Goal: Information Seeking & Learning: Learn about a topic

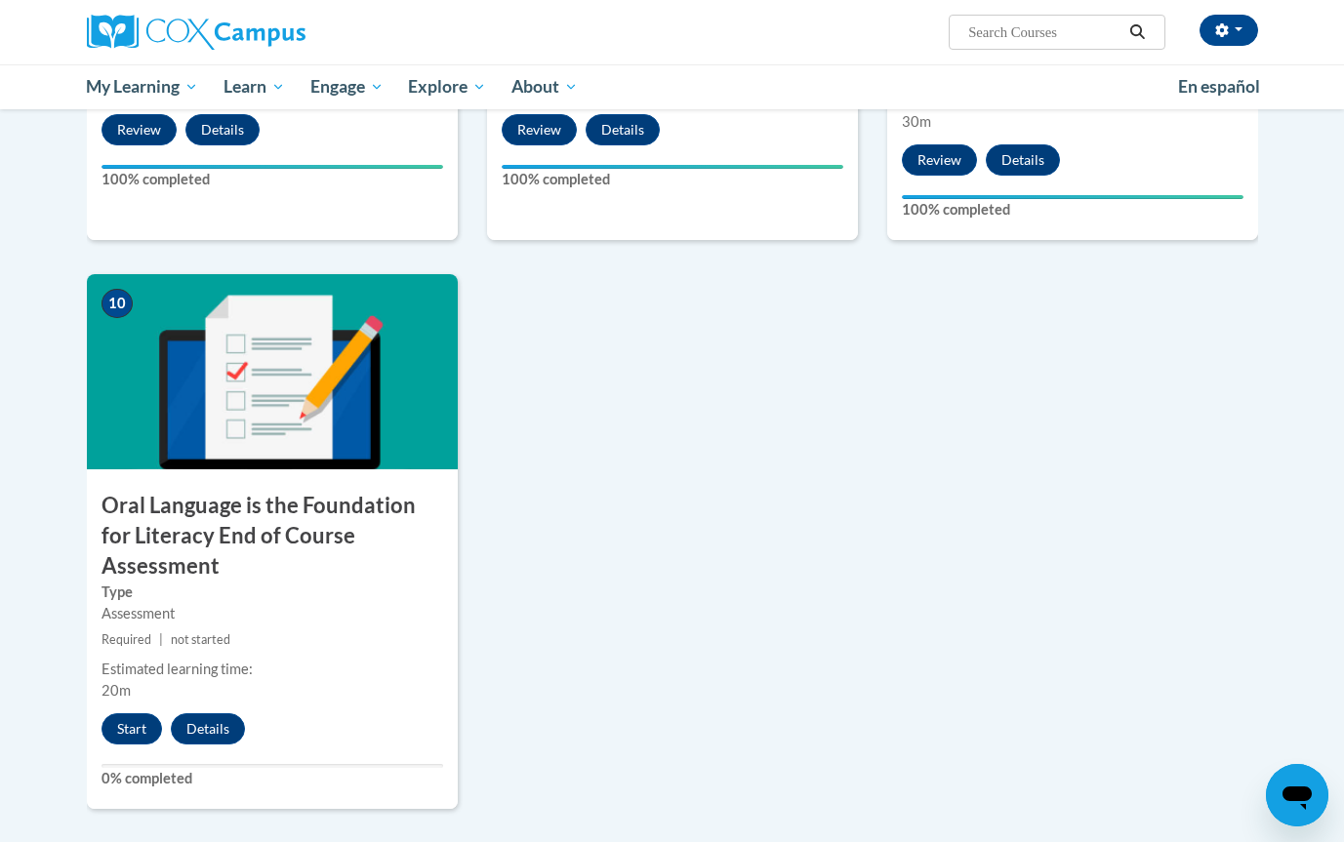
scroll to position [1885, 0]
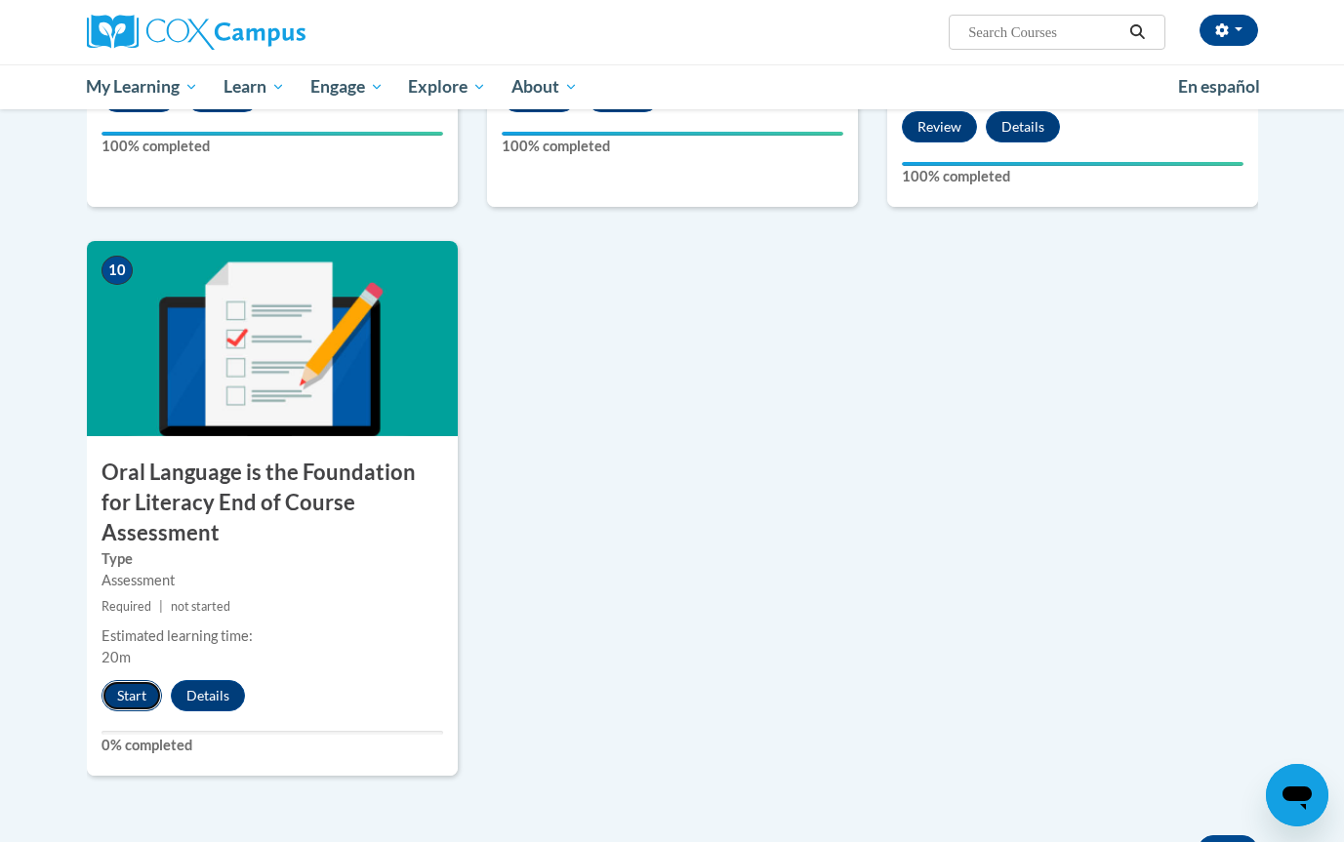
click at [124, 680] on button "Start" at bounding box center [132, 695] width 61 height 31
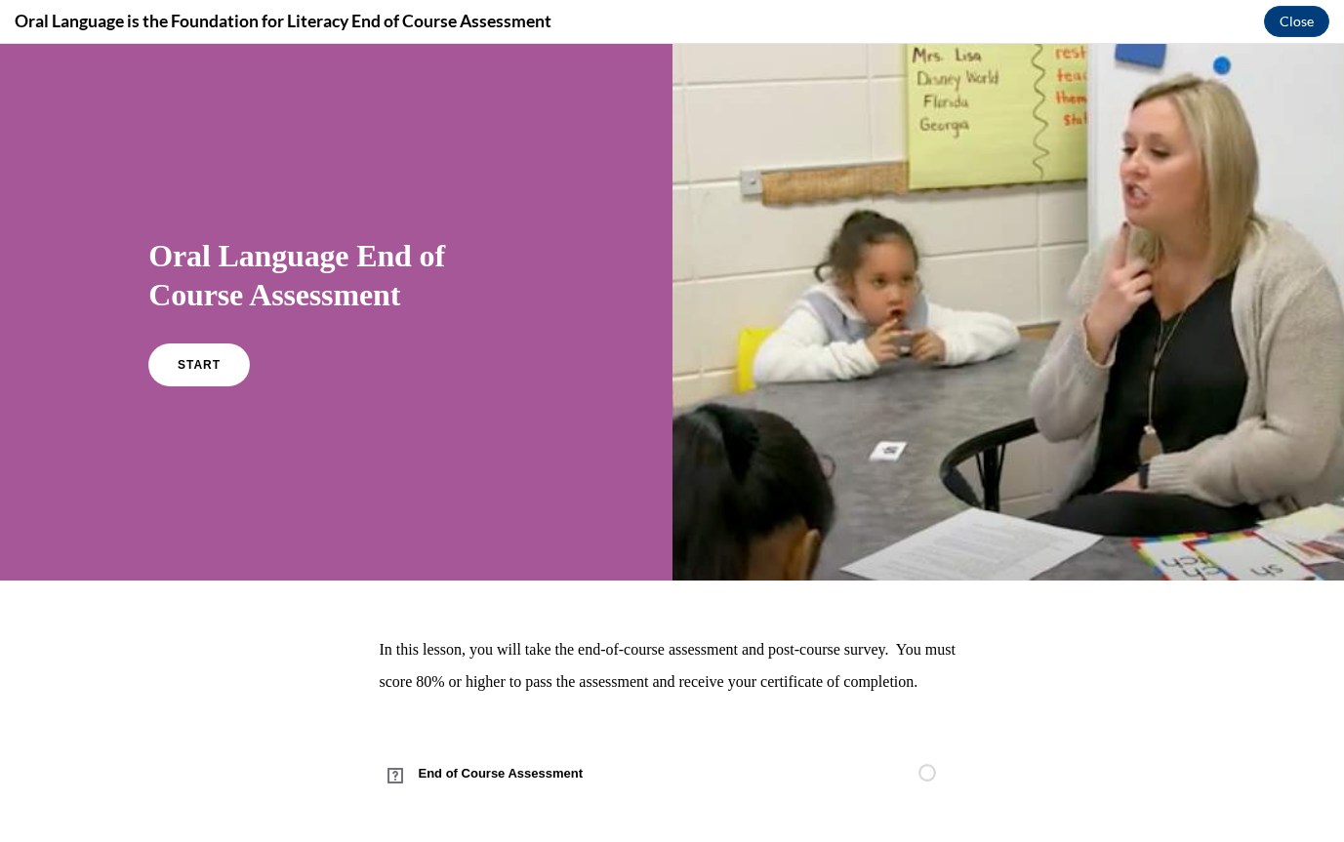
scroll to position [44, 0]
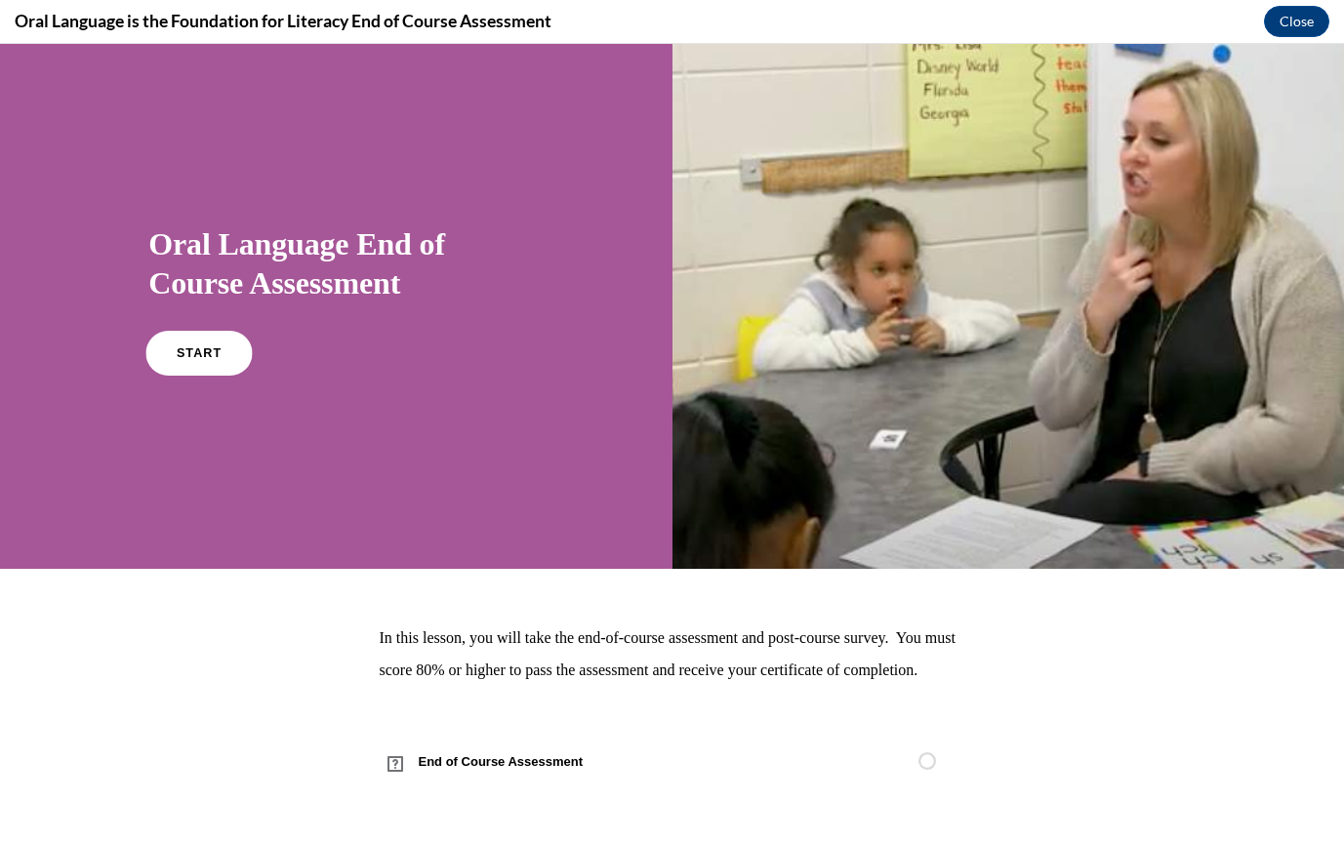
click at [217, 331] on link "START" at bounding box center [199, 353] width 106 height 45
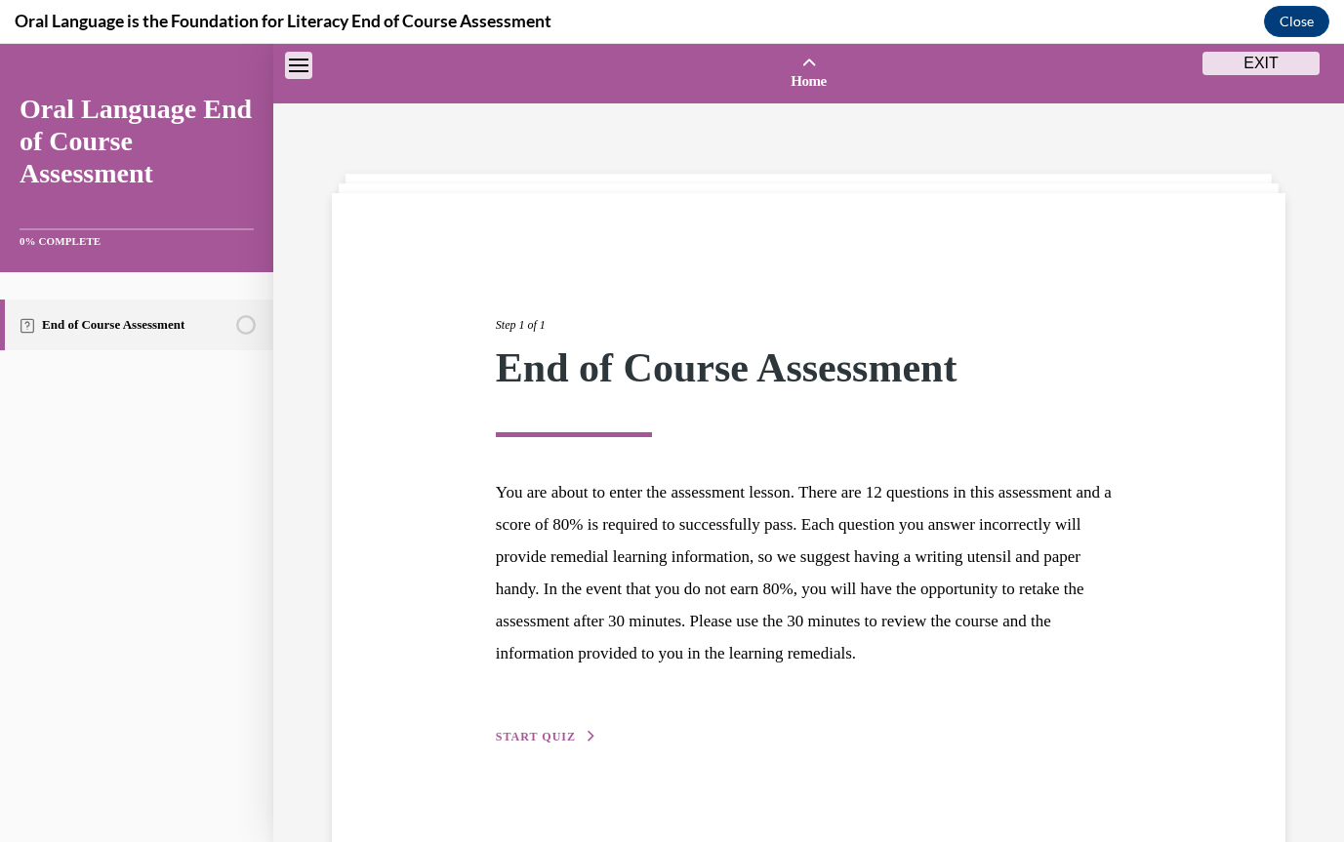
scroll to position [61, 0]
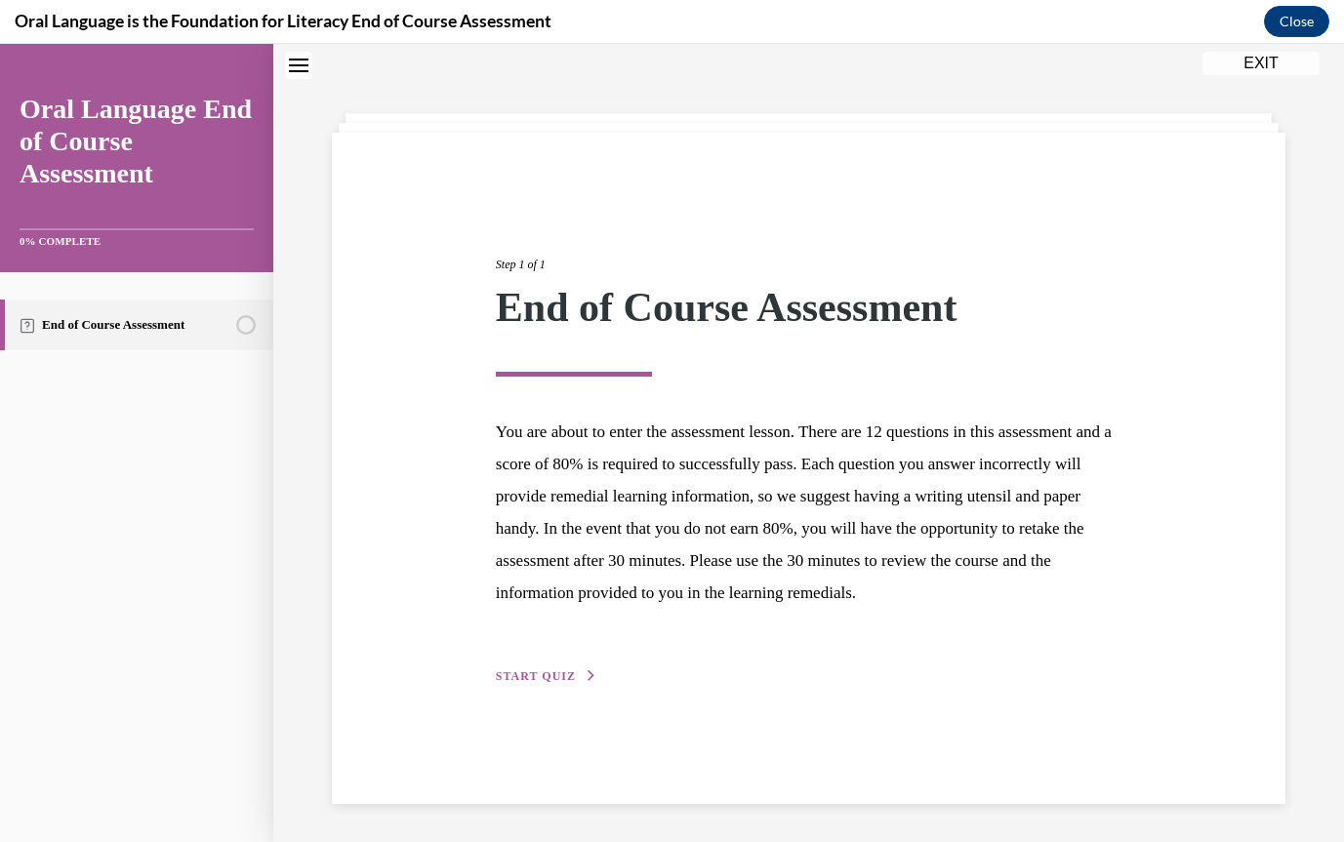
click at [533, 677] on span "START QUIZ" at bounding box center [536, 677] width 80 height 14
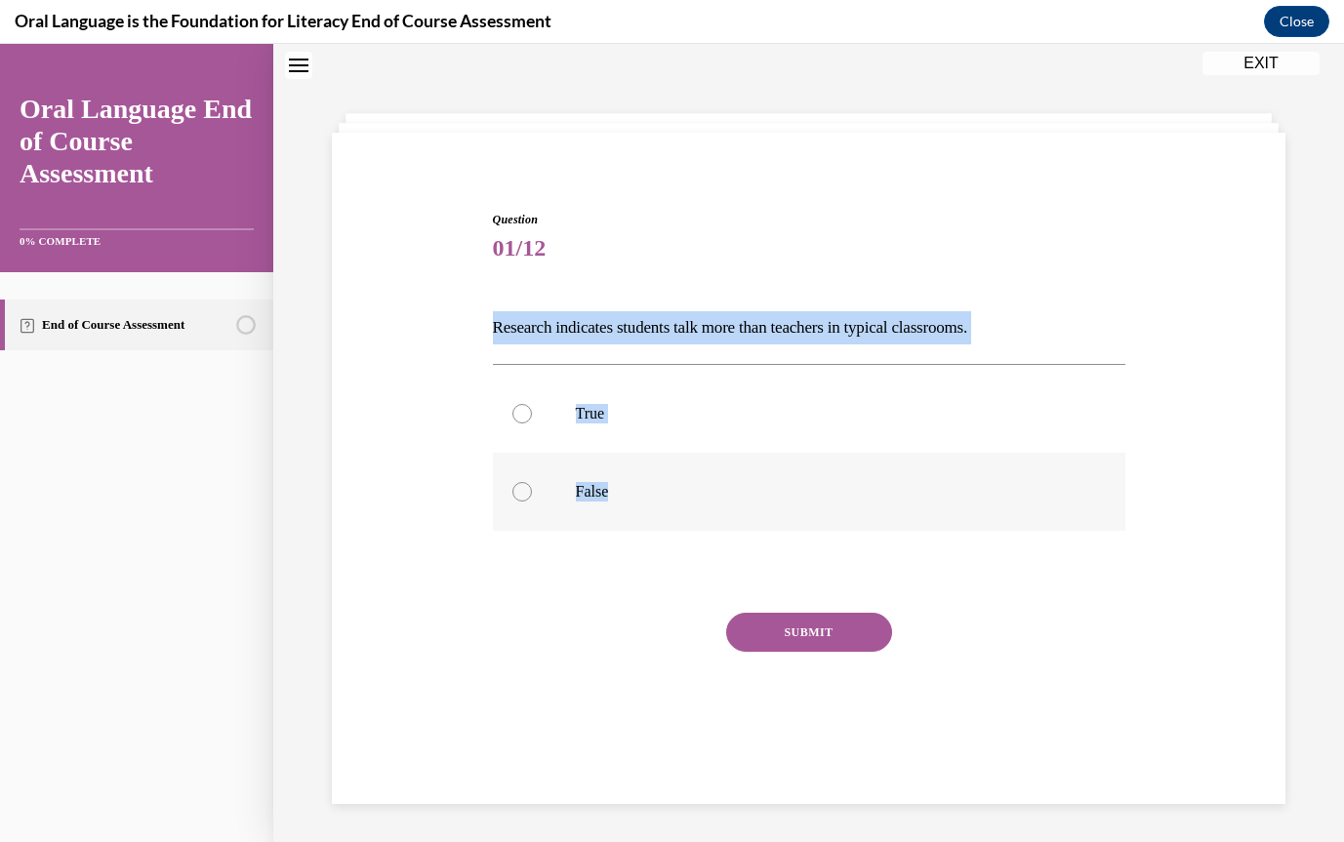
drag, startPoint x: 484, startPoint y: 329, endPoint x: 723, endPoint y: 505, distance: 296.8
click at [723, 505] on div "Question 01/12 Research indicates students talk more than teachers in typical c…" at bounding box center [809, 462] width 964 height 621
copy div "Research indicates students talk more than teachers in typical classrooms.   Tr…"
click at [519, 486] on div at bounding box center [523, 492] width 20 height 20
click at [519, 486] on input "False" at bounding box center [523, 492] width 20 height 20
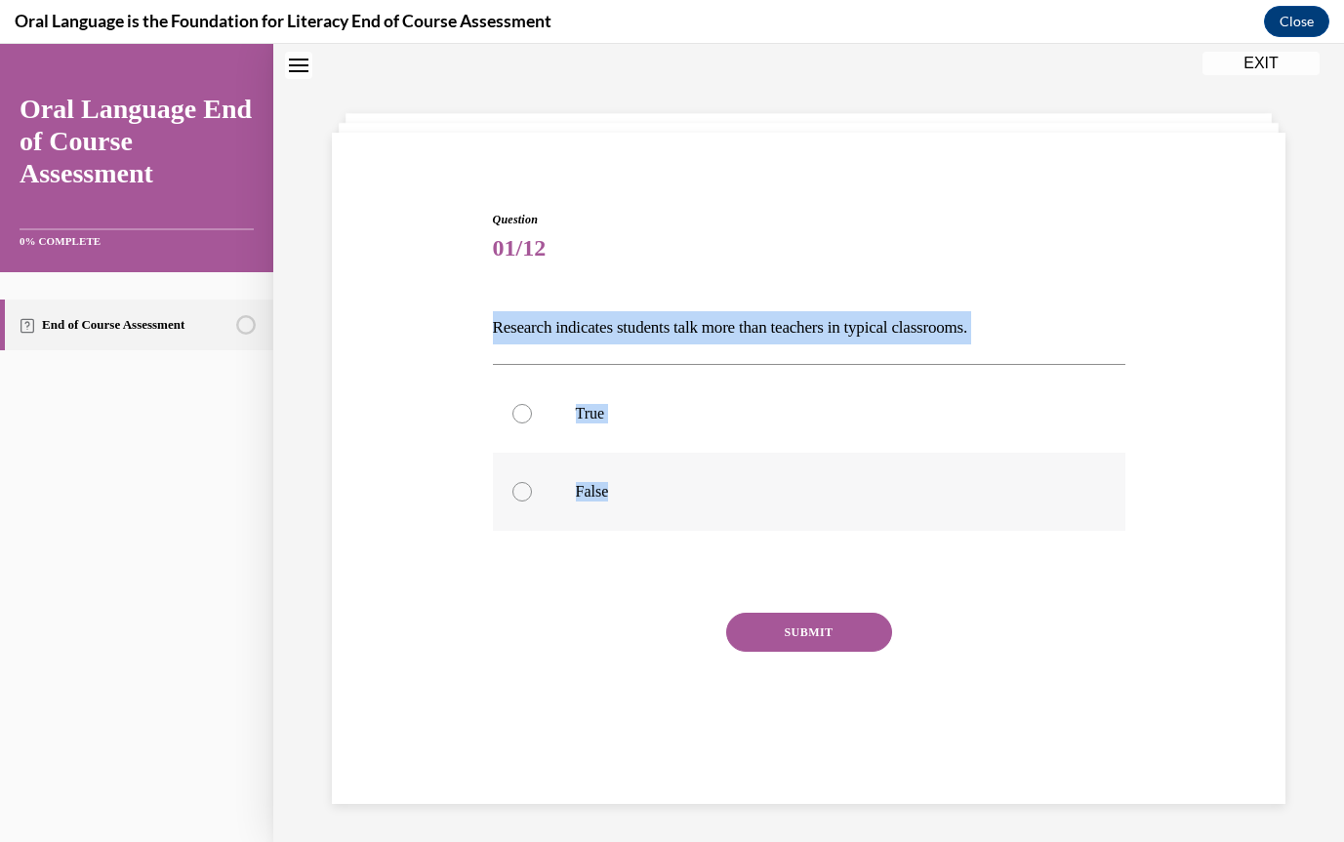
radio input "true"
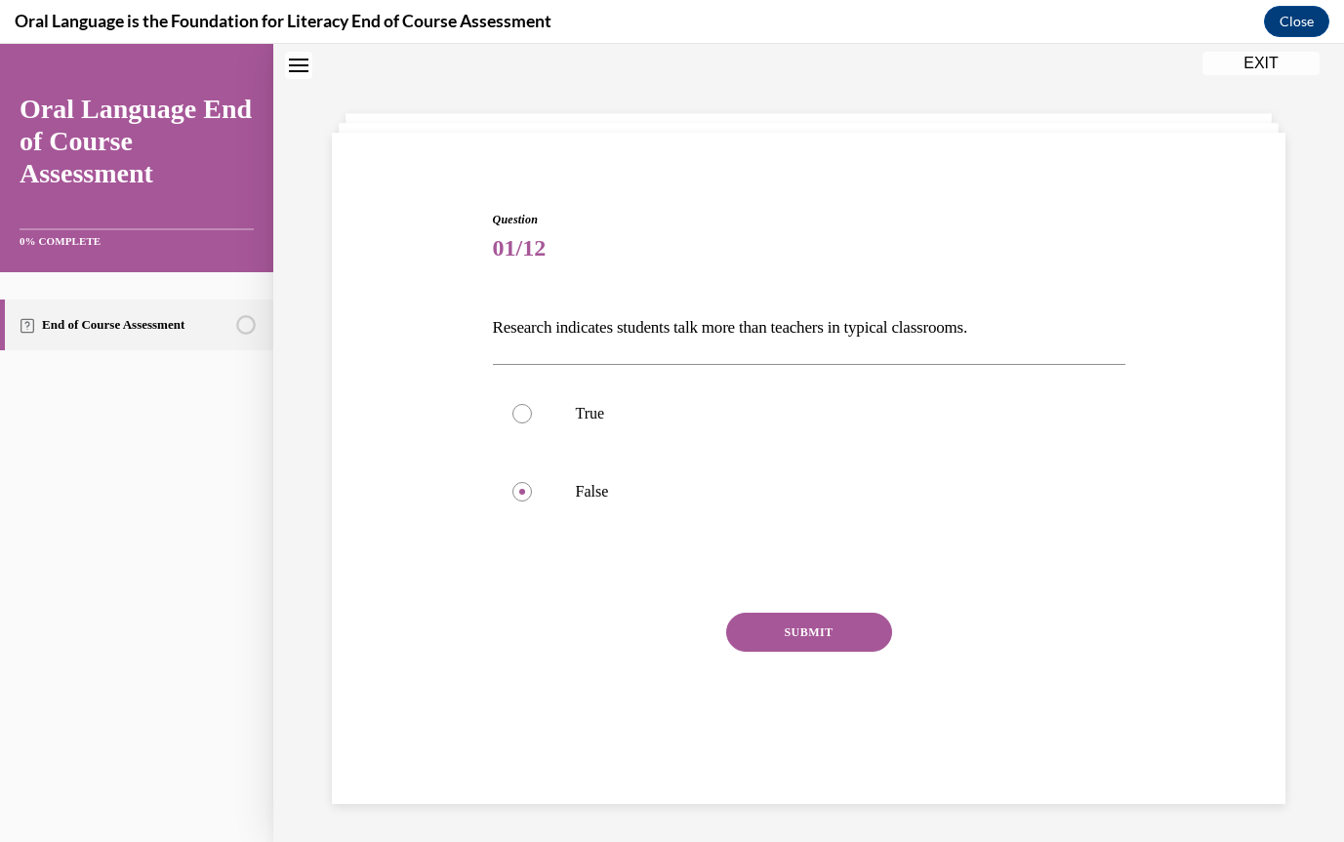
click at [834, 637] on button "SUBMIT" at bounding box center [809, 632] width 166 height 39
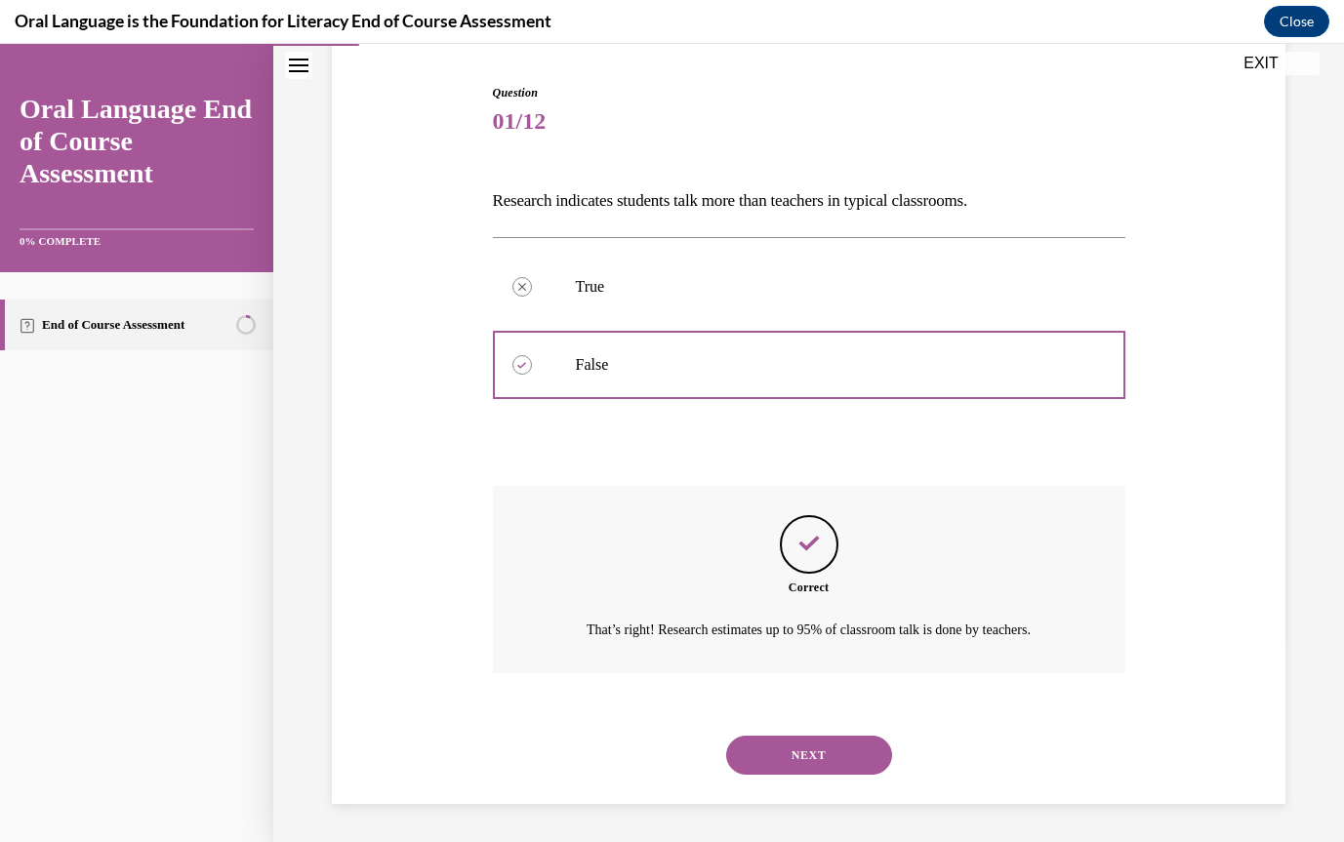
scroll to position [188, 0]
click at [826, 748] on button "NEXT" at bounding box center [809, 754] width 166 height 39
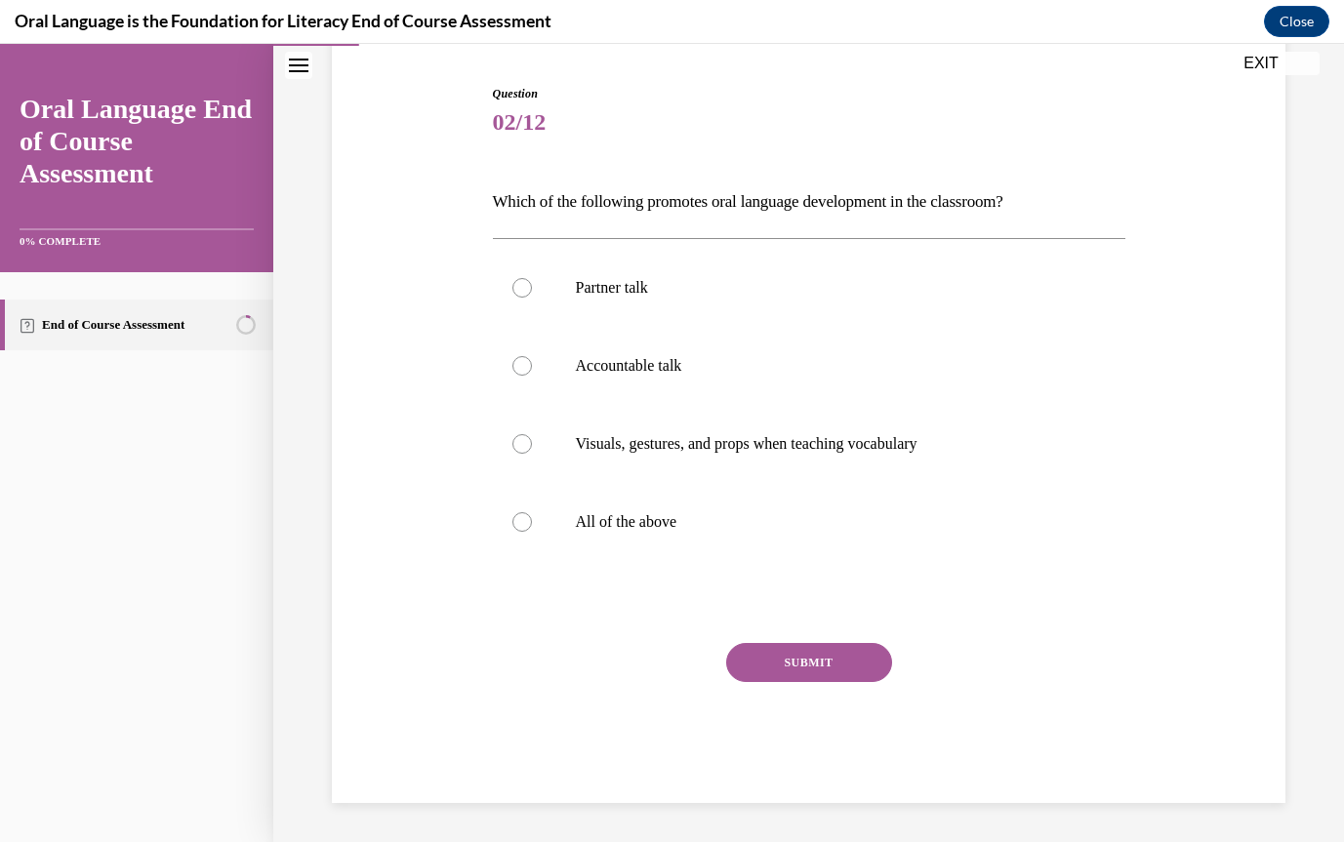
scroll to position [101, 0]
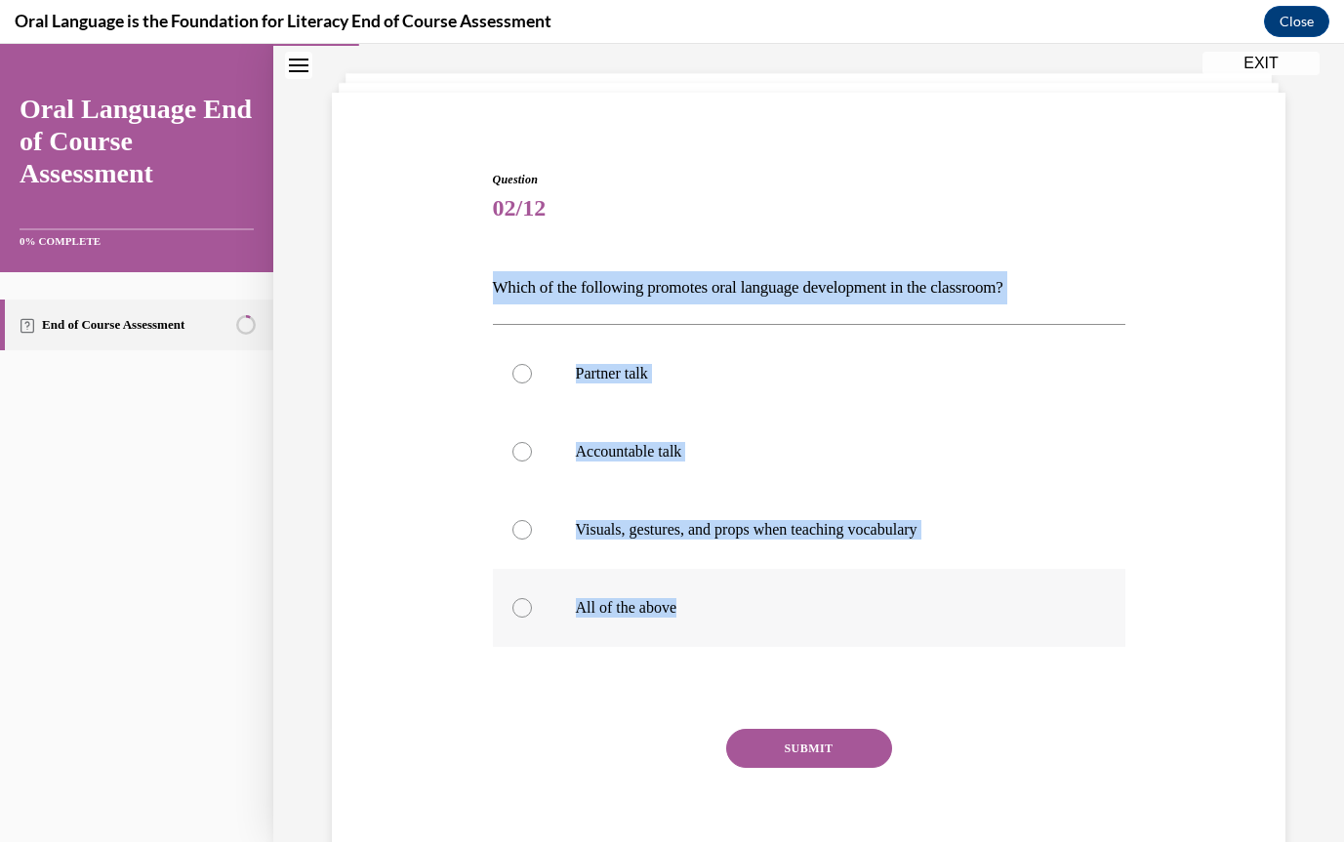
drag, startPoint x: 487, startPoint y: 285, endPoint x: 815, endPoint y: 622, distance: 470.1
click at [815, 622] on div "Question 02/12 Which of the following promotes oral language development in the…" at bounding box center [809, 516] width 642 height 748
copy div "Which of the following promotes oral language development in the classroom?  Pa…"
click at [518, 605] on div at bounding box center [523, 608] width 20 height 20
click at [518, 605] on input "All of the above" at bounding box center [523, 608] width 20 height 20
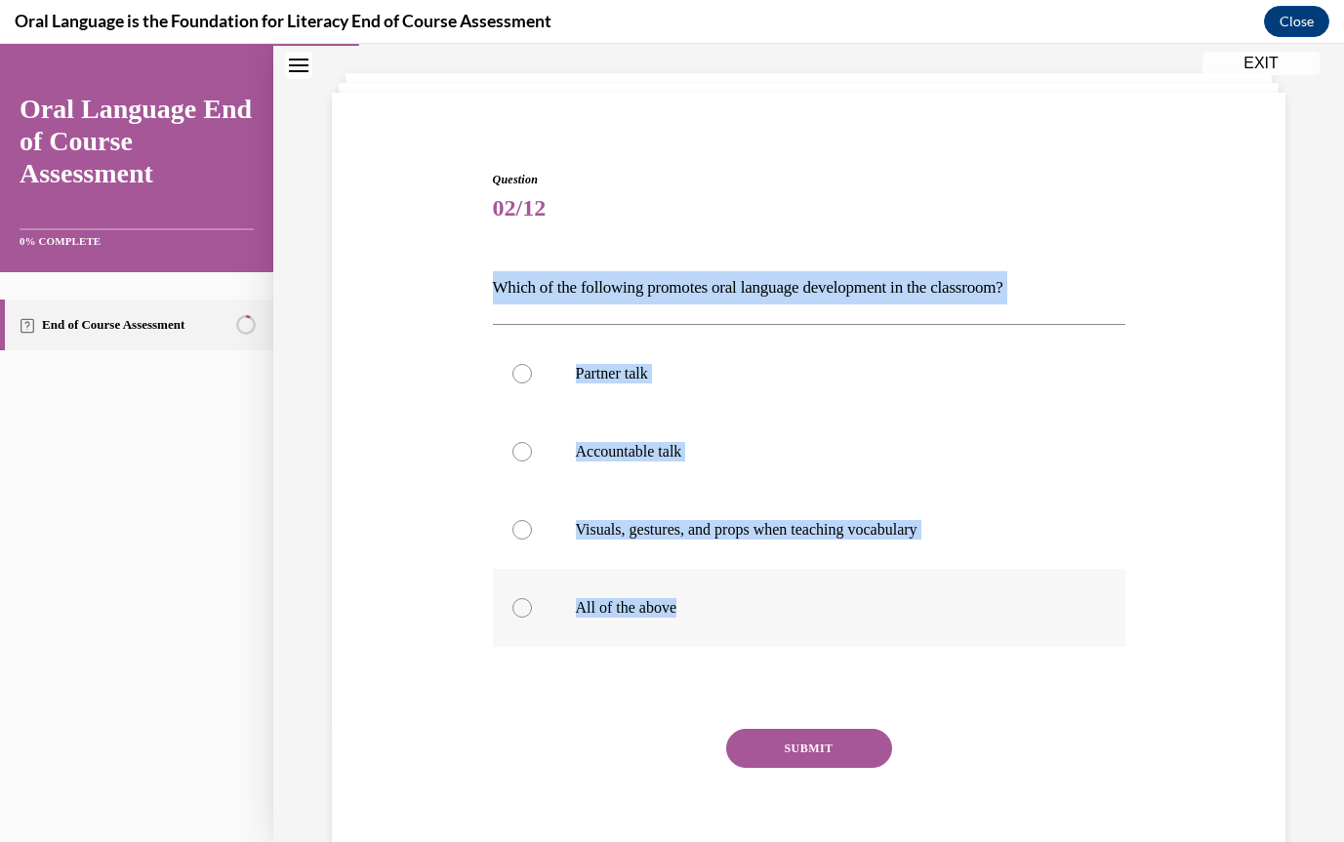
radio input "true"
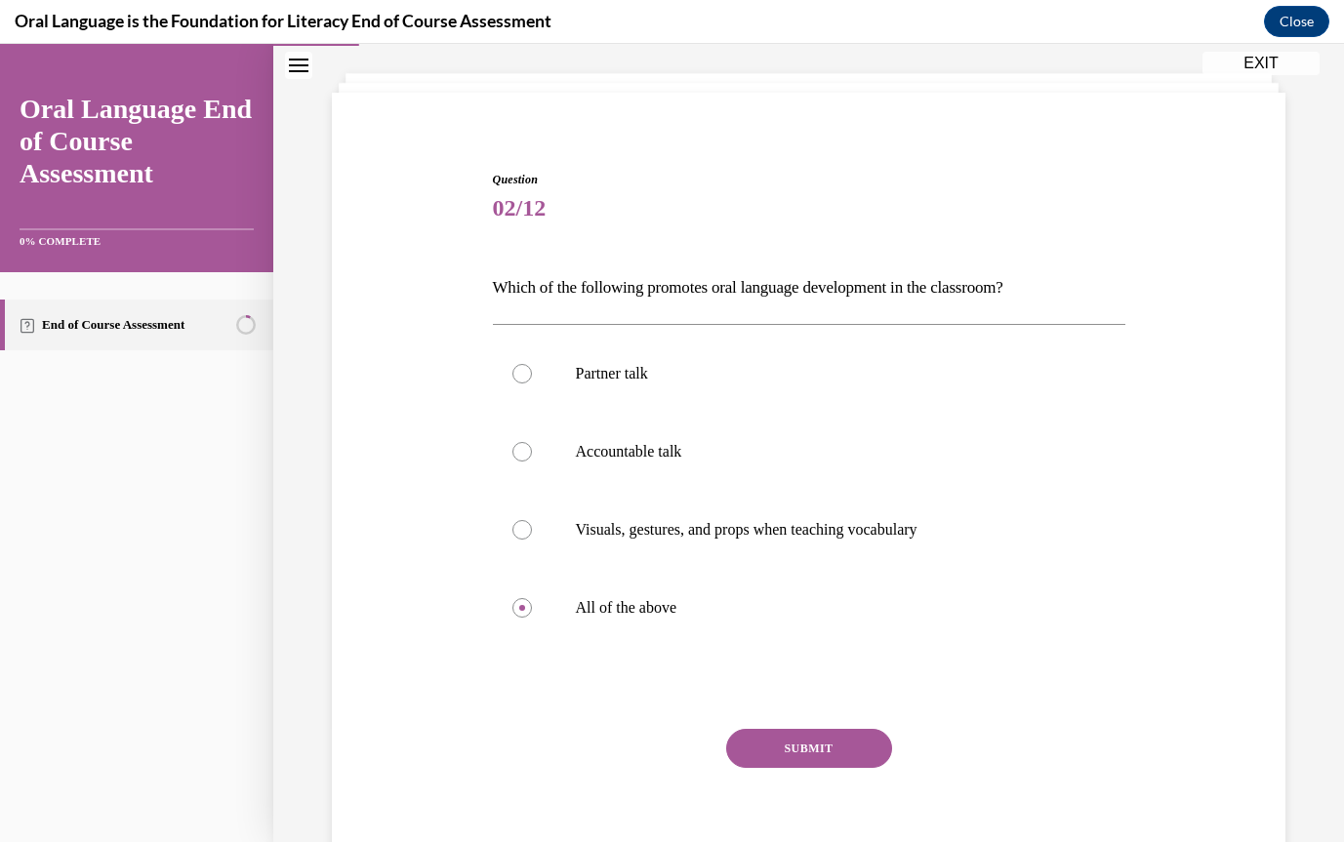
click at [828, 743] on button "SUBMIT" at bounding box center [809, 748] width 166 height 39
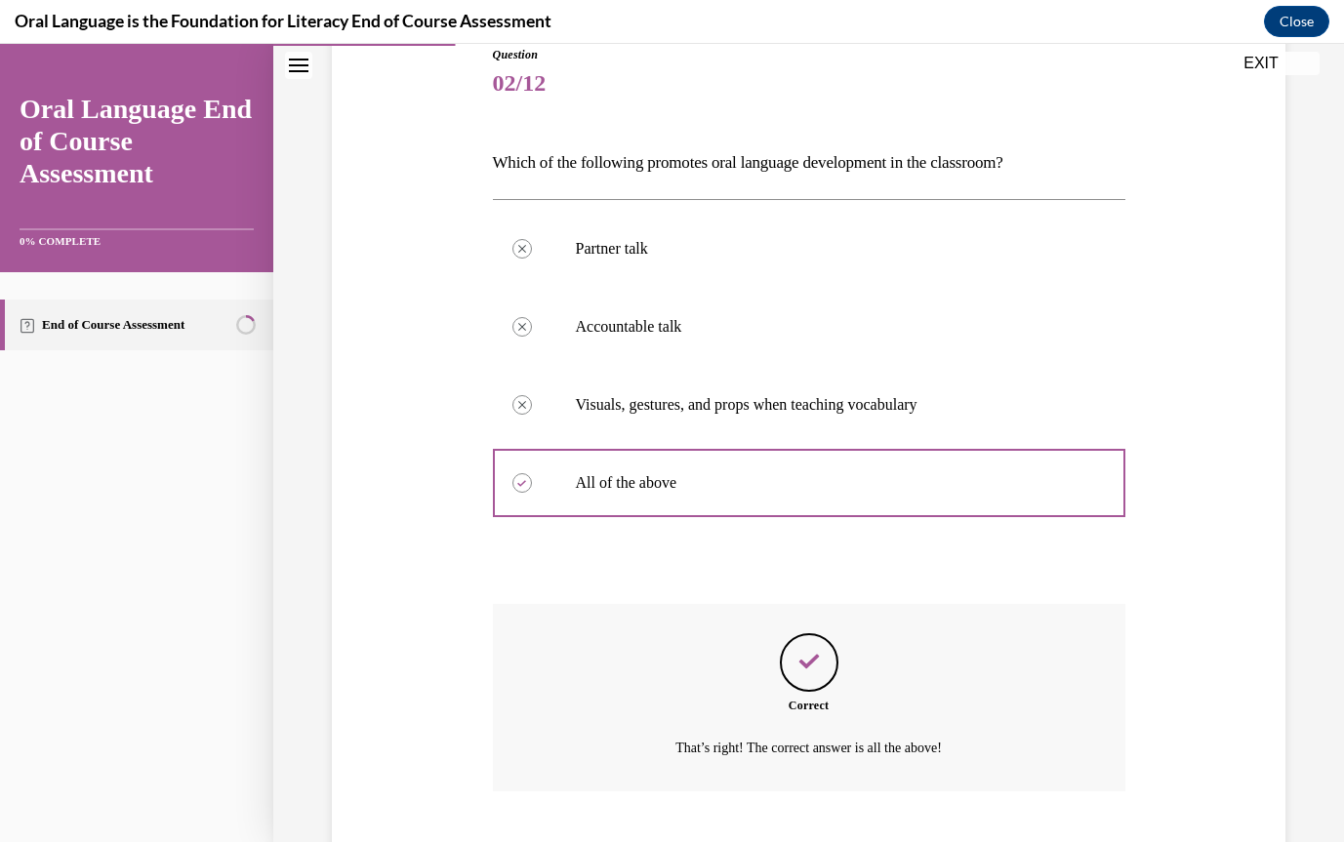
scroll to position [345, 0]
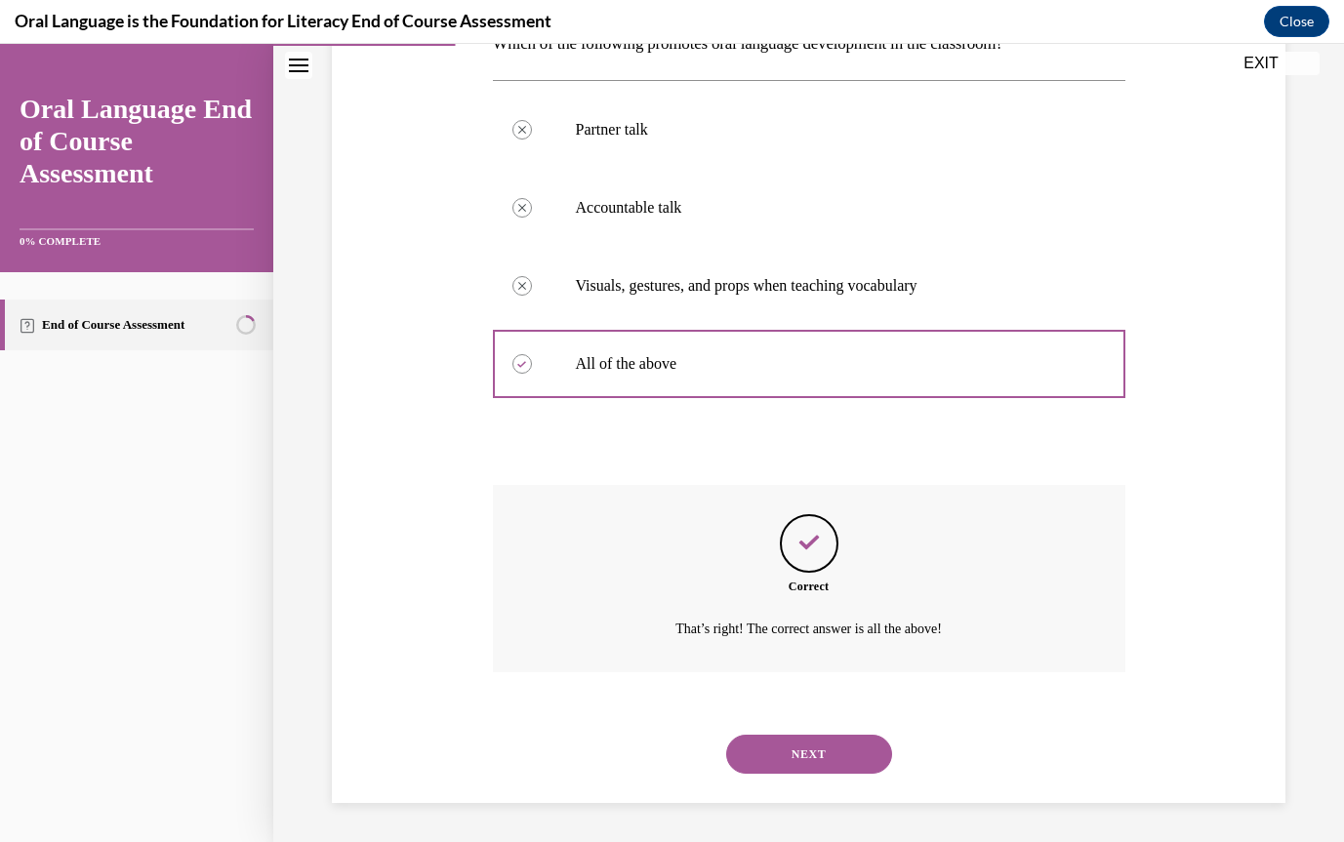
click at [828, 743] on button "NEXT" at bounding box center [809, 754] width 166 height 39
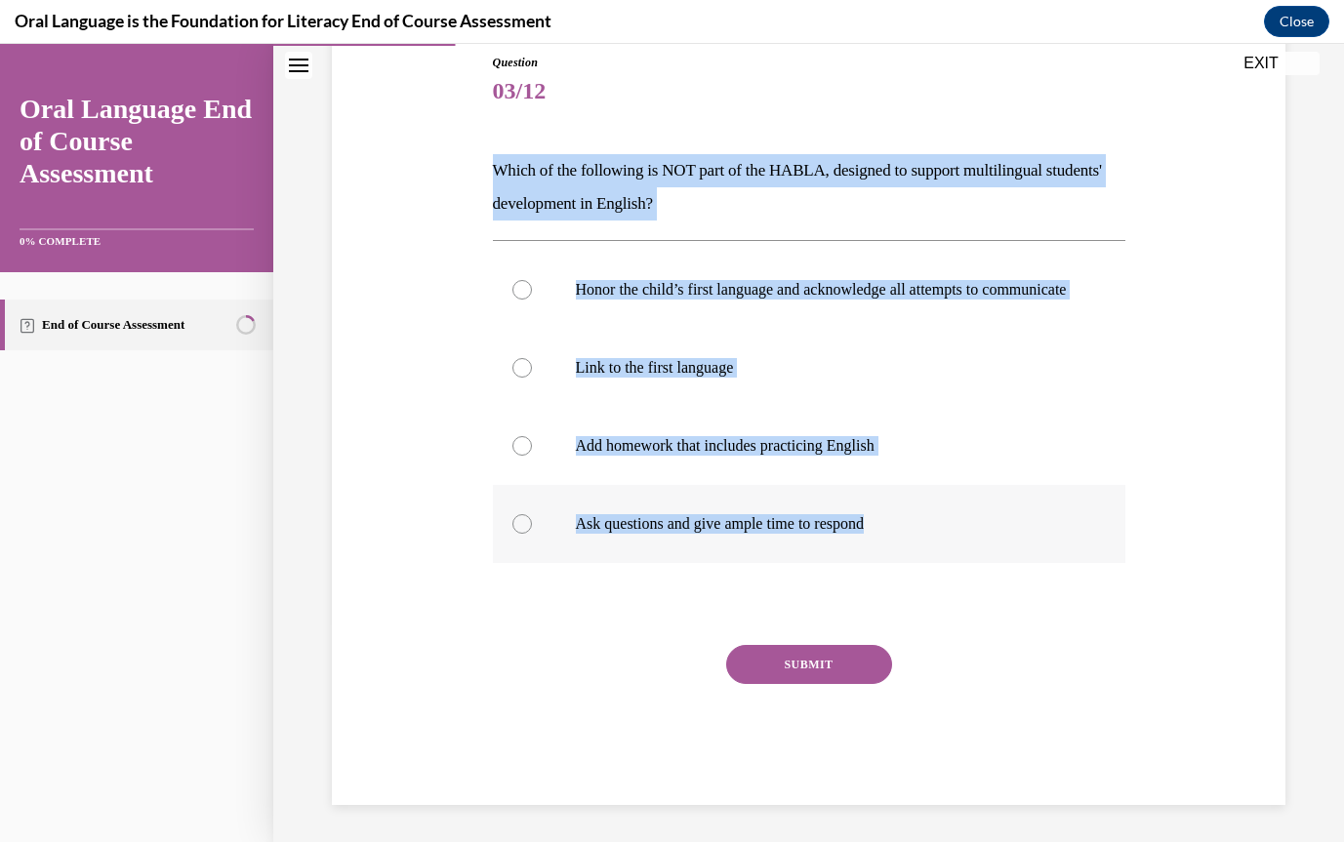
drag, startPoint x: 495, startPoint y: 166, endPoint x: 935, endPoint y: 553, distance: 585.9
click at [935, 553] on div "Question 03/12 Which of the following is NOT part of the HABLA, designed to sup…" at bounding box center [809, 430] width 633 height 752
copy div "Which of the following is NOT part of the HABLA, designed to support multilingu…"
click at [527, 456] on div at bounding box center [523, 446] width 20 height 20
click at [527, 456] on input "Add homework that includes practicing English" at bounding box center [523, 446] width 20 height 20
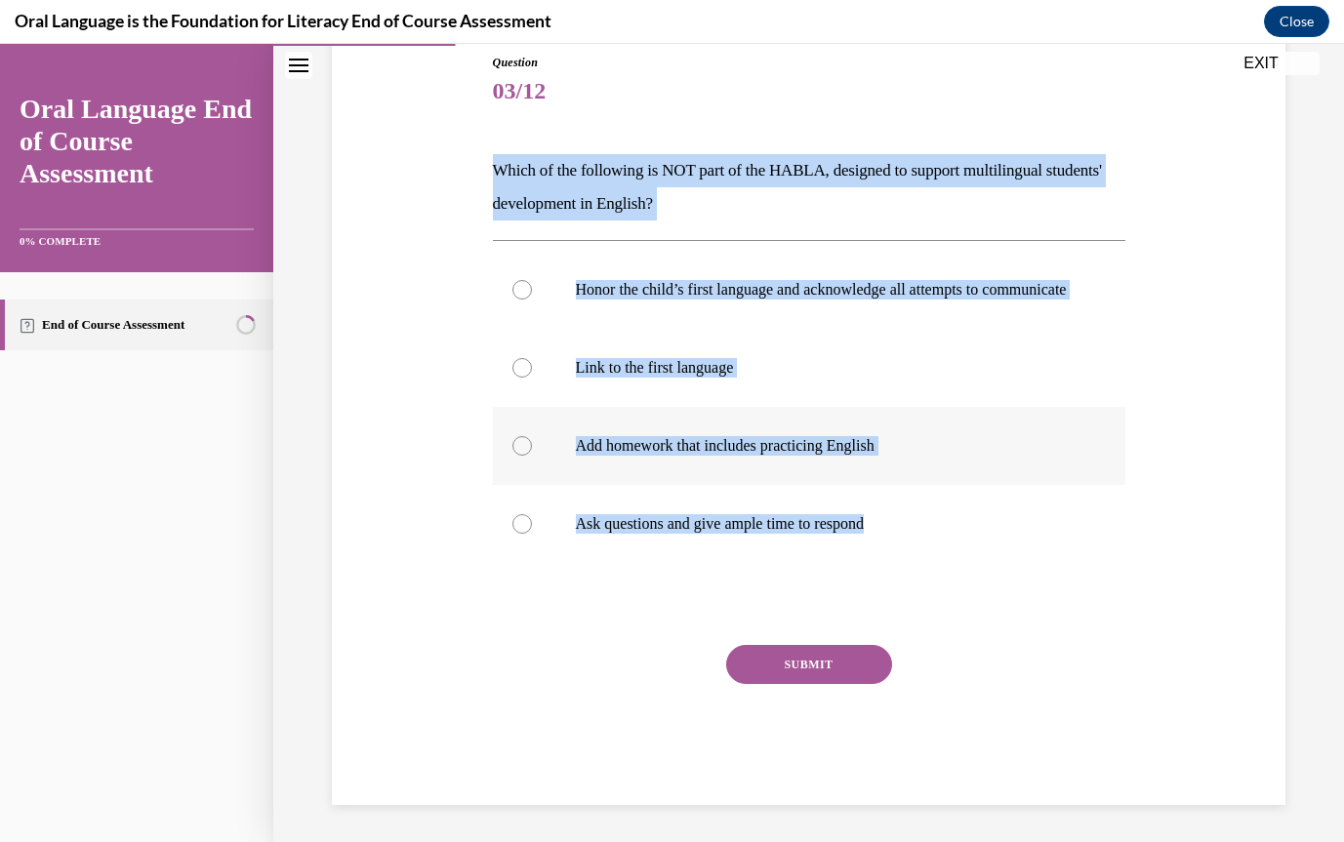
radio input "true"
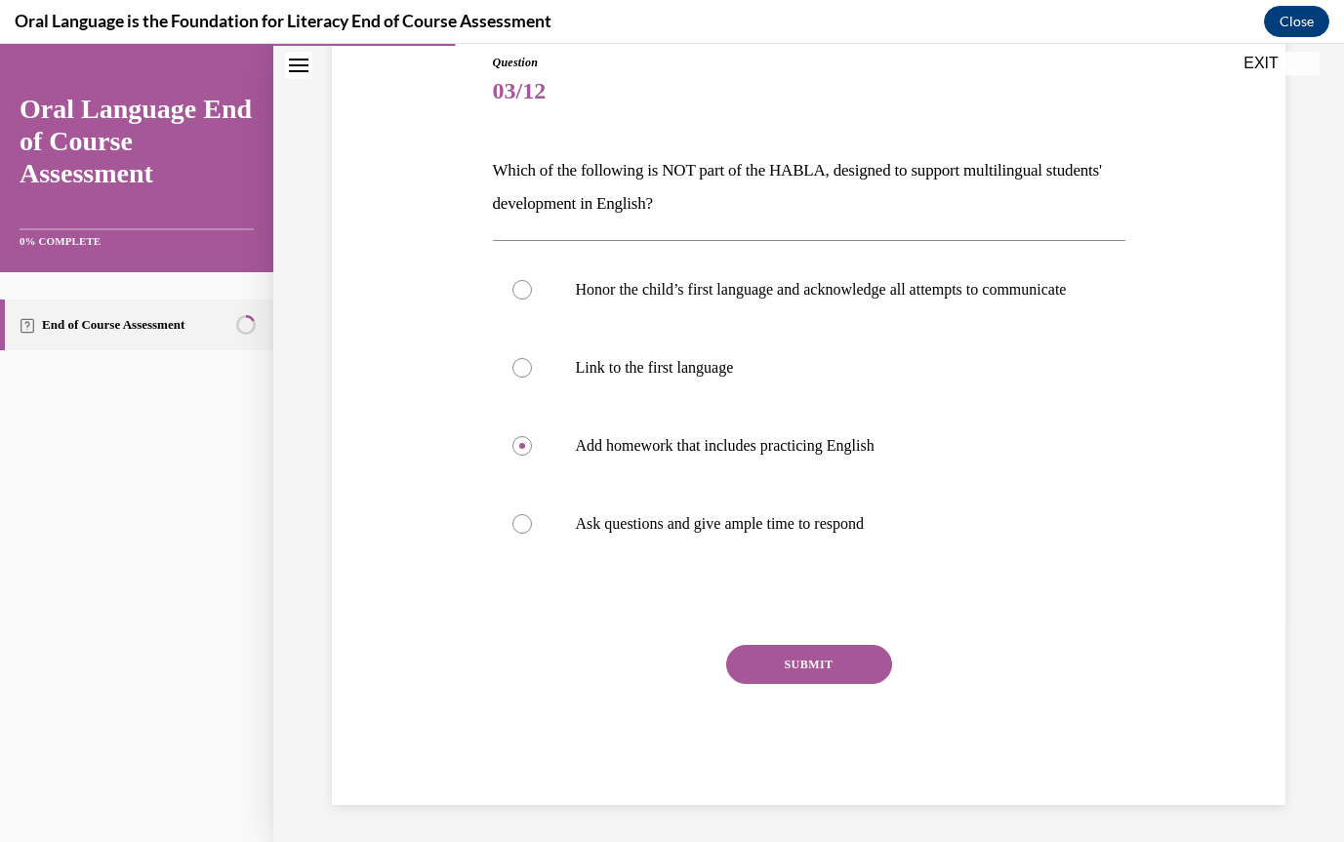
click at [811, 664] on button "SUBMIT" at bounding box center [809, 664] width 166 height 39
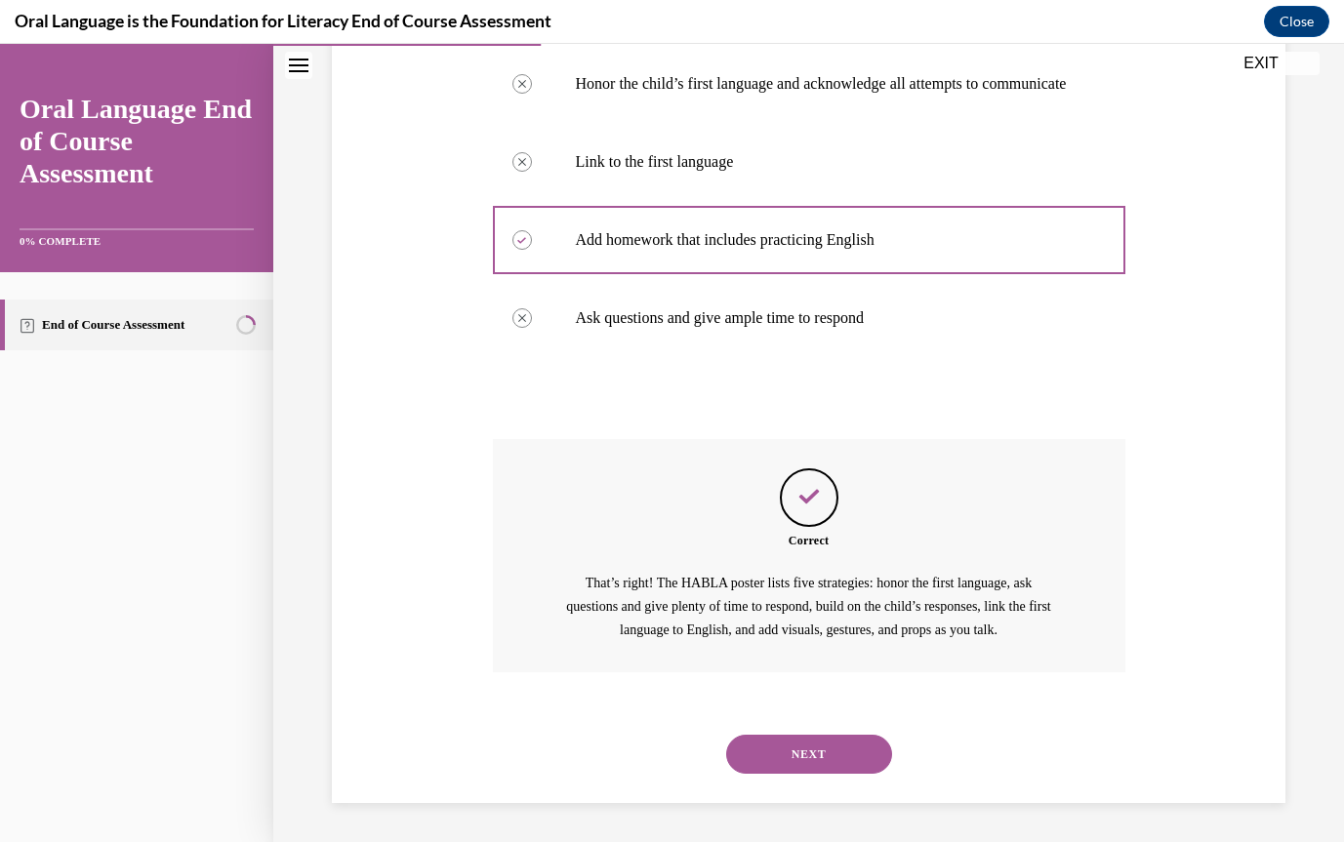
scroll to position [443, 0]
click at [829, 759] on button "NEXT" at bounding box center [809, 754] width 166 height 39
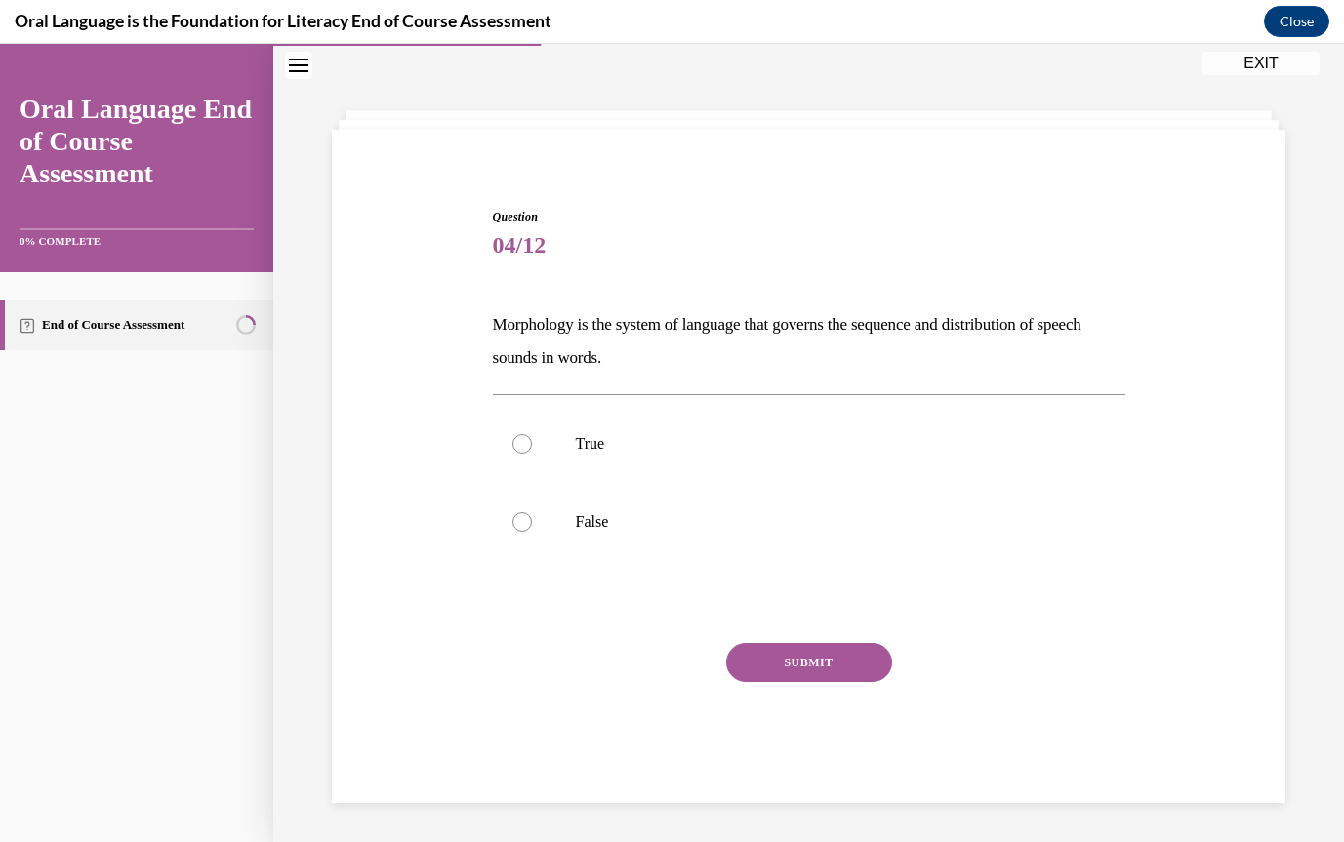
scroll to position [63, 0]
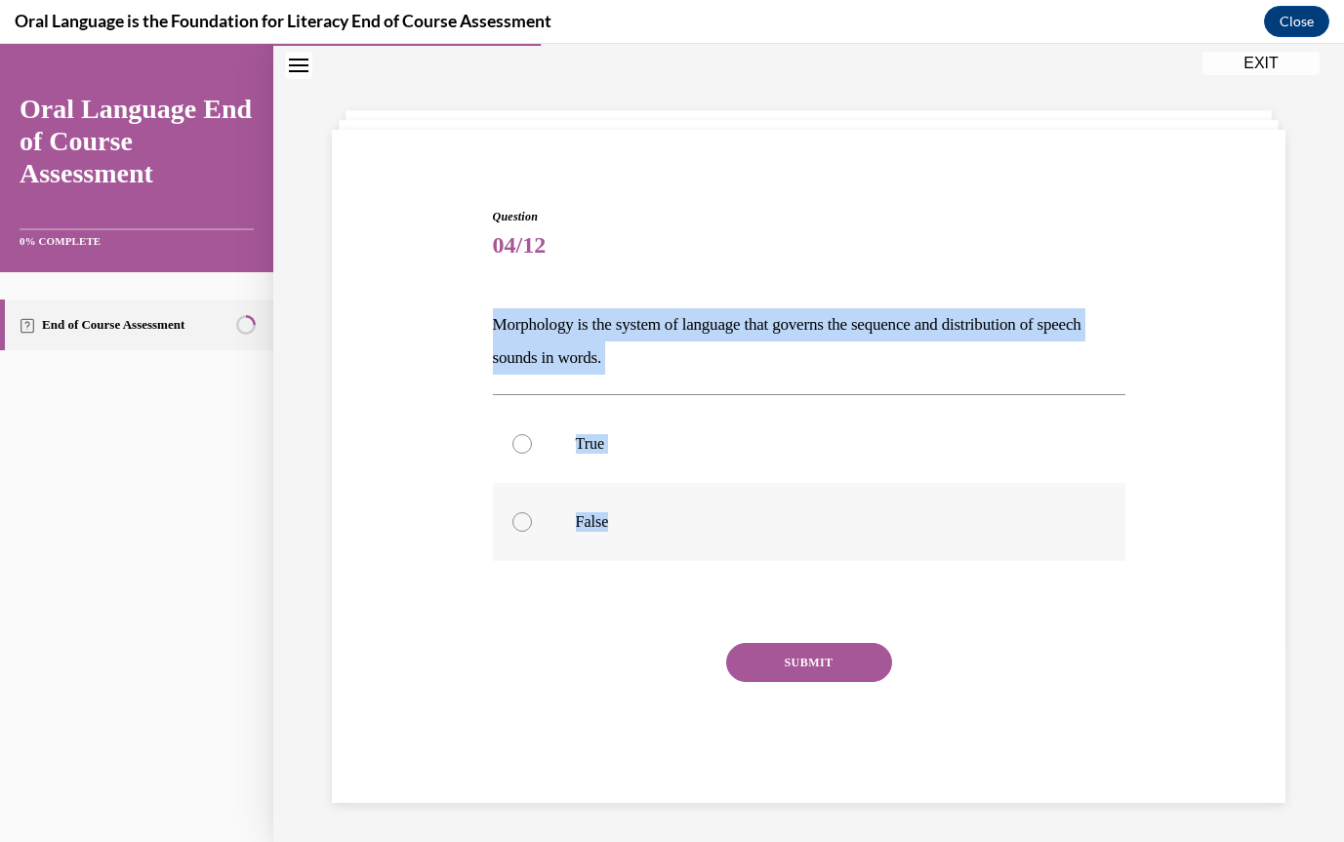
drag, startPoint x: 496, startPoint y: 323, endPoint x: 678, endPoint y: 524, distance: 271.6
click at [678, 524] on div "Question 04/12 Morphology is the system of language that governs the sequence a…" at bounding box center [809, 505] width 633 height 595
copy div "Morphology is the system of language that governs the sequence and distribution…"
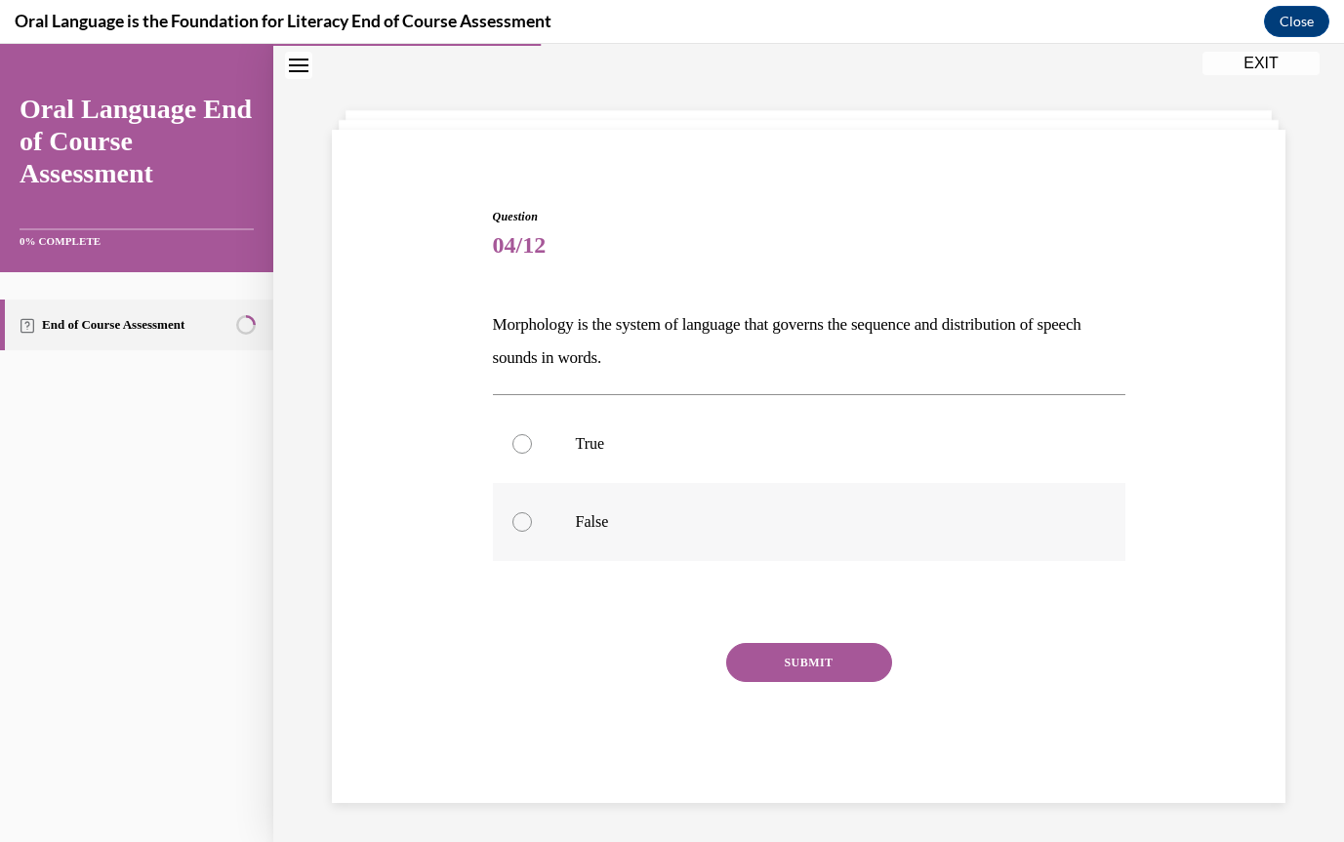
click at [524, 518] on div at bounding box center [523, 523] width 20 height 20
click at [524, 518] on input "False" at bounding box center [523, 523] width 20 height 20
radio input "true"
click at [817, 655] on button "SUBMIT" at bounding box center [809, 662] width 166 height 39
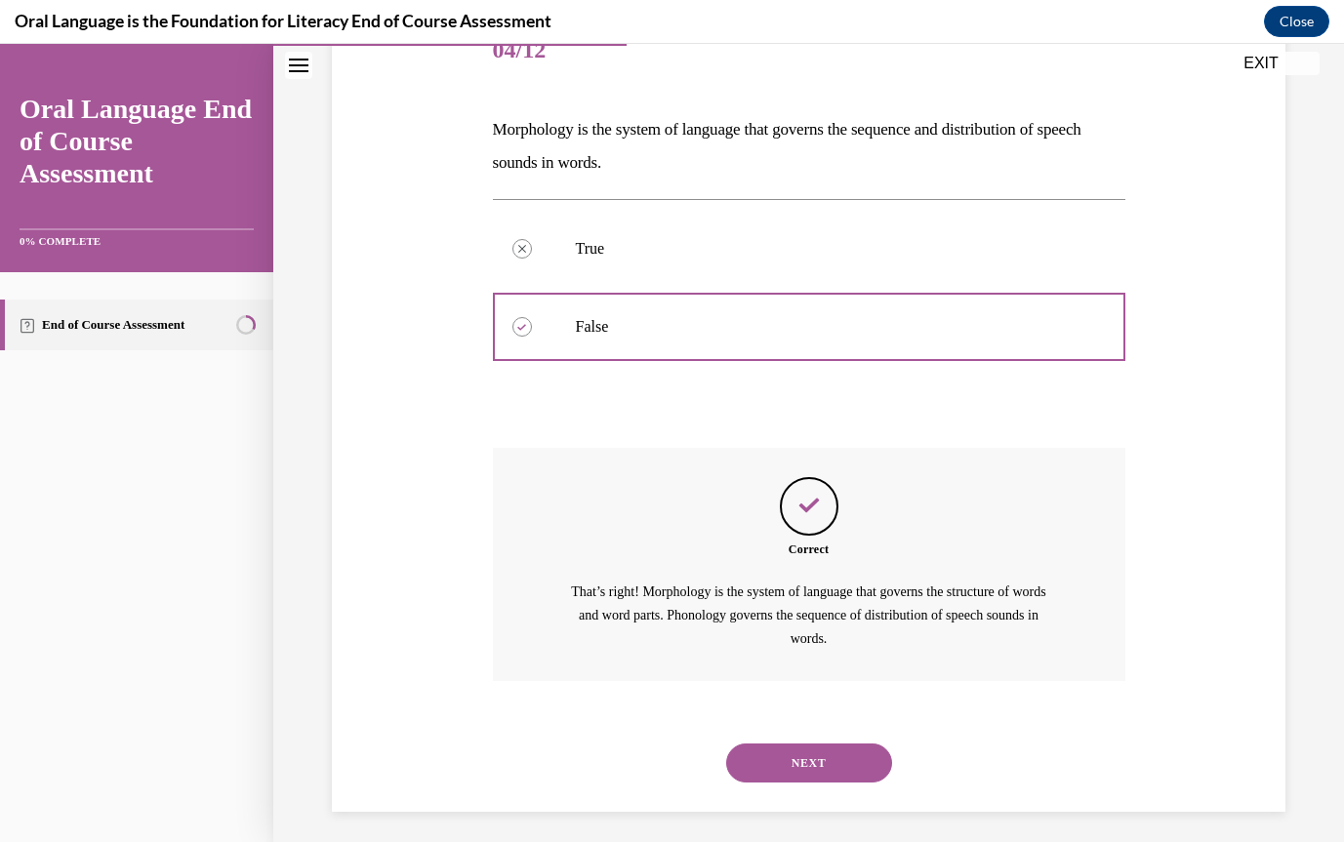
scroll to position [267, 0]
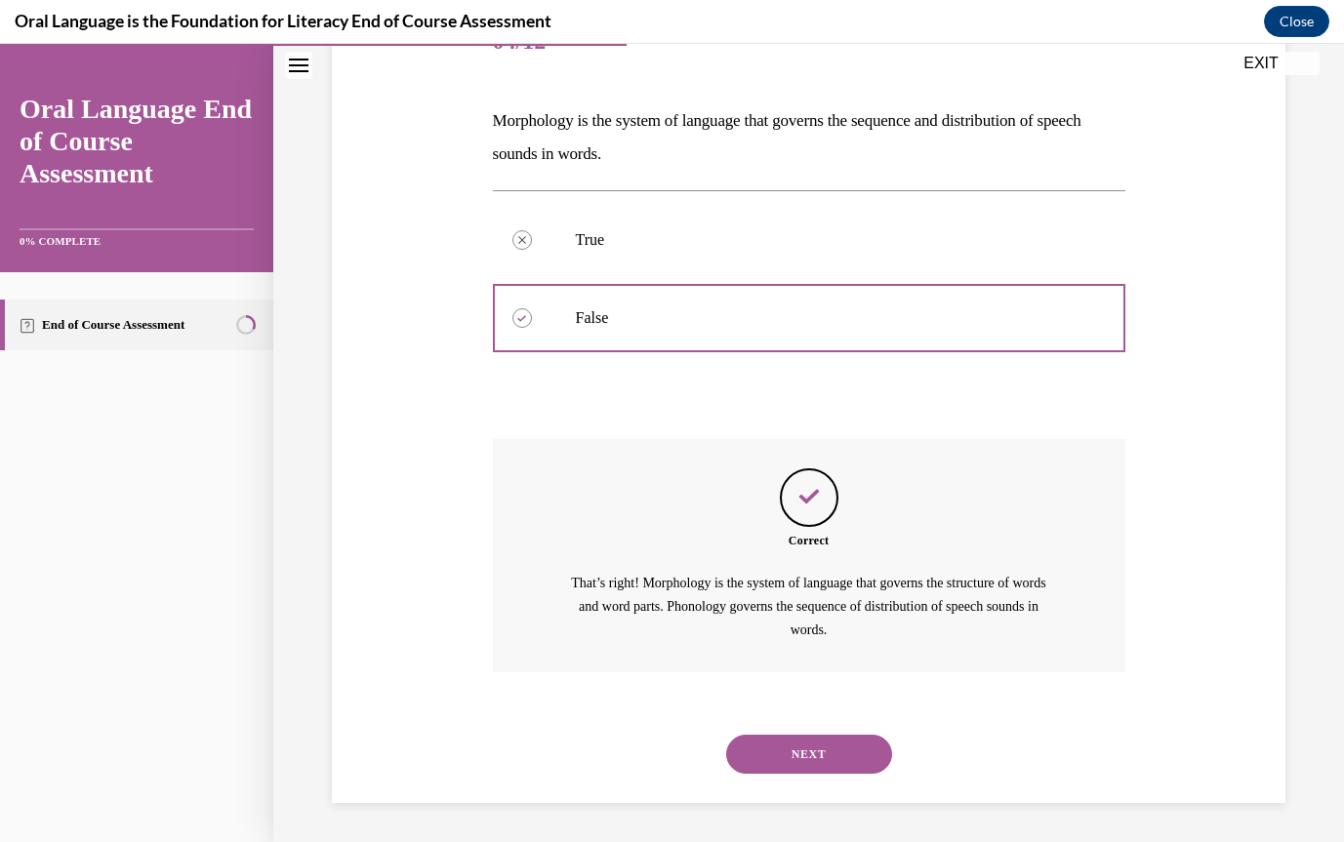
click at [820, 747] on button "NEXT" at bounding box center [809, 754] width 166 height 39
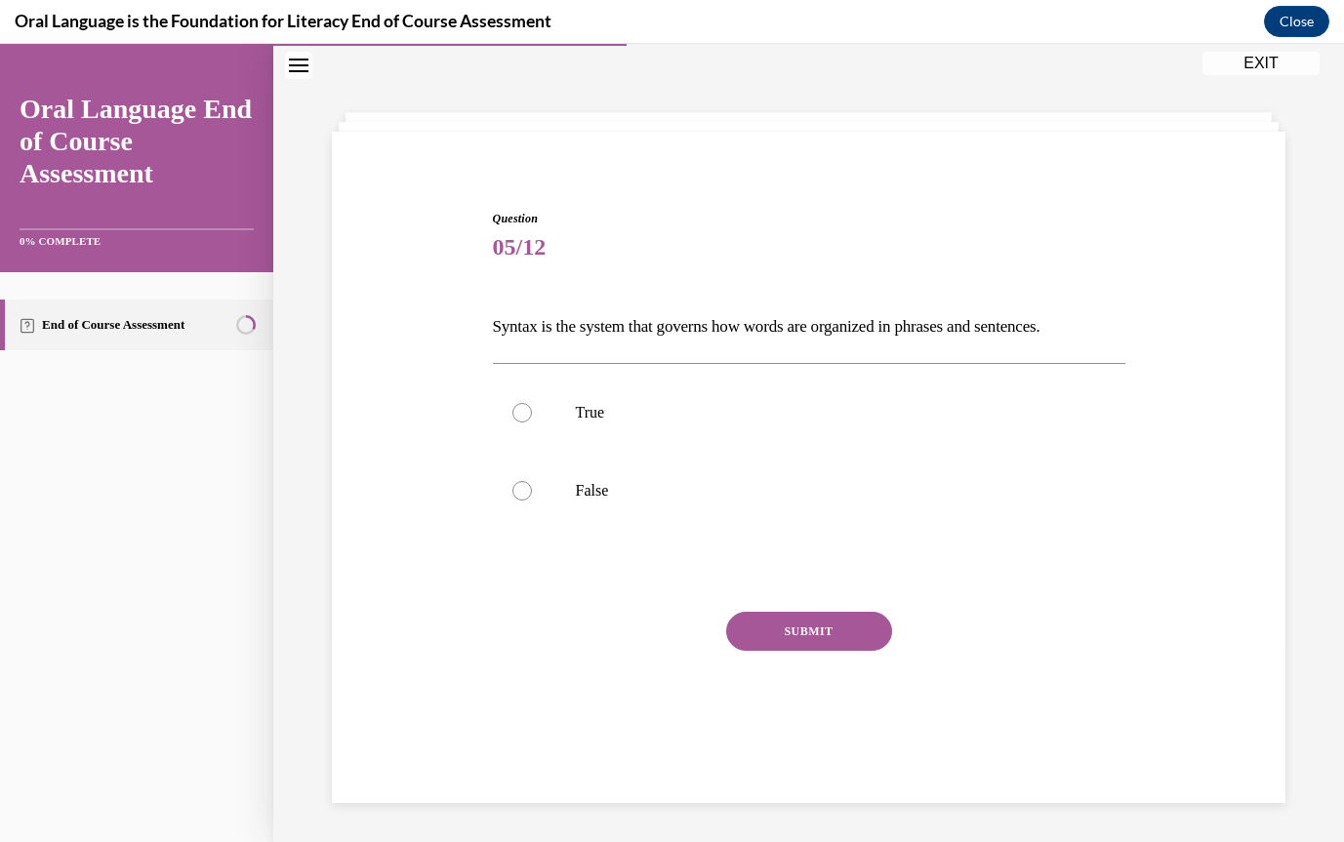
scroll to position [62, 0]
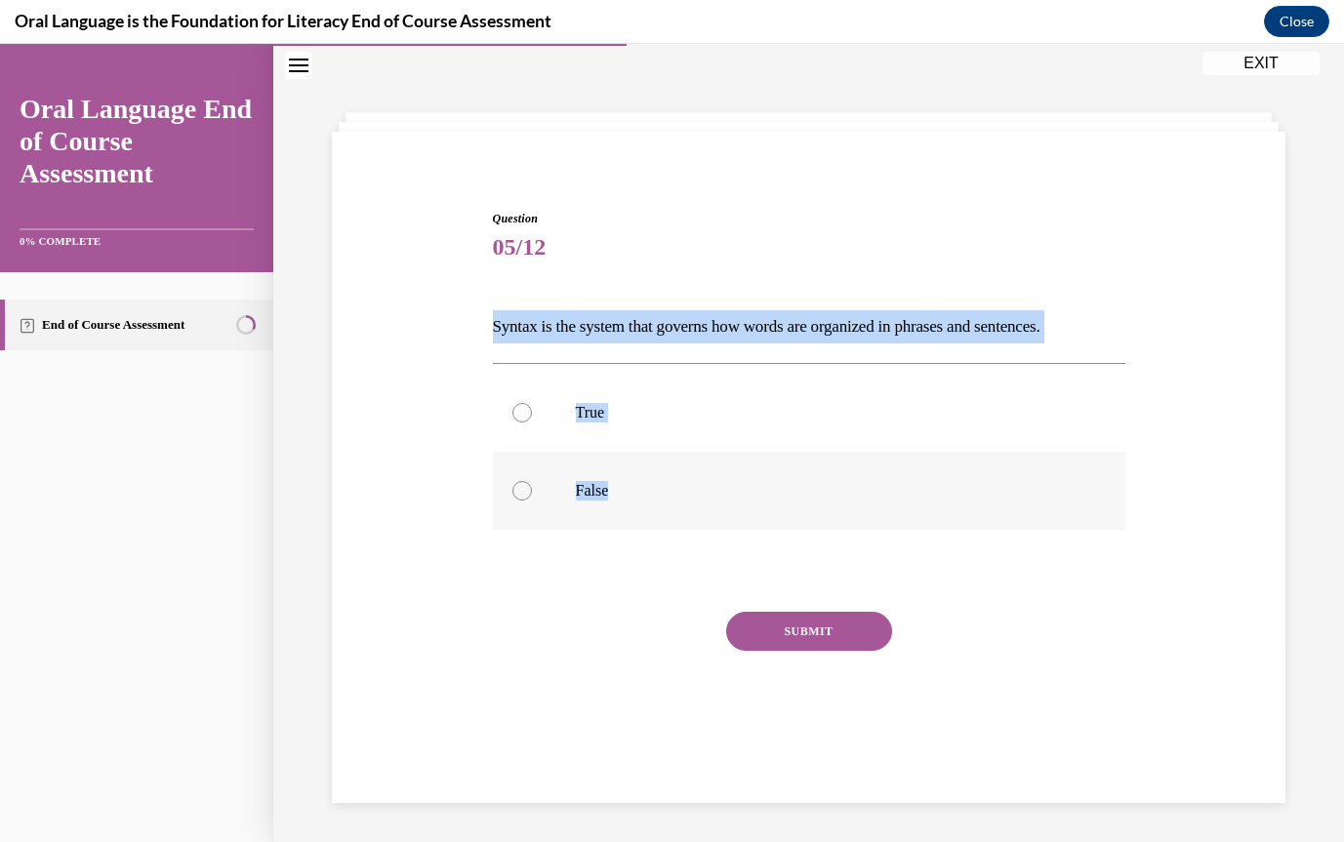
drag, startPoint x: 490, startPoint y: 319, endPoint x: 676, endPoint y: 506, distance: 263.0
click at [676, 506] on div "Question 05/12 Syntax is the system that governs how words are organized in phr…" at bounding box center [809, 477] width 642 height 592
copy div "Syntax is the system that governs how words are organized in phrases and senten…"
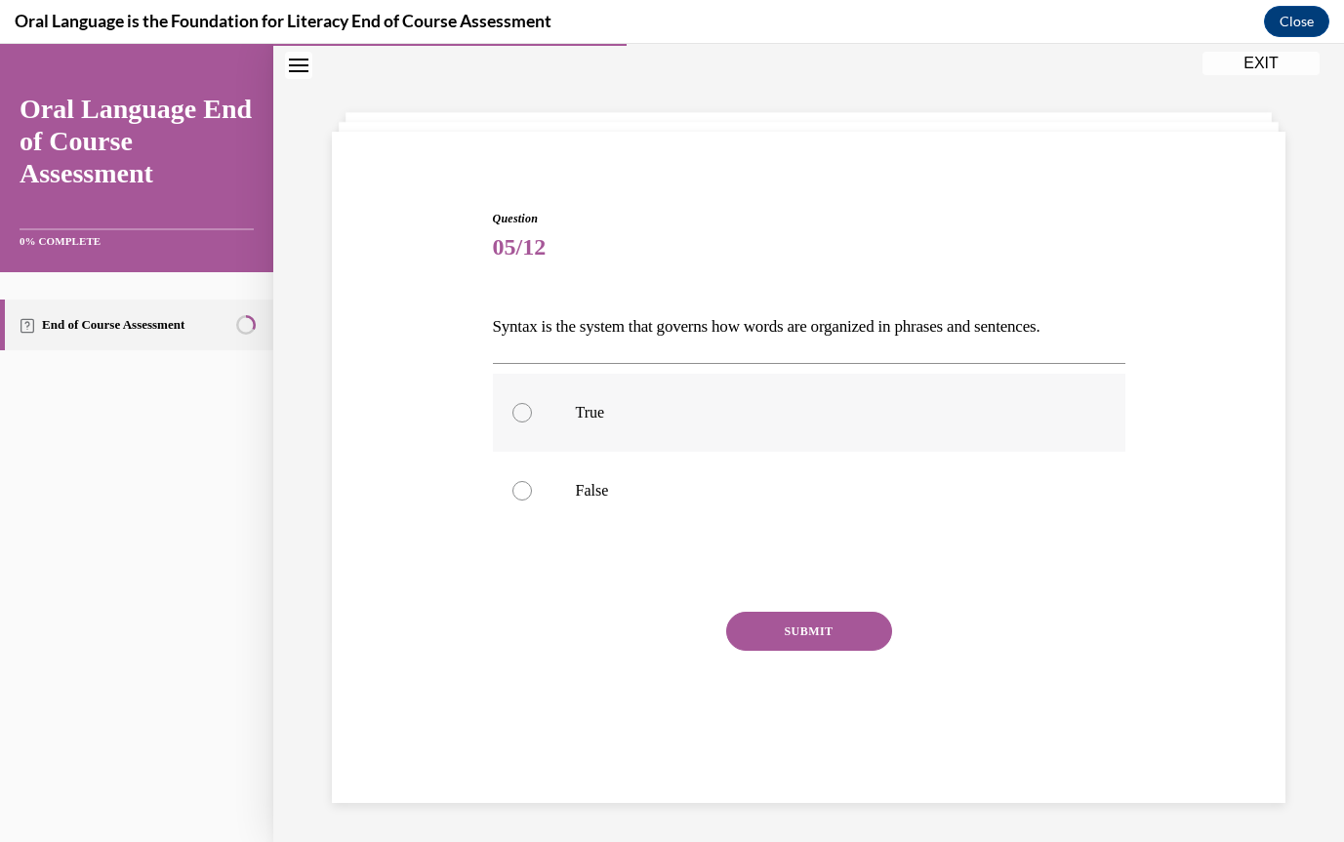
click at [531, 404] on label "True" at bounding box center [809, 413] width 633 height 78
click at [531, 404] on input "True" at bounding box center [523, 413] width 20 height 20
radio input "true"
click at [817, 620] on button "SUBMIT" at bounding box center [809, 631] width 166 height 39
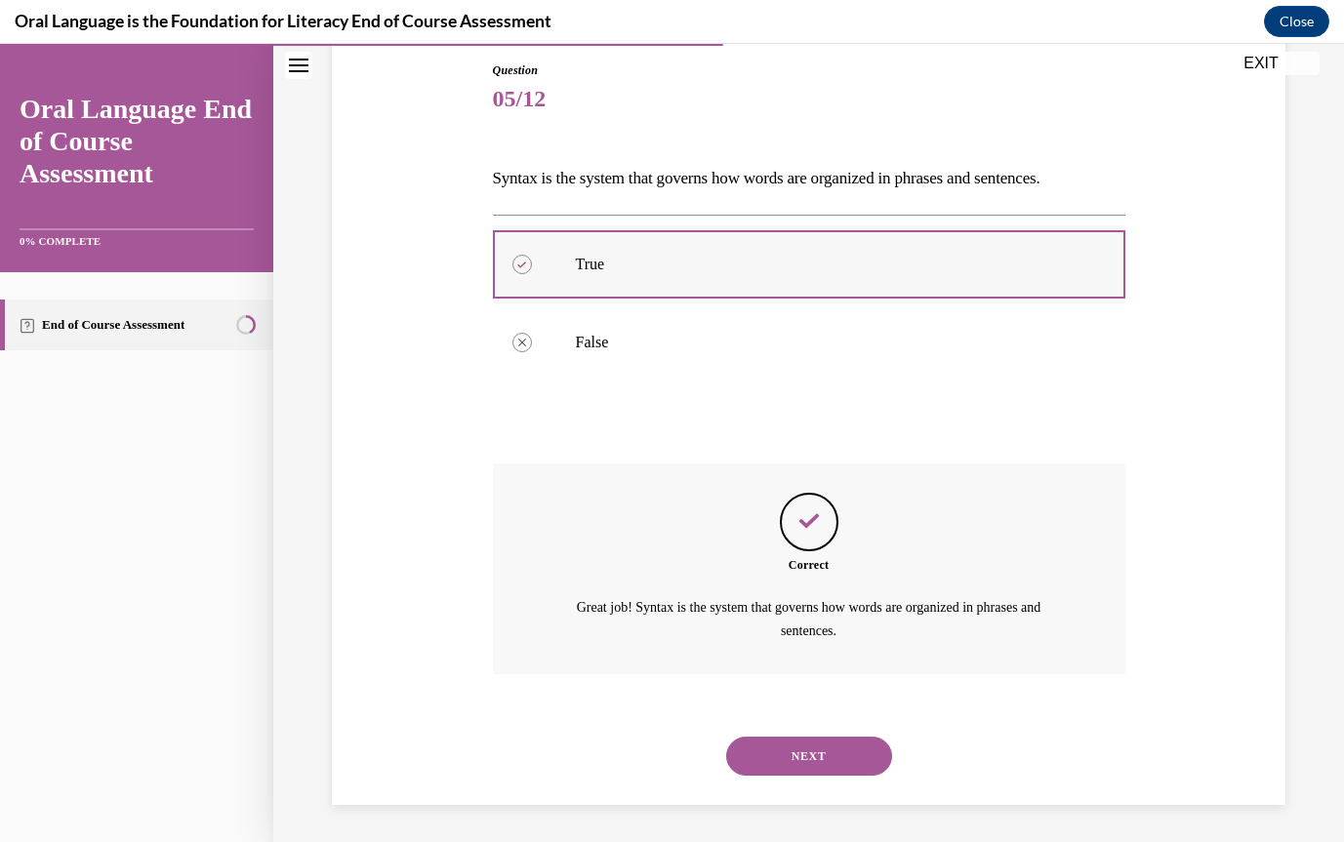
scroll to position [212, 0]
click at [855, 757] on button "NEXT" at bounding box center [809, 754] width 166 height 39
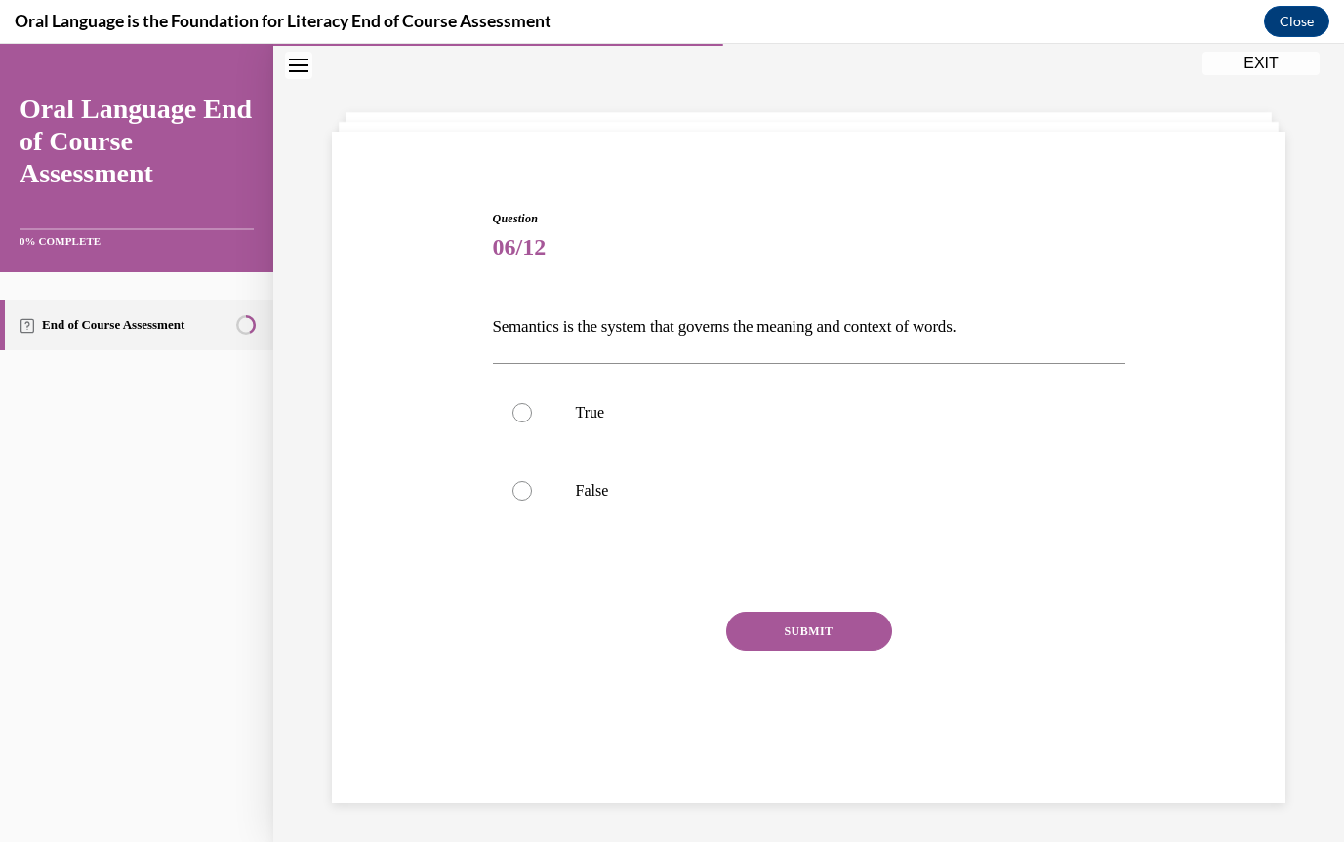
scroll to position [62, 0]
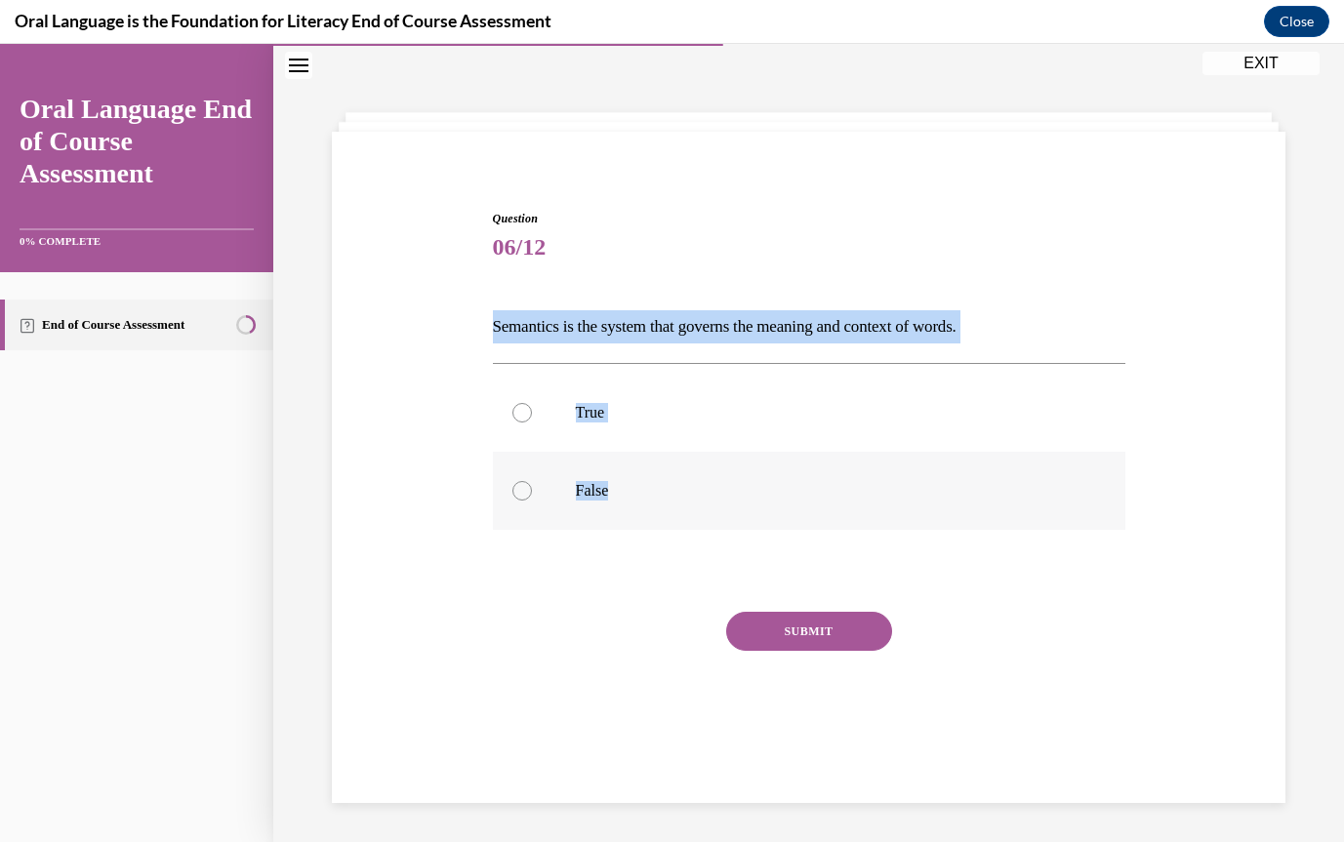
drag, startPoint x: 487, startPoint y: 327, endPoint x: 619, endPoint y: 499, distance: 216.5
click at [619, 499] on div "Question 06/12 Semantics is the system that governs the meaning and context of …" at bounding box center [809, 477] width 642 height 592
copy div "Semantics is the system that governs the meaning and context of words.  True Fa…"
click at [534, 412] on label "True" at bounding box center [809, 413] width 633 height 78
click at [532, 412] on input "True" at bounding box center [523, 413] width 20 height 20
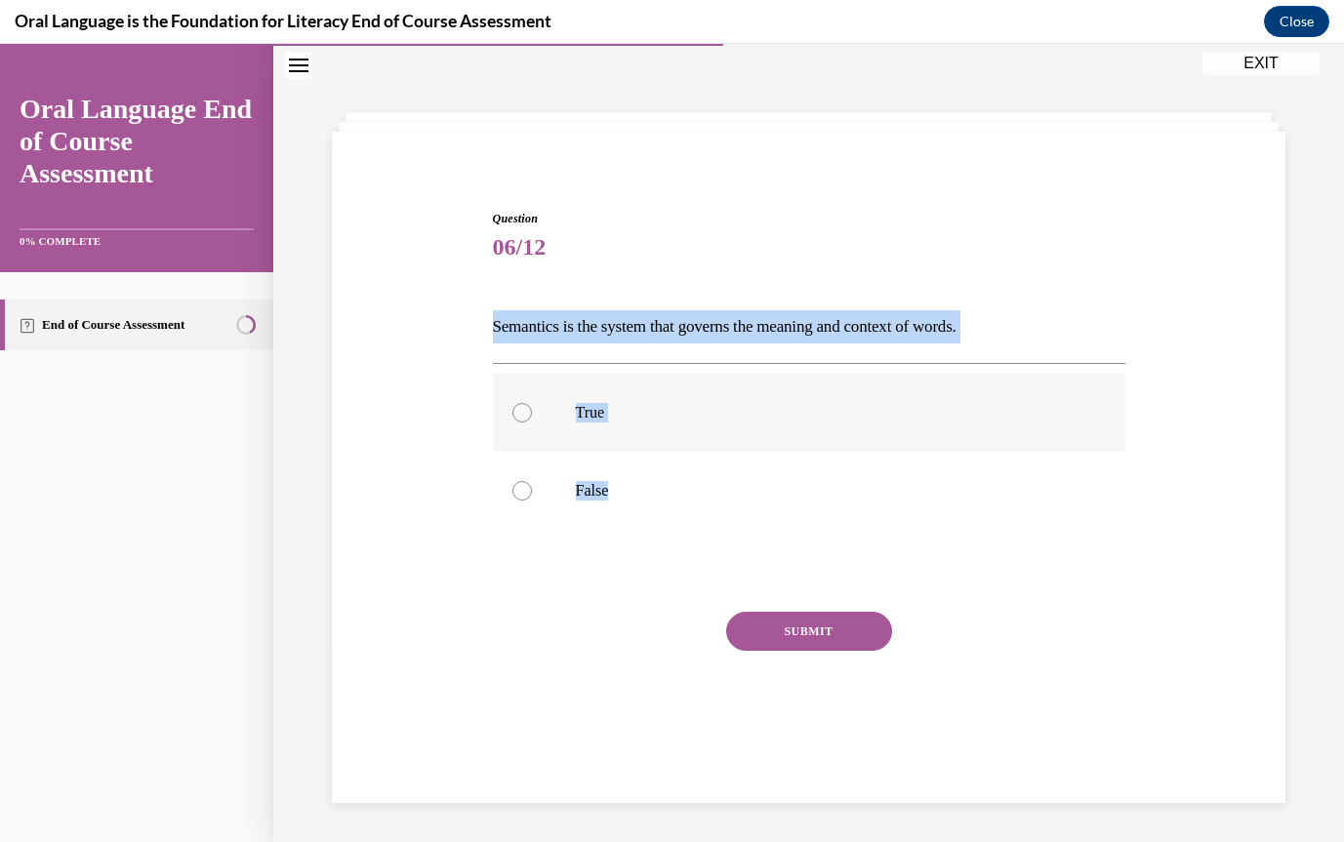
radio input "true"
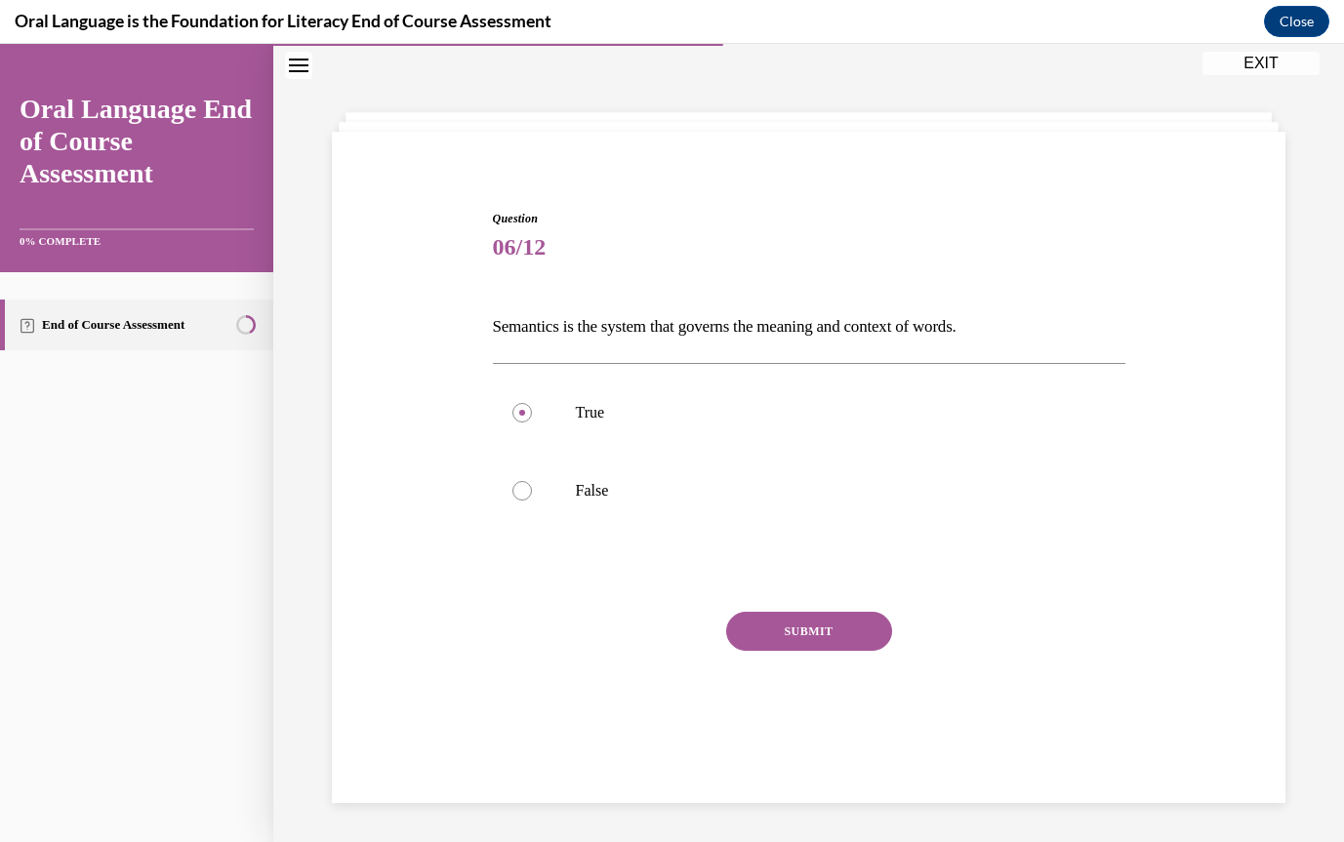
click at [801, 621] on button "SUBMIT" at bounding box center [809, 631] width 166 height 39
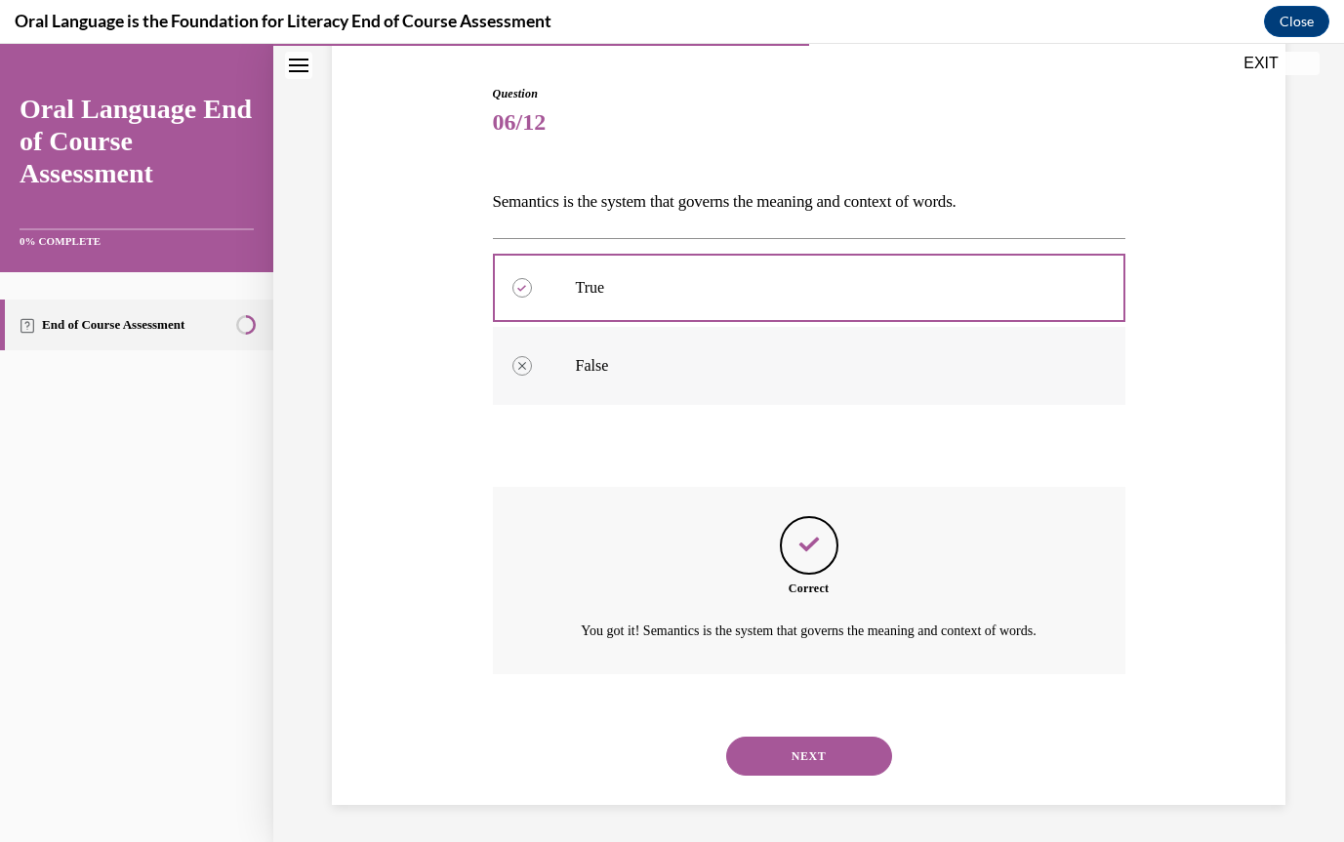
scroll to position [188, 0]
click at [814, 748] on button "NEXT" at bounding box center [809, 754] width 166 height 39
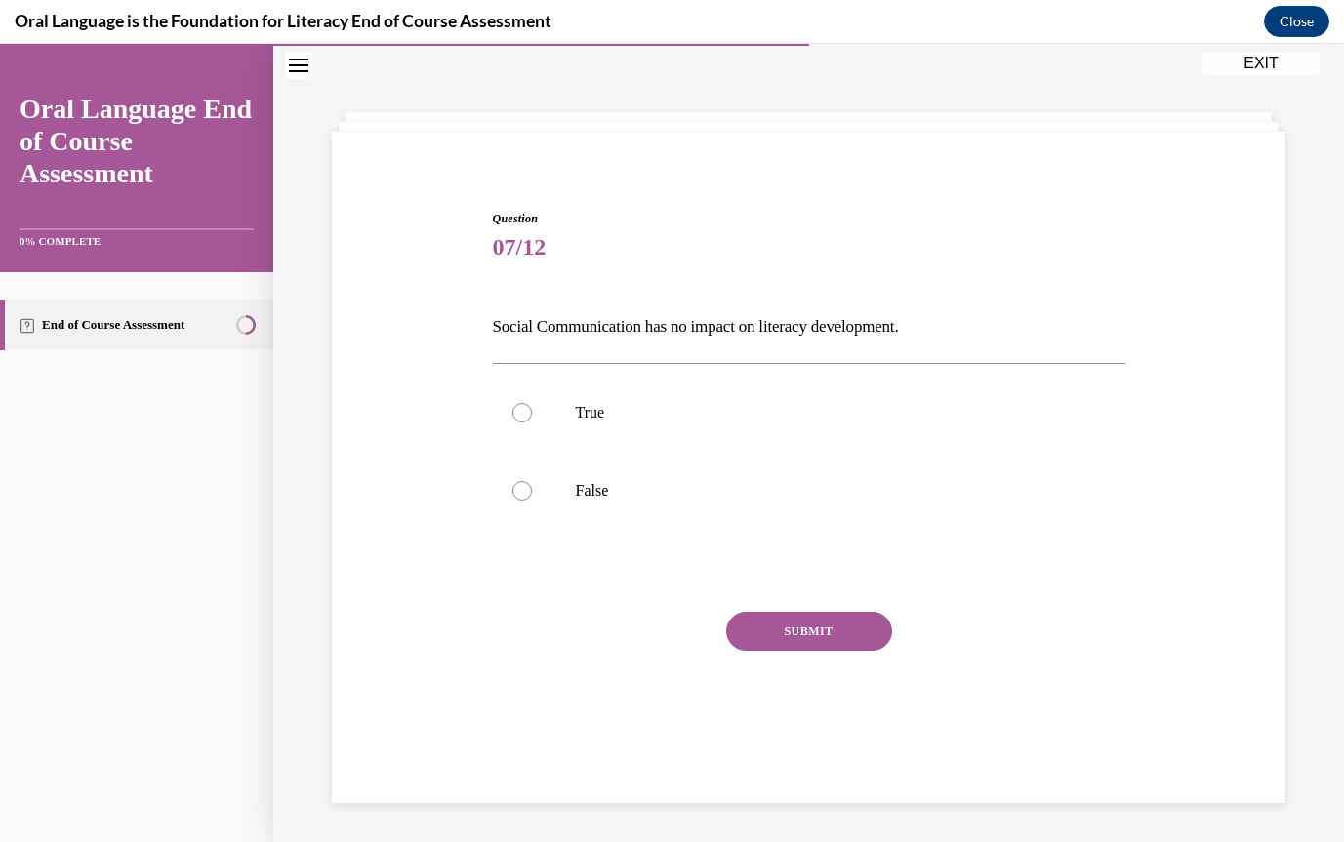
scroll to position [62, 0]
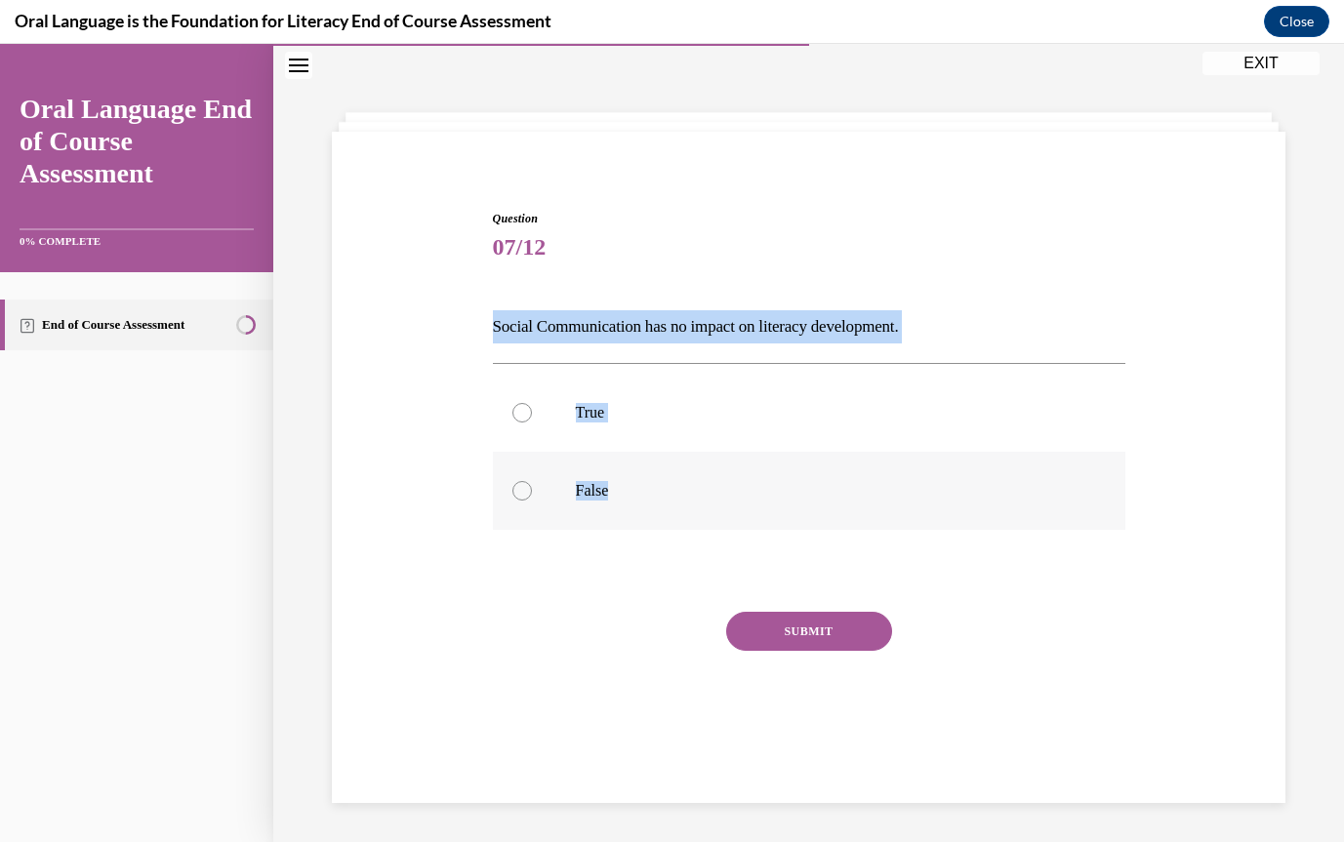
drag, startPoint x: 491, startPoint y: 327, endPoint x: 620, endPoint y: 492, distance: 209.3
click at [620, 492] on div "Question 07/12 Social Communication has no impact on literacy development. True…" at bounding box center [809, 477] width 642 height 592
copy div "Social Communication has no impact on literacy development. True False"
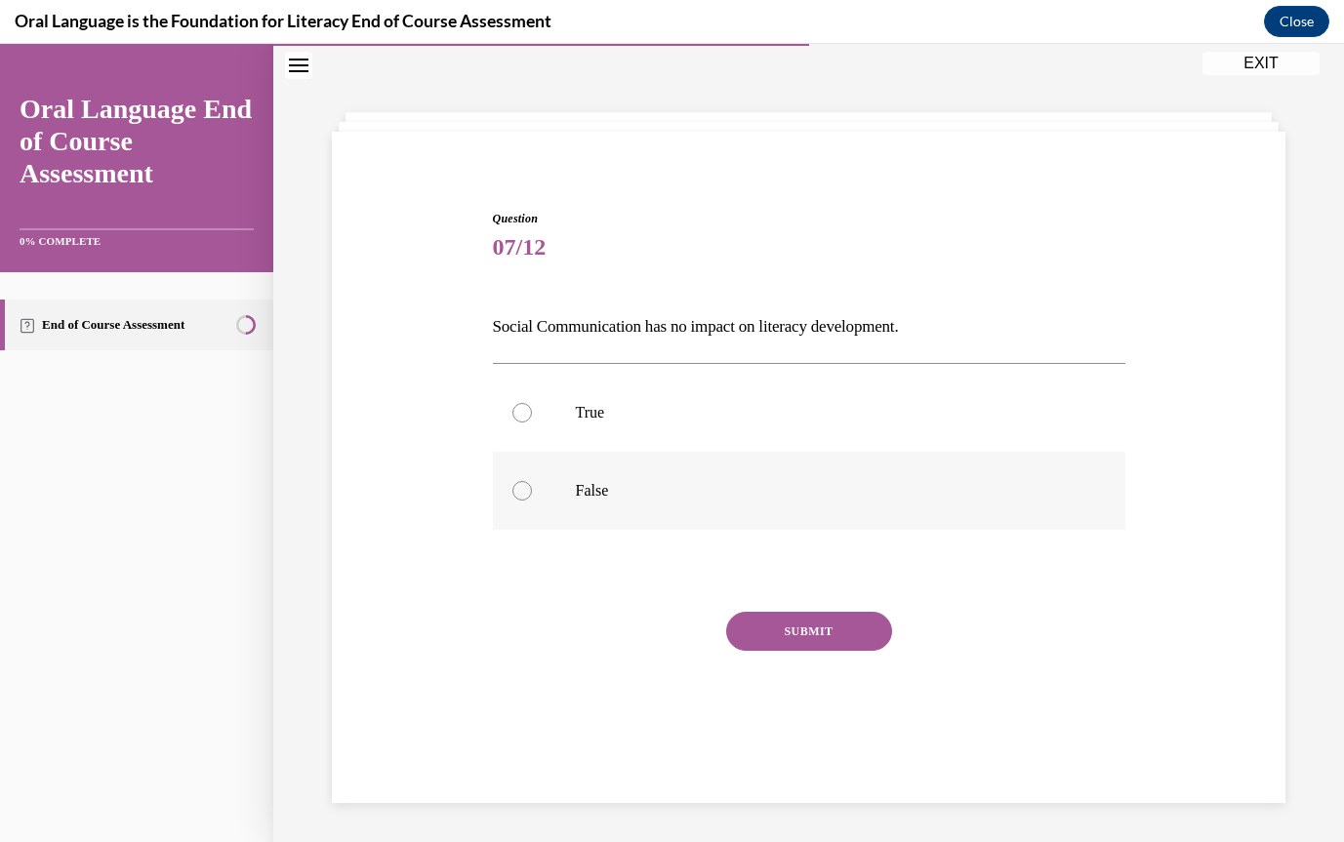
click at [525, 481] on div at bounding box center [523, 491] width 20 height 20
click at [525, 481] on input "False" at bounding box center [523, 491] width 20 height 20
radio input "true"
click at [811, 622] on button "SUBMIT" at bounding box center [809, 631] width 166 height 39
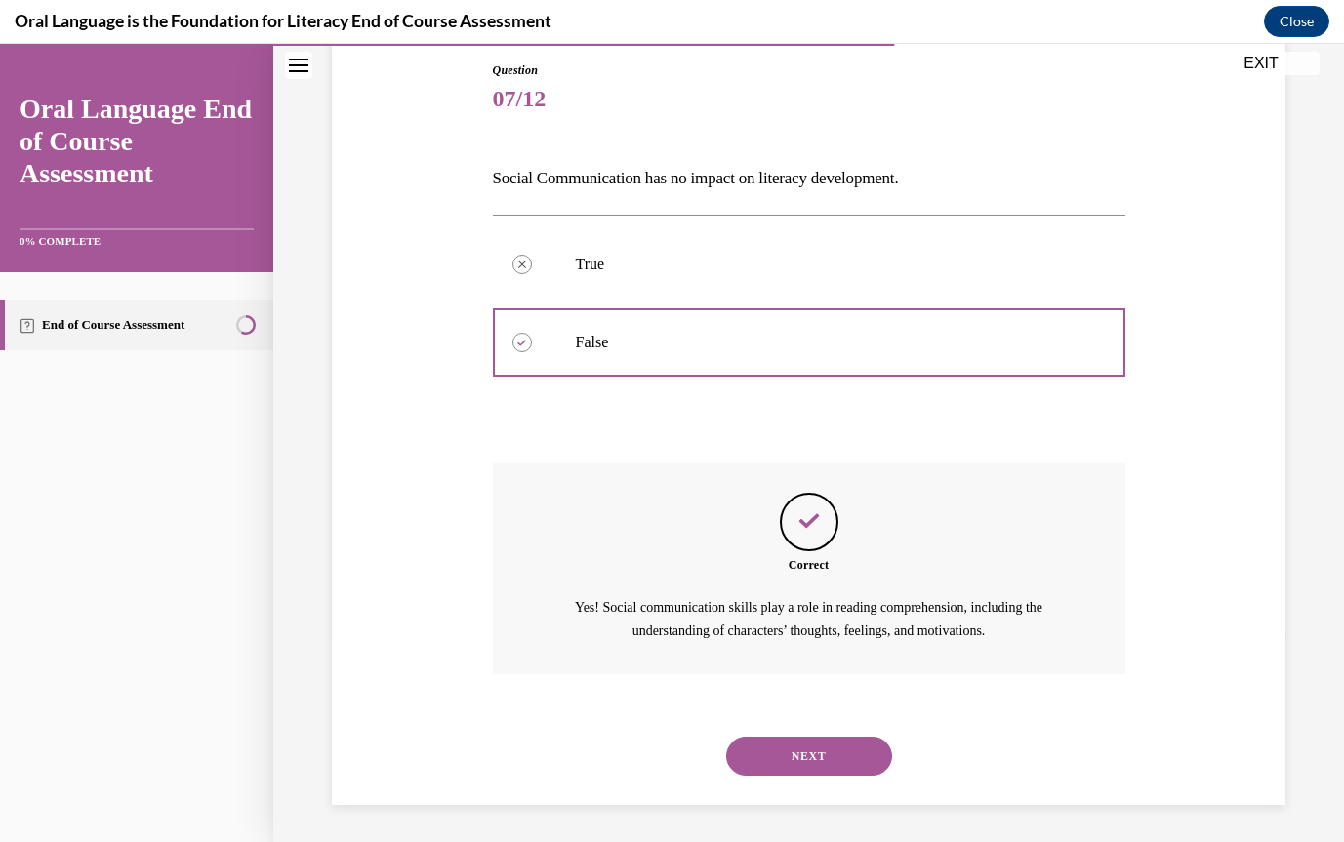
scroll to position [212, 0]
click at [789, 745] on button "NEXT" at bounding box center [809, 754] width 166 height 39
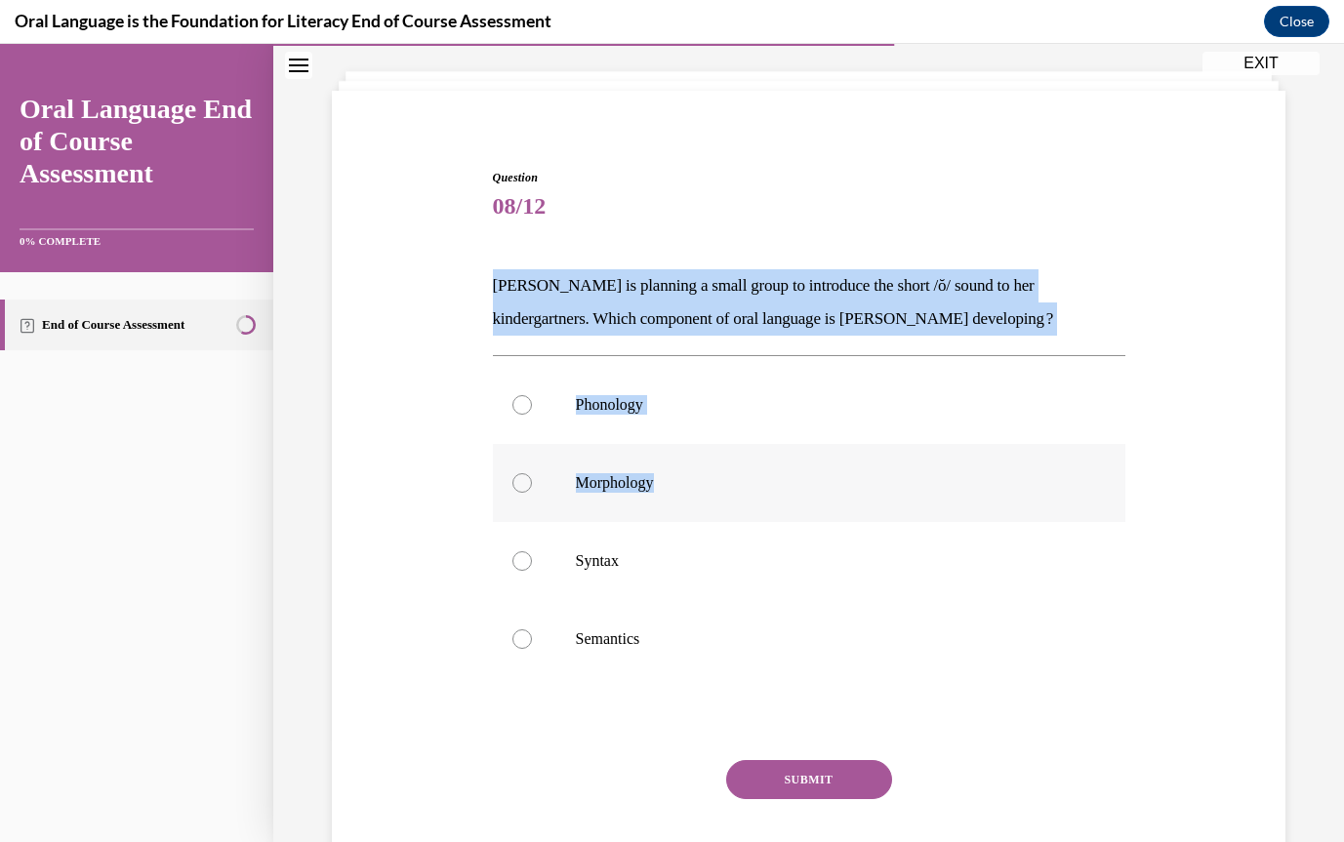
scroll to position [102, 0]
drag, startPoint x: 496, startPoint y: 287, endPoint x: 794, endPoint y: 636, distance: 458.4
click at [794, 636] on div "Question 08/12 [PERSON_NAME] is planning a small group to introduce the short /…" at bounding box center [809, 546] width 633 height 752
click at [617, 294] on p "[PERSON_NAME] is planning a small group to introduce the short /ŏ/ sound to her…" at bounding box center [809, 303] width 633 height 66
drag, startPoint x: 494, startPoint y: 281, endPoint x: 785, endPoint y: 577, distance: 414.9
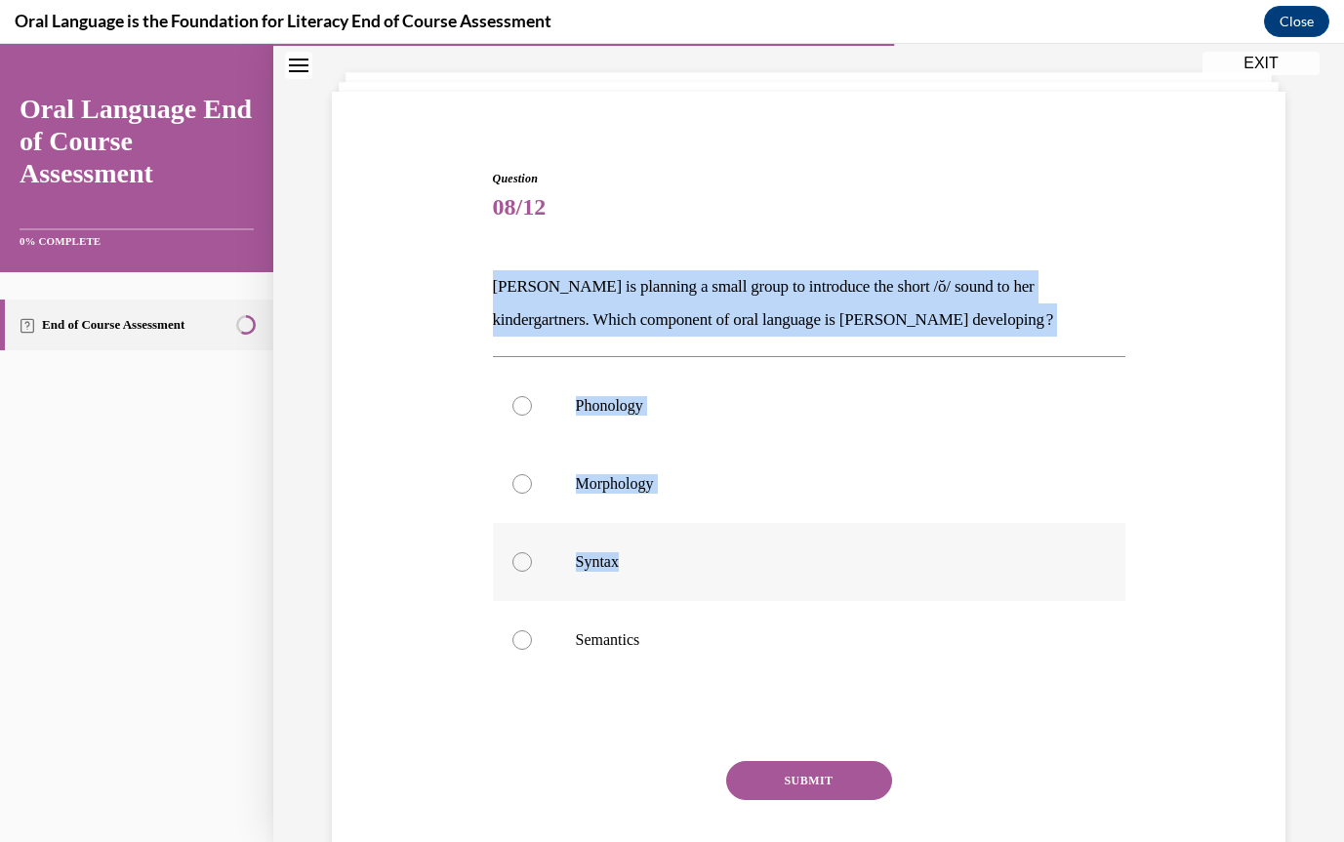
click at [785, 577] on div "Question 08/12 [PERSON_NAME] is planning a small group to introduce the short /…" at bounding box center [809, 546] width 633 height 752
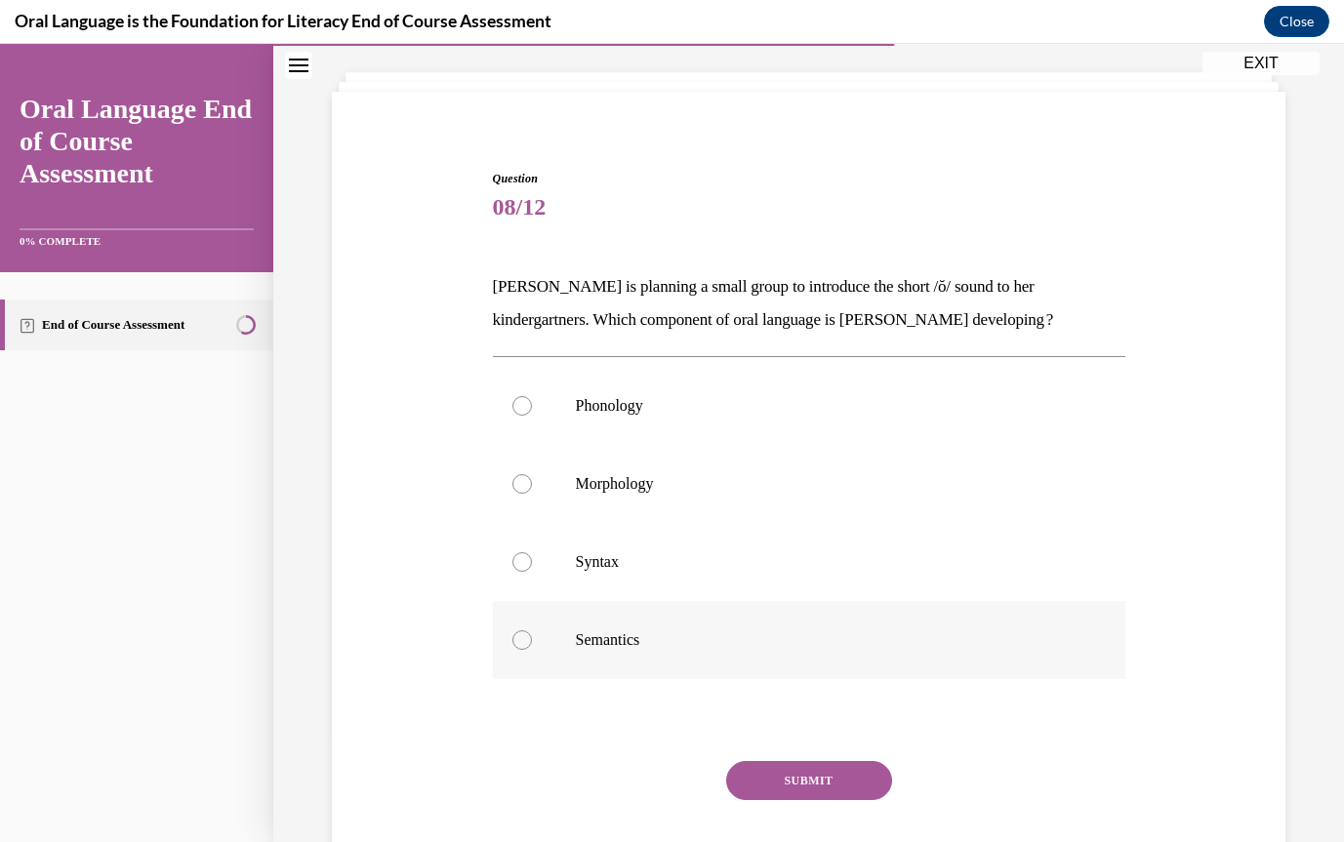
click at [700, 647] on p "Semantics" at bounding box center [826, 641] width 501 height 20
click at [532, 647] on input "Semantics" at bounding box center [523, 641] width 20 height 20
radio input "true"
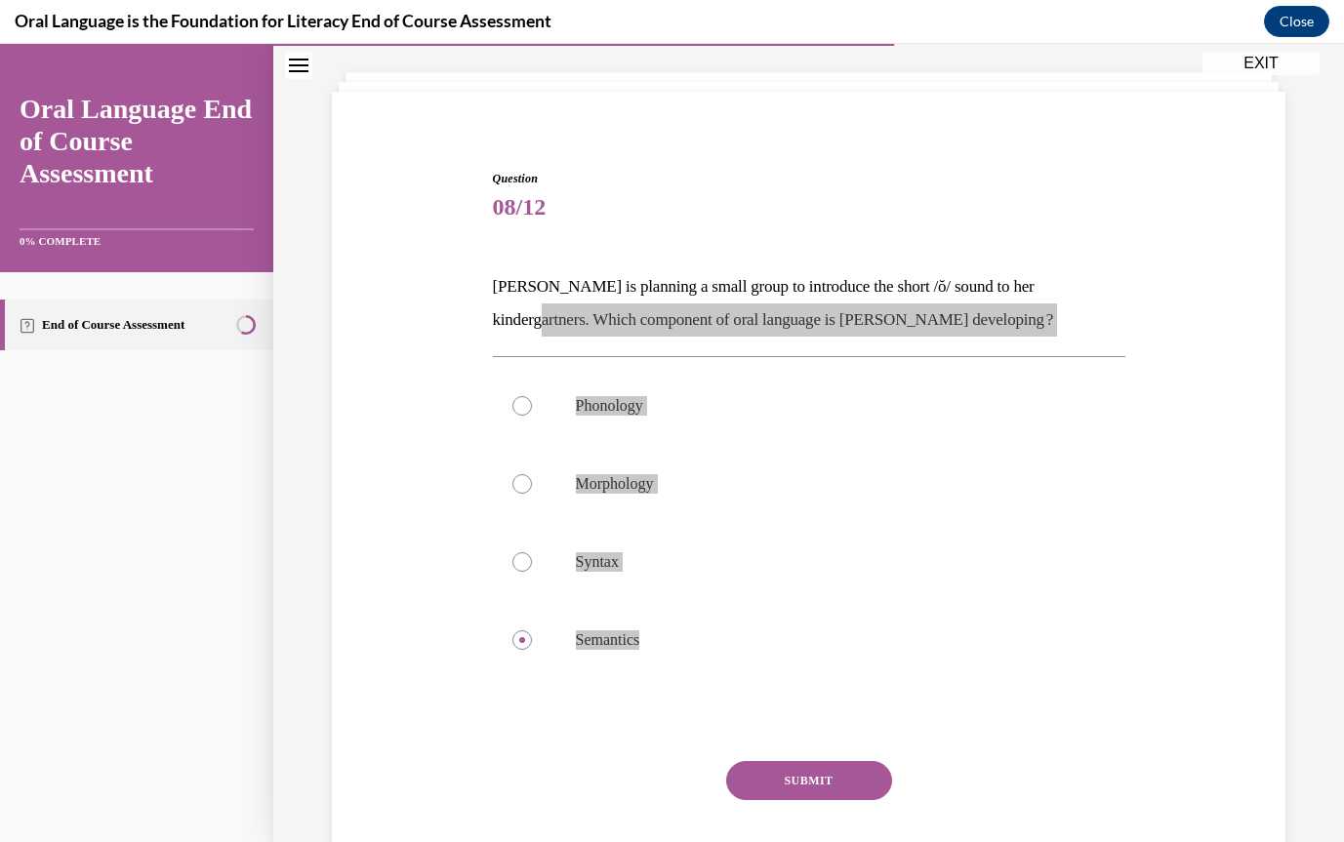
drag, startPoint x: 696, startPoint y: 650, endPoint x: 557, endPoint y: 316, distance: 361.5
click at [557, 316] on div "Question 08/12 [PERSON_NAME] is planning a small group to introduce the short /…" at bounding box center [809, 546] width 633 height 752
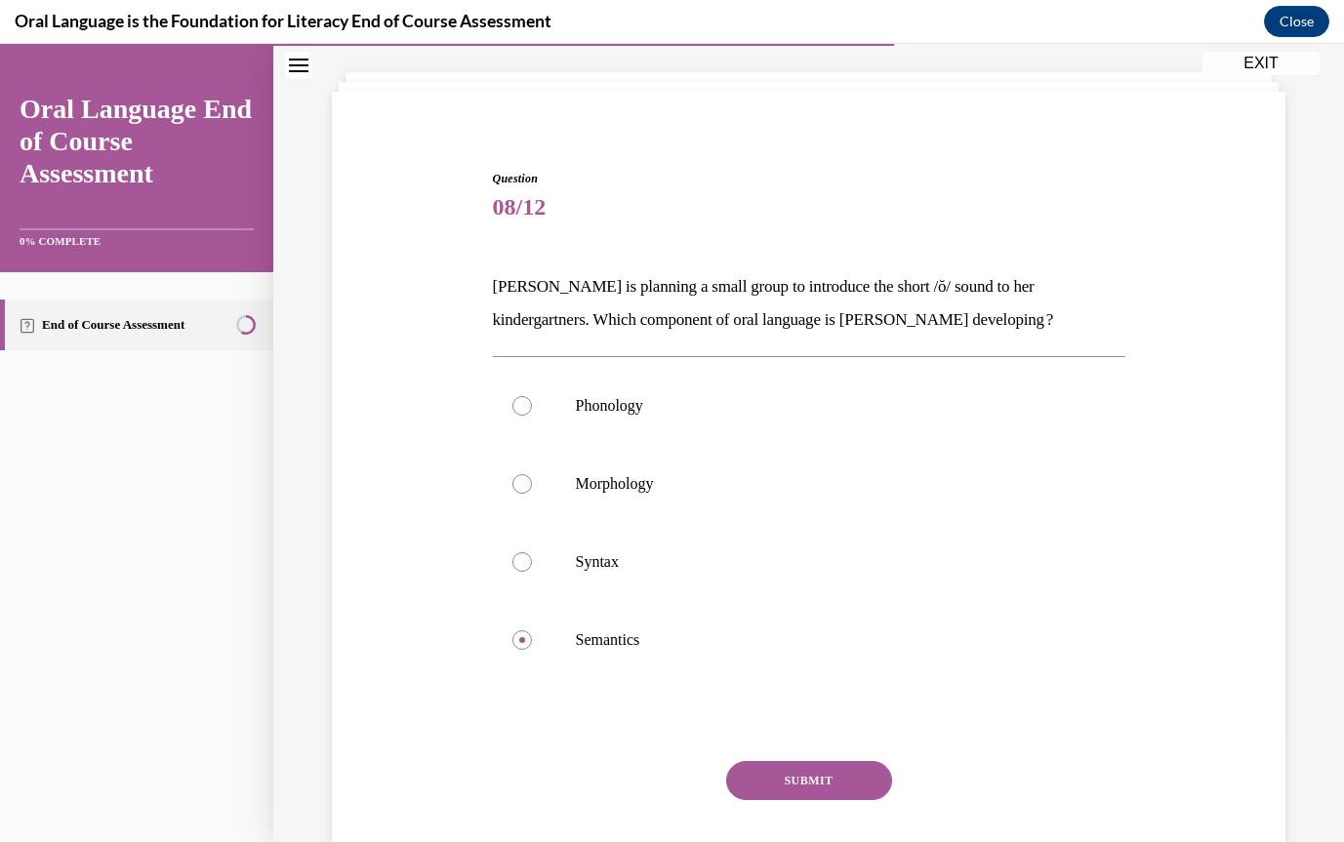
click at [485, 288] on div "Question 08/12 [PERSON_NAME] is planning a small group to introduce the short /…" at bounding box center [809, 516] width 964 height 810
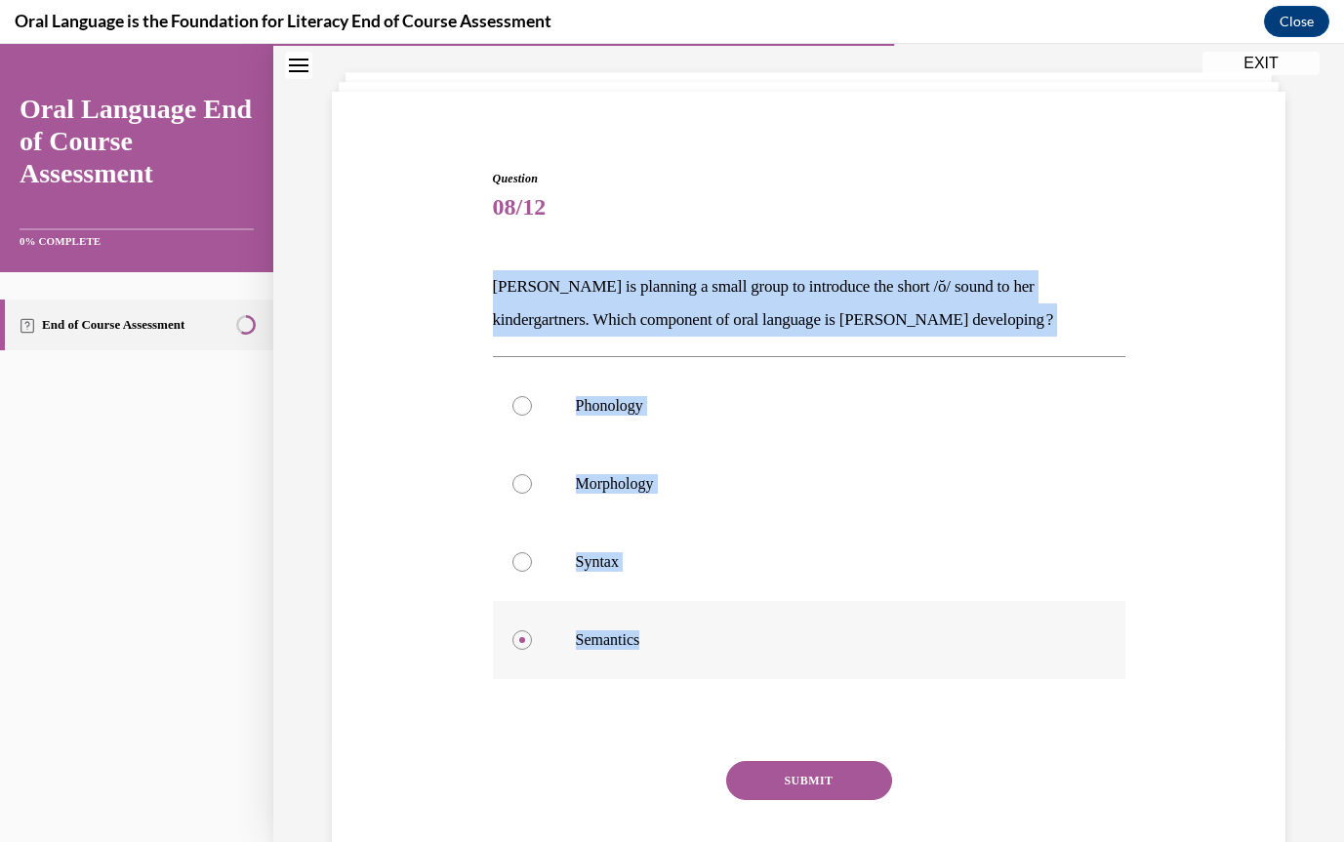
drag, startPoint x: 493, startPoint y: 287, endPoint x: 584, endPoint y: 658, distance: 381.9
click at [584, 658] on div "Question 08/12 [PERSON_NAME] is planning a small group to introduce the short /…" at bounding box center [809, 546] width 633 height 752
copy div "[PERSON_NAME] is planning a small group to introduce the short /ŏ/ sound to her…"
click at [524, 402] on div at bounding box center [523, 406] width 20 height 20
click at [524, 402] on input "Phonology" at bounding box center [523, 406] width 20 height 20
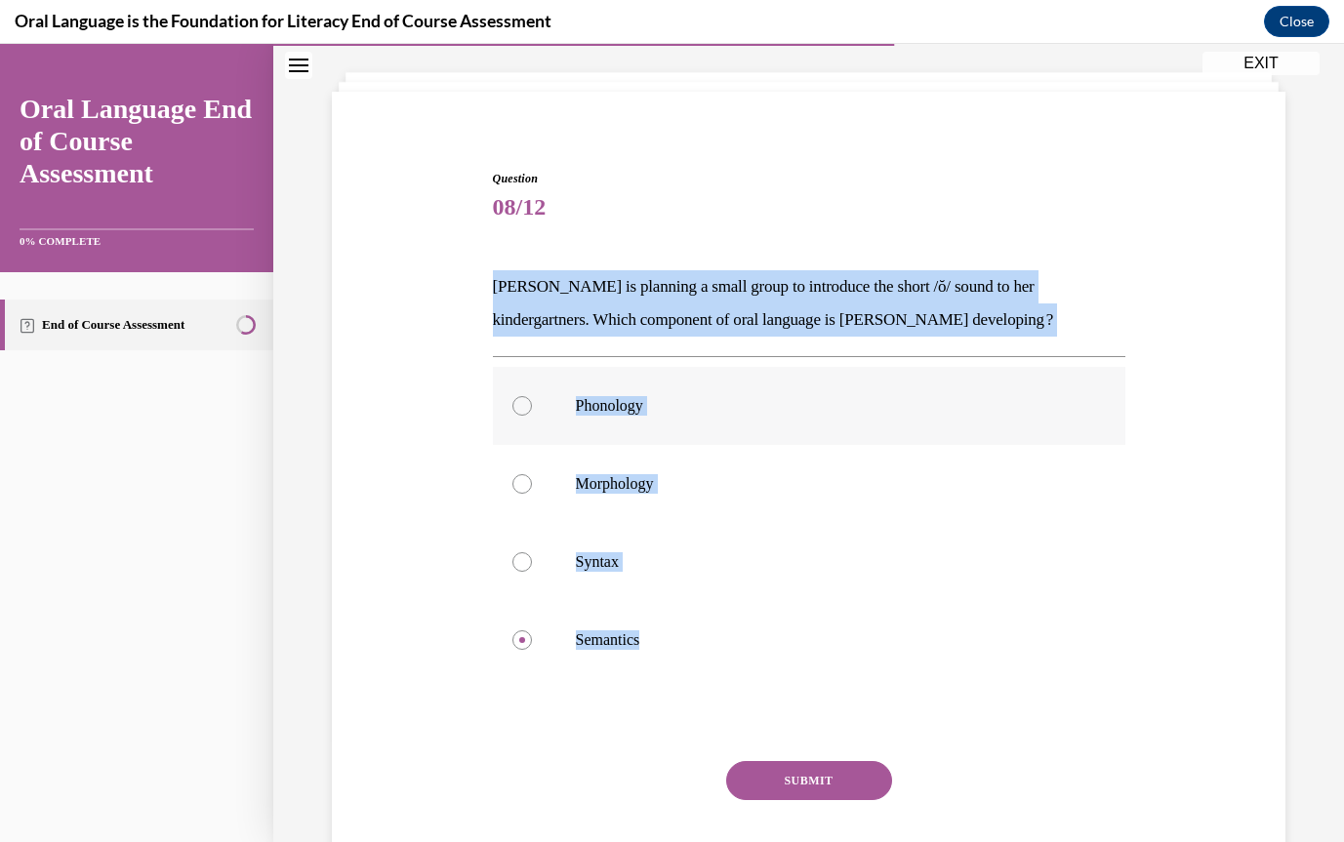
radio input "true"
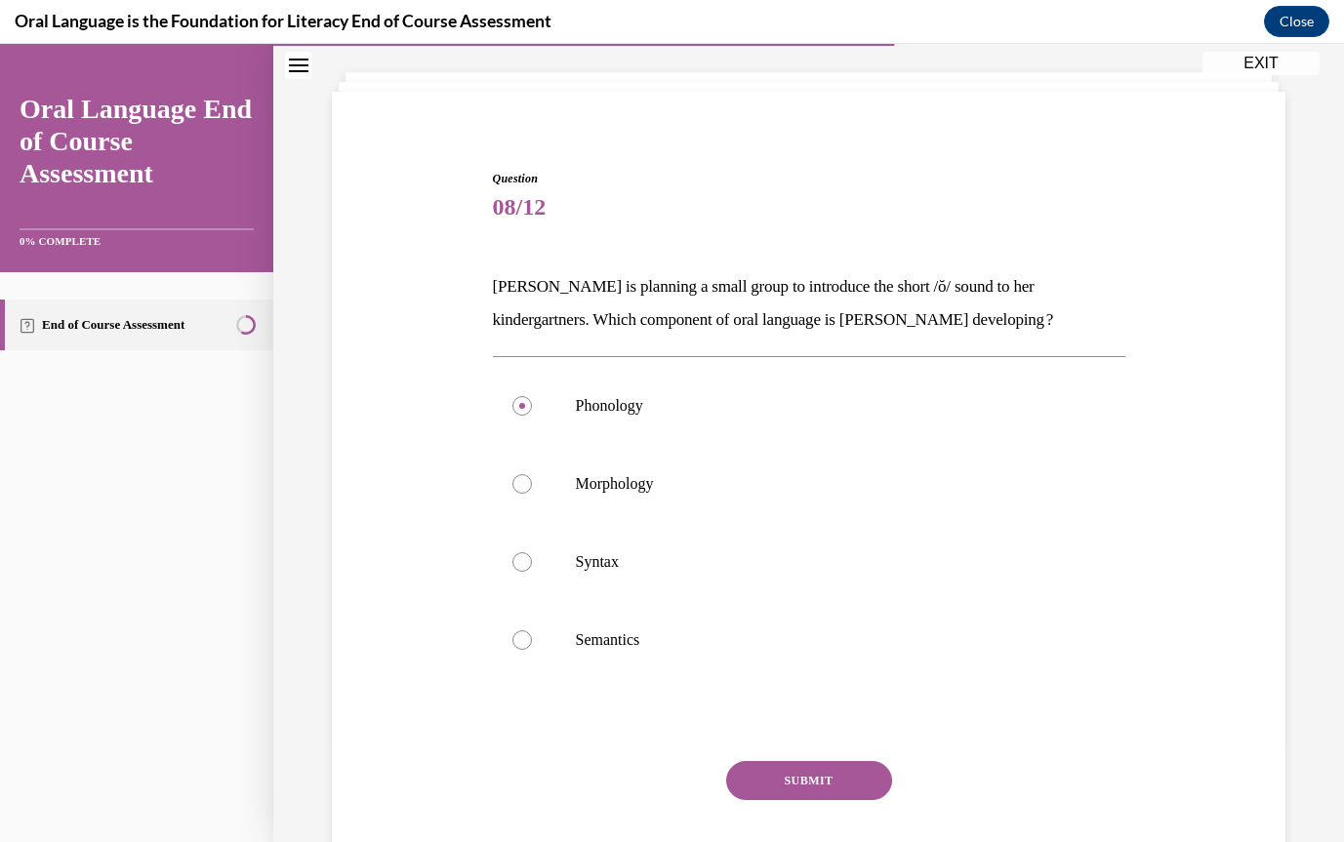
click at [818, 764] on button "SUBMIT" at bounding box center [809, 780] width 166 height 39
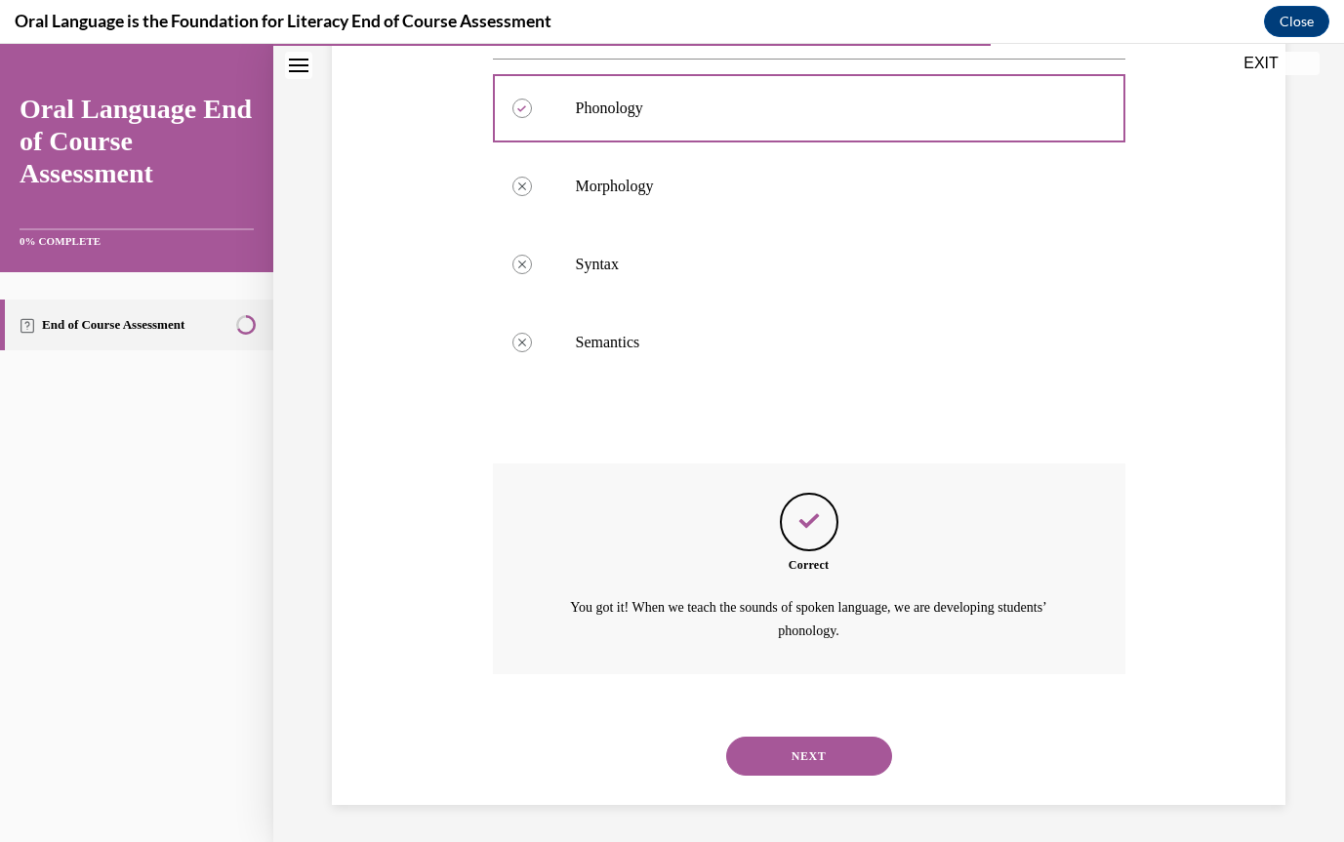
scroll to position [401, 0]
click at [804, 740] on button "NEXT" at bounding box center [809, 754] width 166 height 39
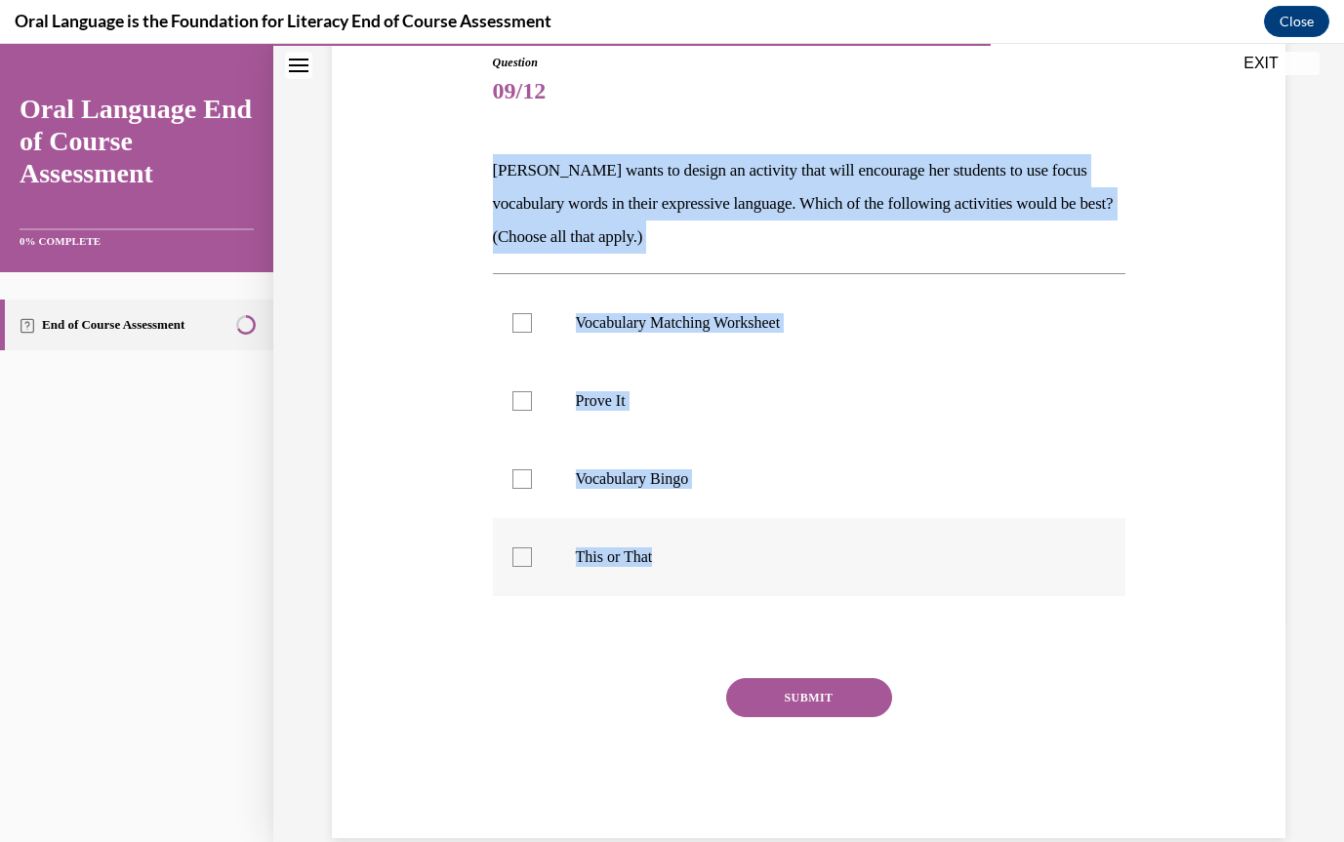
drag, startPoint x: 487, startPoint y: 171, endPoint x: 607, endPoint y: 587, distance: 432.9
click at [607, 587] on div "Question 09/12 [PERSON_NAME] wants to design an activity that will encourage he…" at bounding box center [809, 431] width 642 height 814
copy div "[PERSON_NAME] wants to design an activity that will encourage her students to u…"
click at [529, 396] on div at bounding box center [523, 401] width 20 height 20
click at [529, 396] on input "Prove It" at bounding box center [523, 401] width 20 height 20
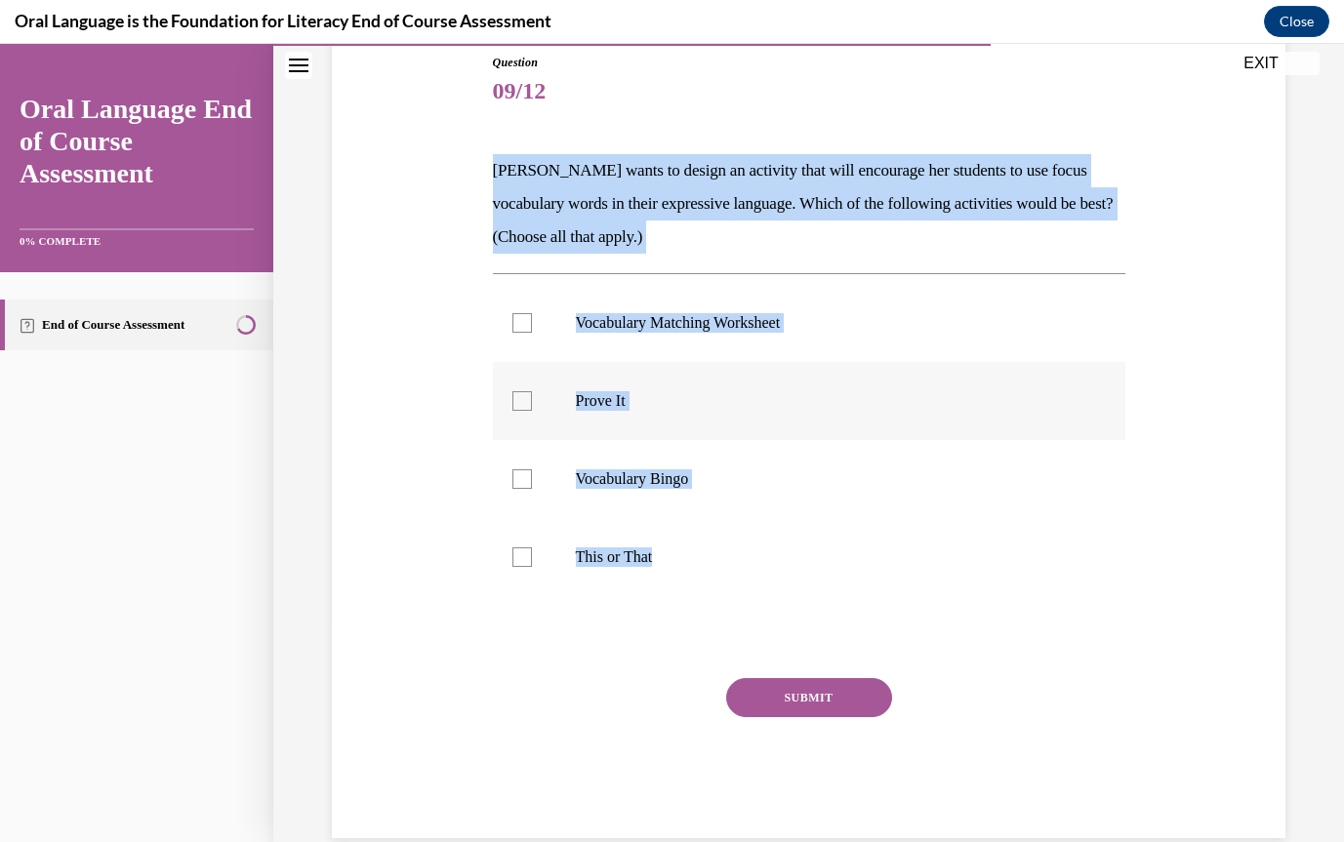
checkbox input "true"
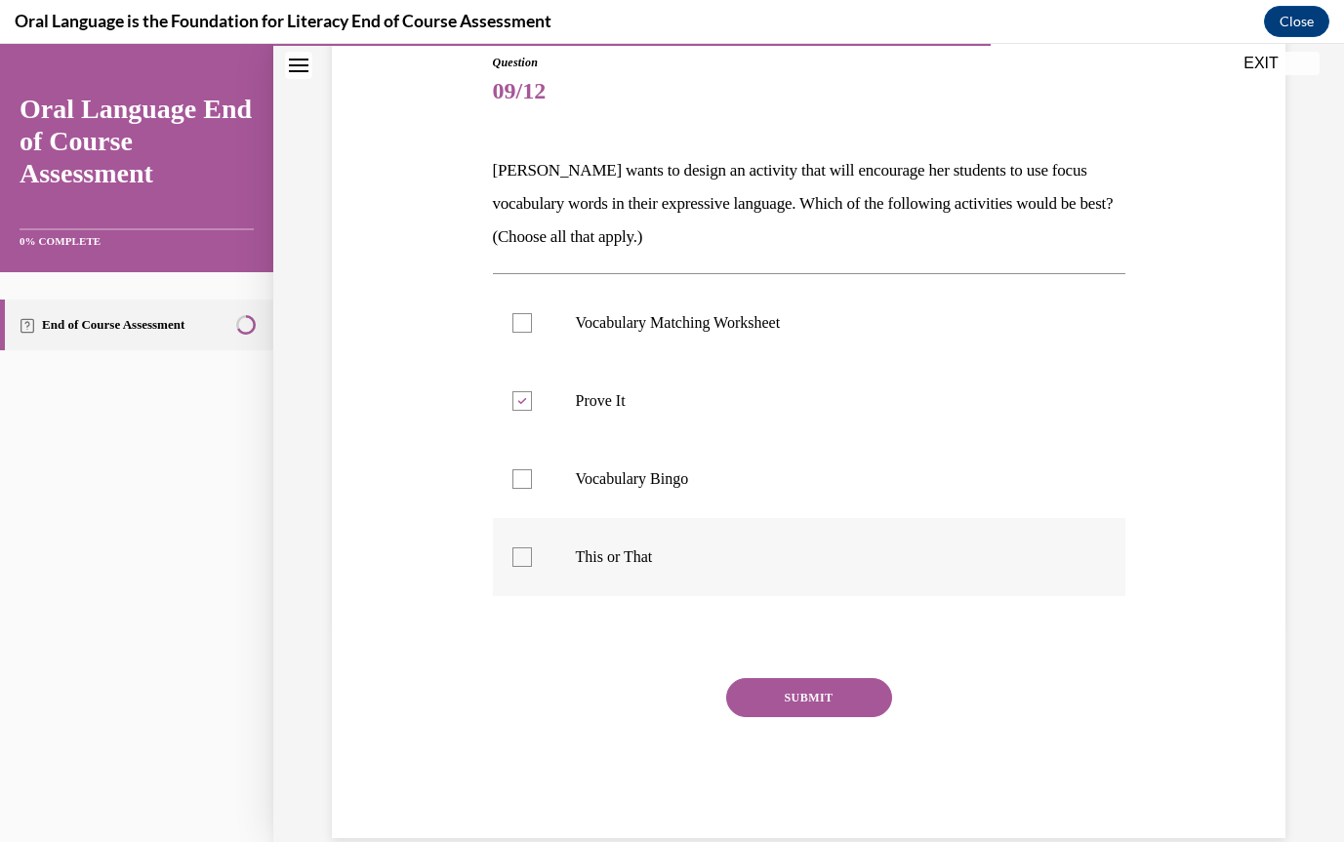
click at [520, 551] on div at bounding box center [523, 558] width 20 height 20
click at [520, 551] on input "This or That" at bounding box center [523, 558] width 20 height 20
checkbox input "true"
click at [788, 700] on button "SUBMIT" at bounding box center [809, 697] width 166 height 39
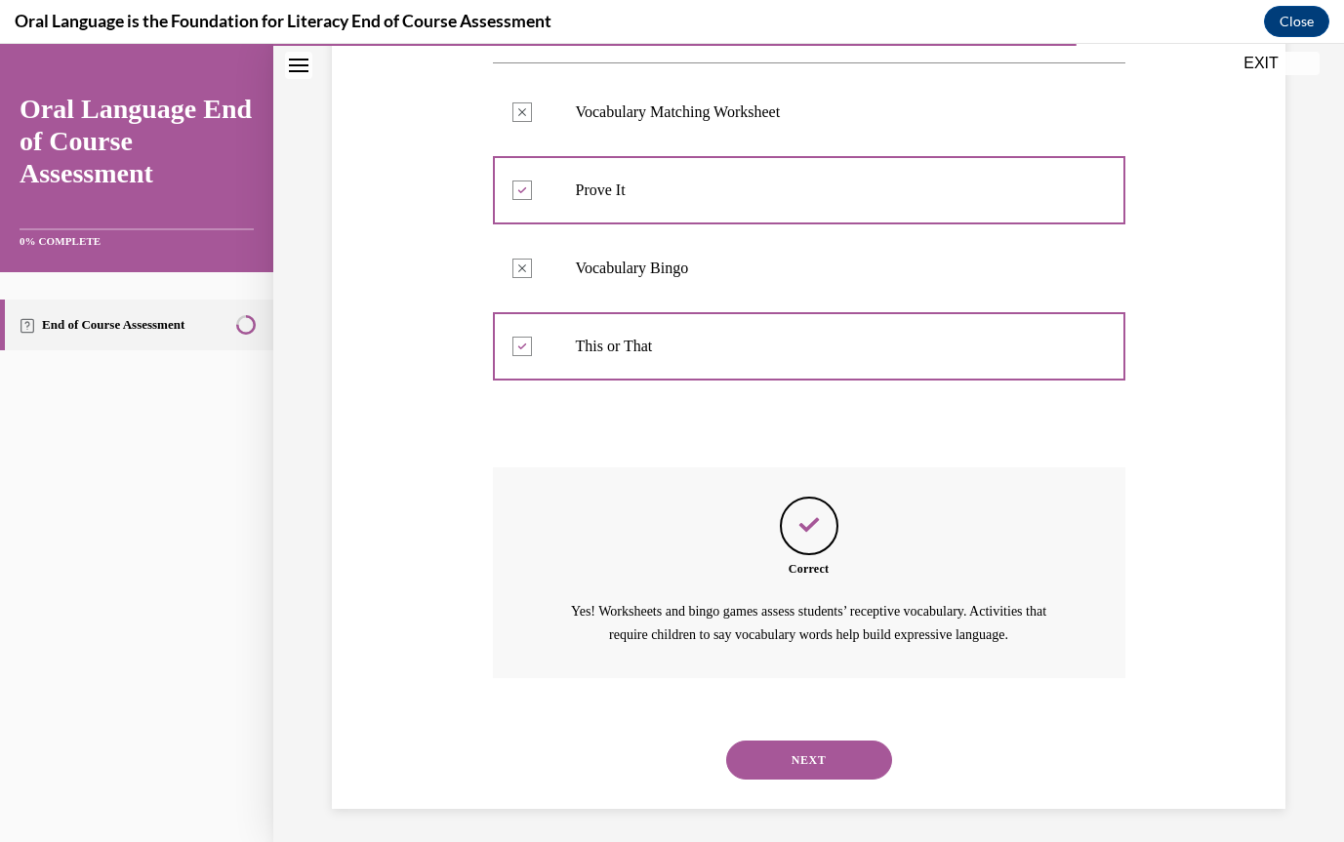
scroll to position [434, 0]
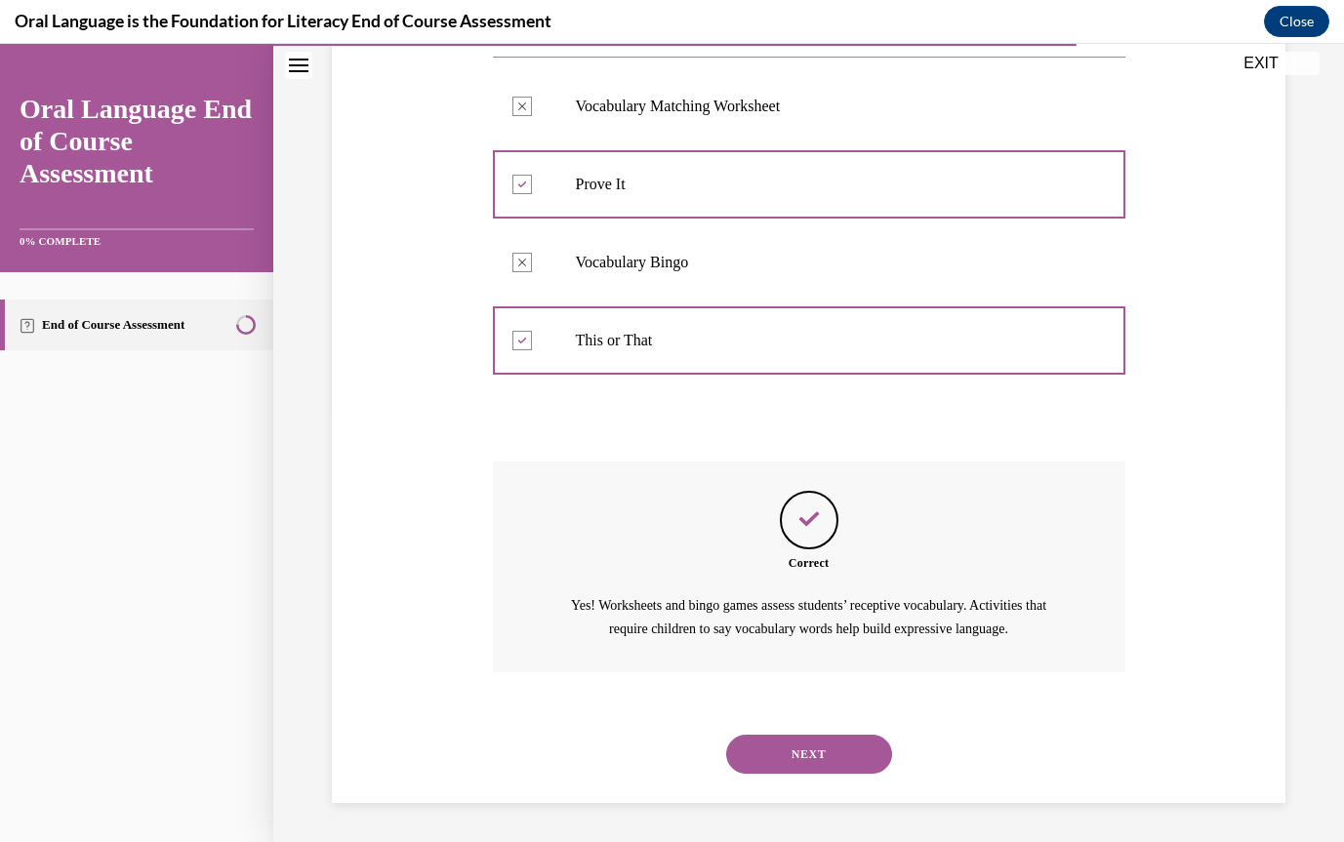
click at [801, 775] on div "NEXT" at bounding box center [809, 755] width 633 height 78
click at [821, 759] on button "NEXT" at bounding box center [809, 754] width 166 height 39
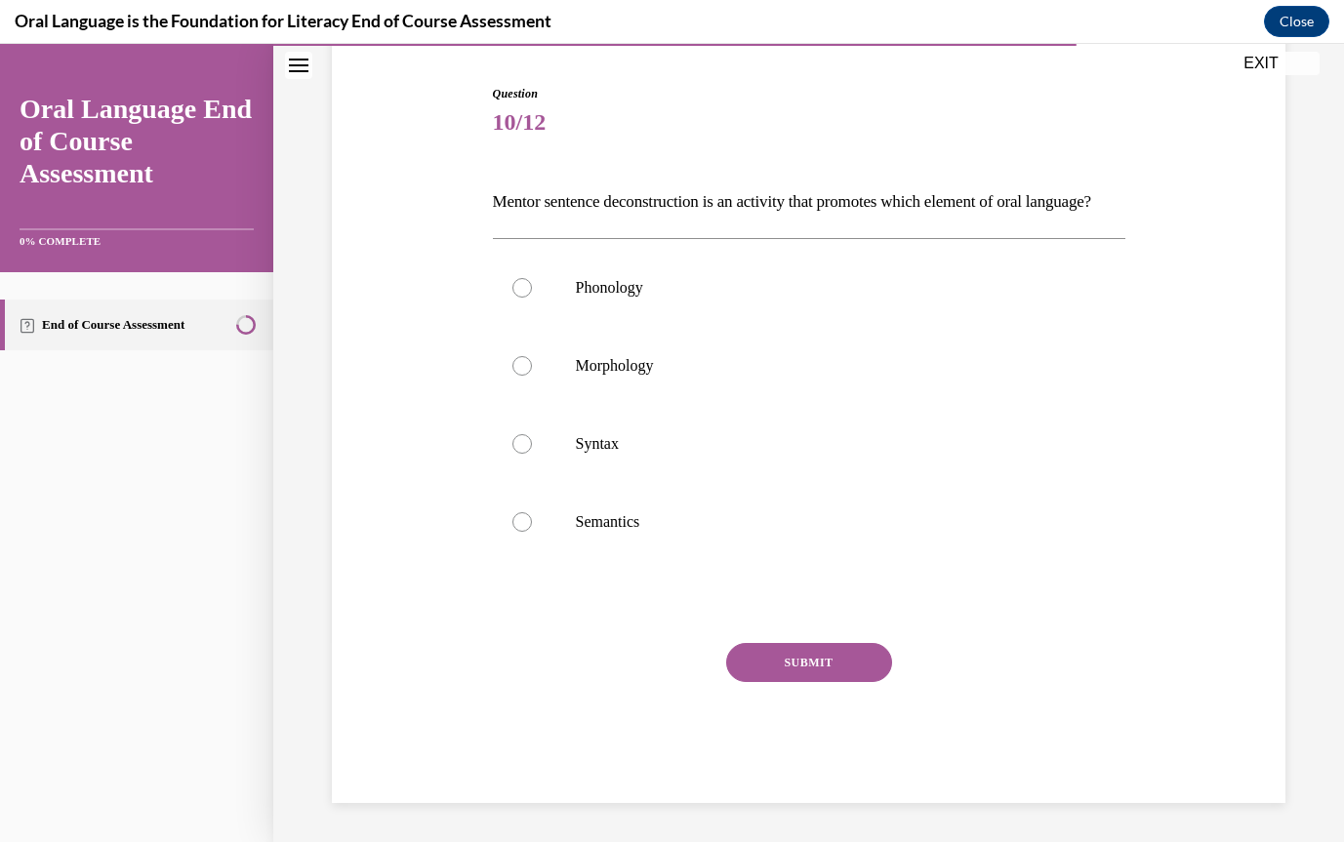
scroll to position [218, 0]
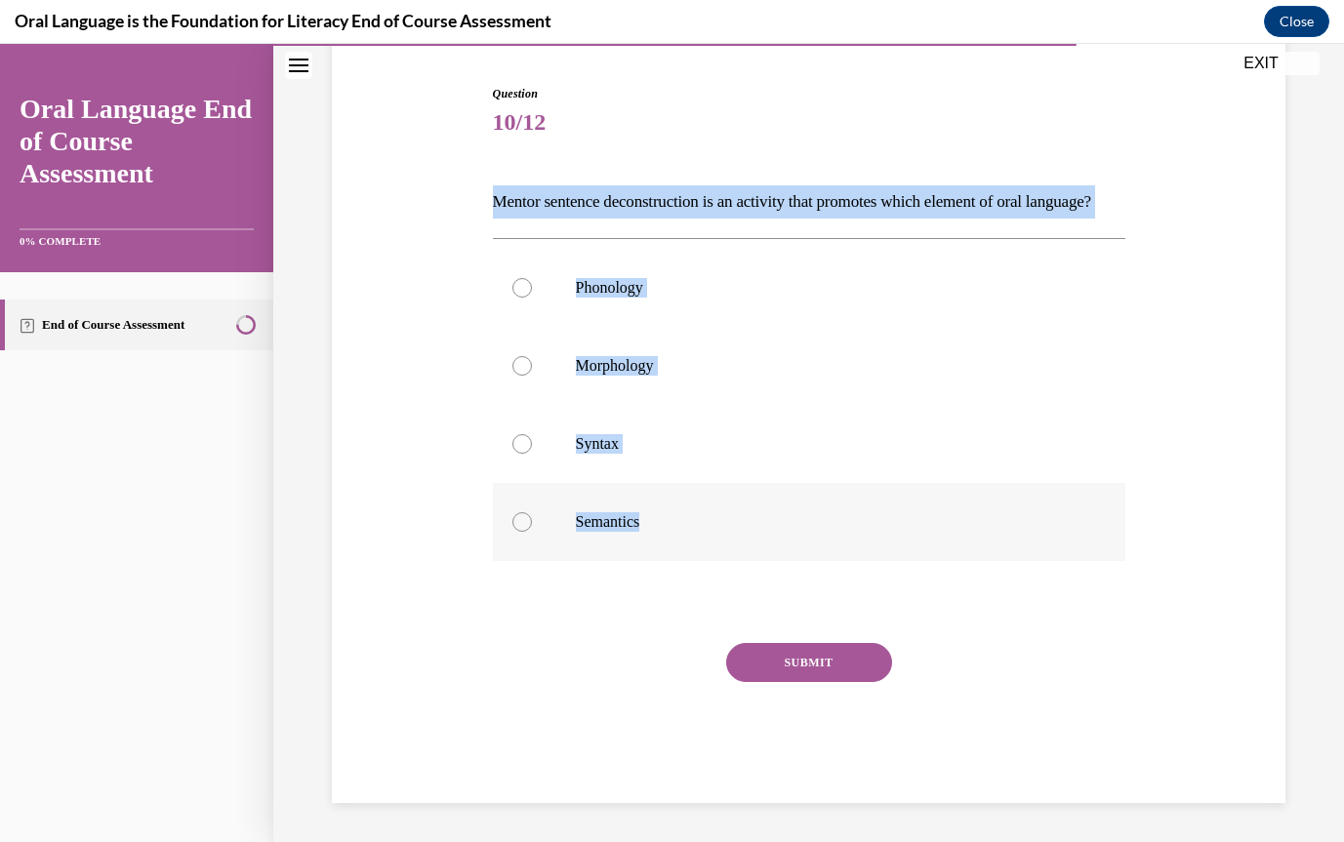
drag, startPoint x: 495, startPoint y: 169, endPoint x: 612, endPoint y: 546, distance: 394.6
click at [612, 546] on div "Question 10/12 Mentor sentence deconstruction is an activity that promotes whic…" at bounding box center [809, 444] width 633 height 718
copy div "Mentor sentence deconstruction is an activity that promotes which element of or…"
click at [513, 439] on div at bounding box center [523, 444] width 20 height 20
click at [513, 439] on input "Syntax" at bounding box center [523, 444] width 20 height 20
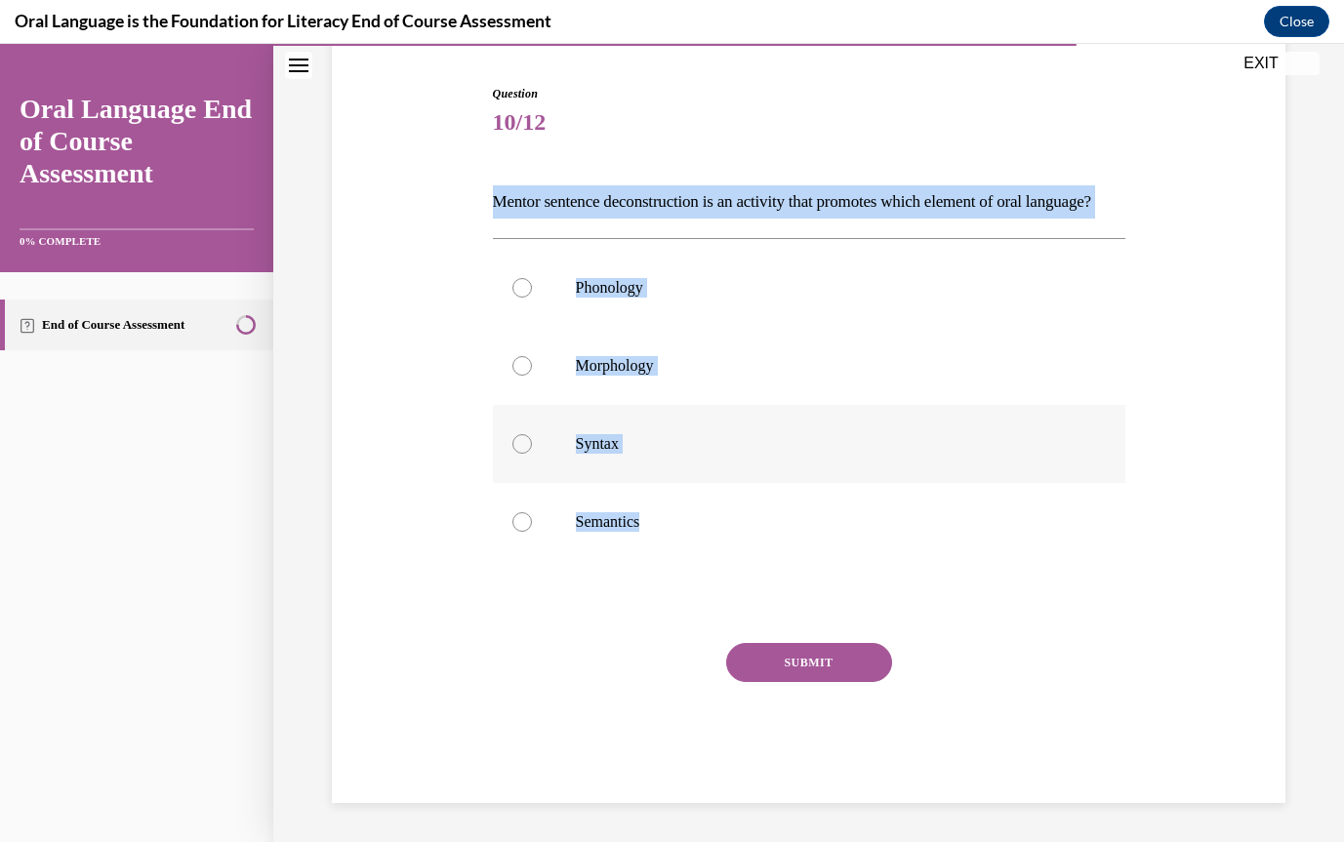
radio input "true"
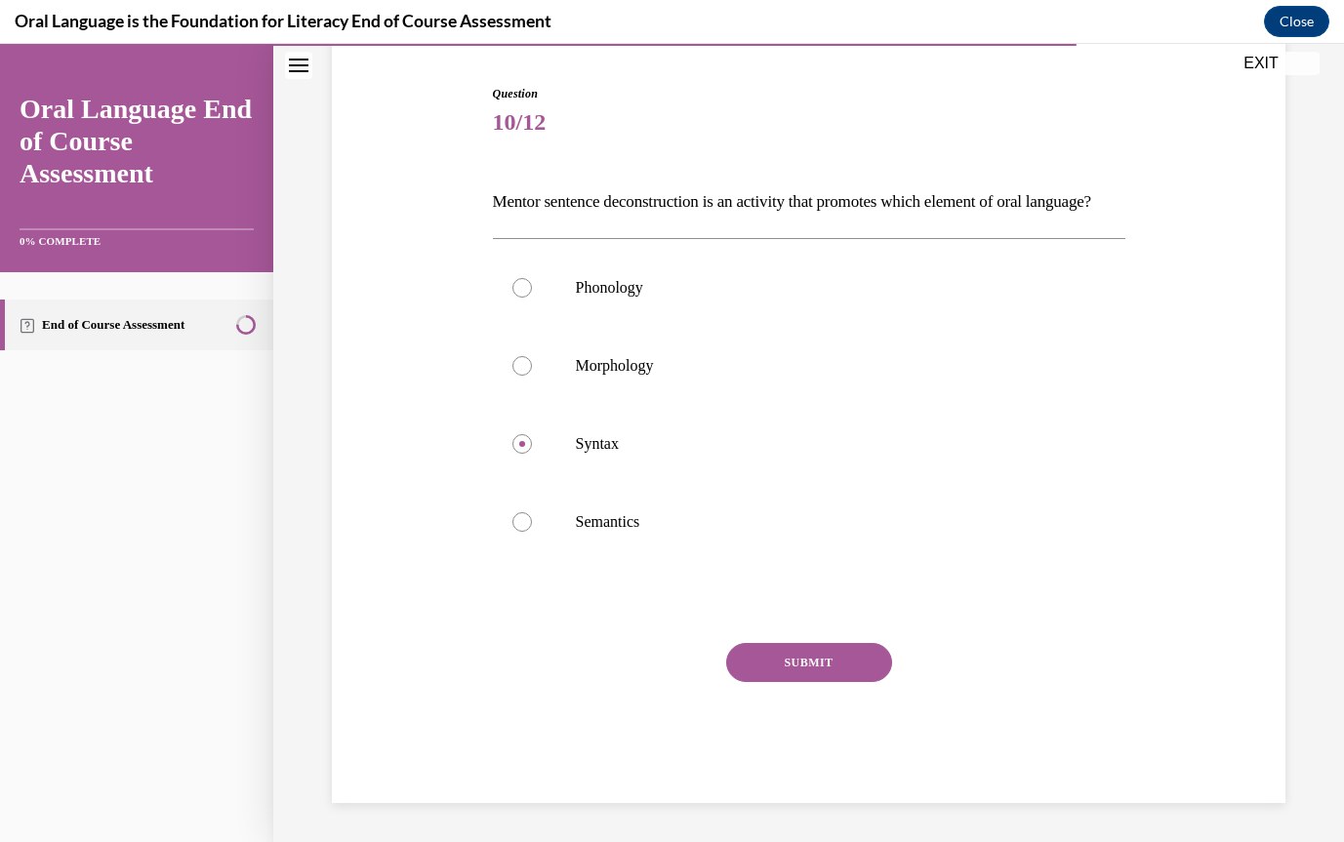
click at [801, 659] on button "SUBMIT" at bounding box center [809, 662] width 166 height 39
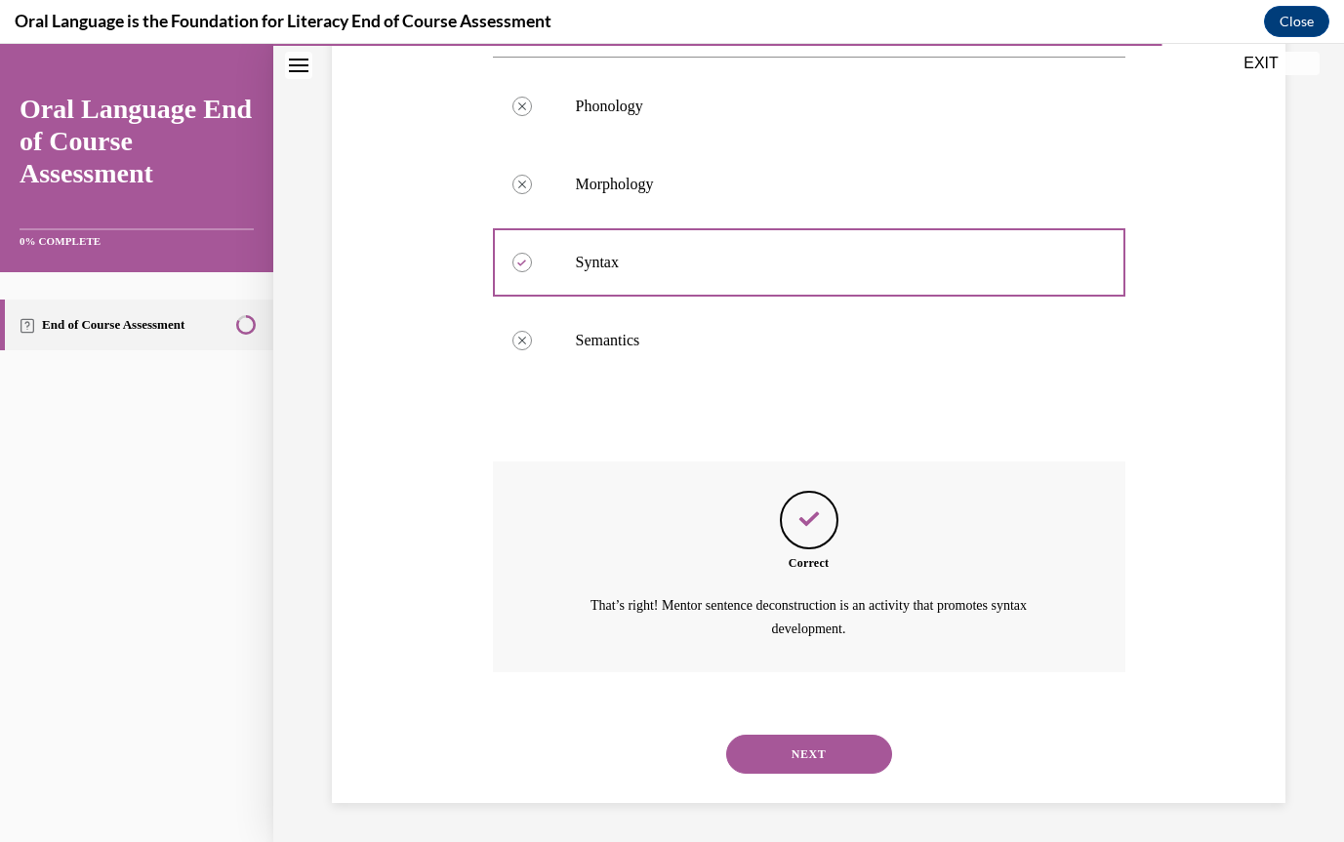
scroll to position [401, 0]
click at [816, 747] on button "NEXT" at bounding box center [809, 754] width 166 height 39
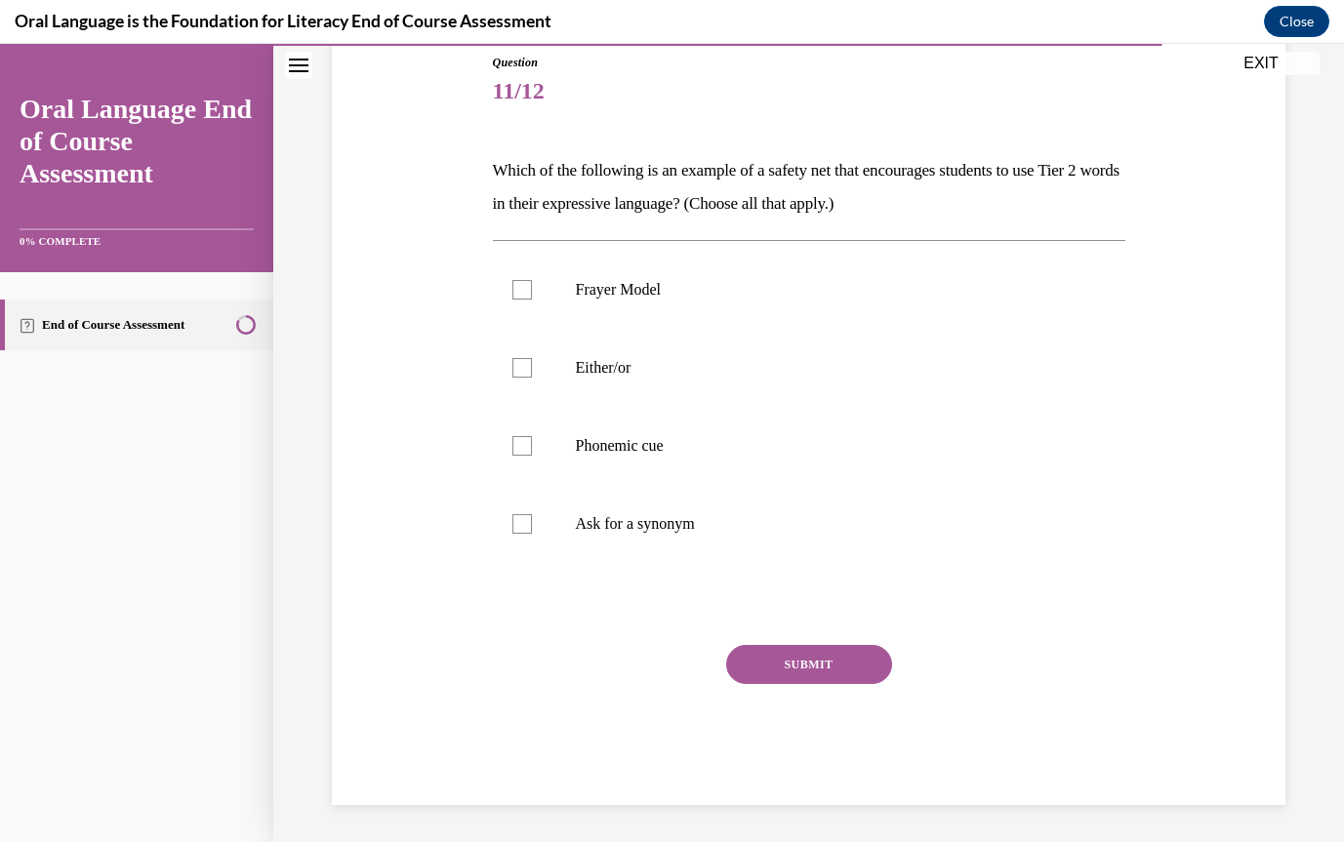
scroll to position [220, 0]
drag, startPoint x: 496, startPoint y: 169, endPoint x: 712, endPoint y: 542, distance: 430.8
click at [712, 542] on div "Question 11/12 Which of the following is an example of a safety net that encour…" at bounding box center [809, 428] width 633 height 752
click at [521, 286] on div at bounding box center [523, 288] width 20 height 20
click at [521, 286] on input "Frayer Model" at bounding box center [523, 288] width 20 height 20
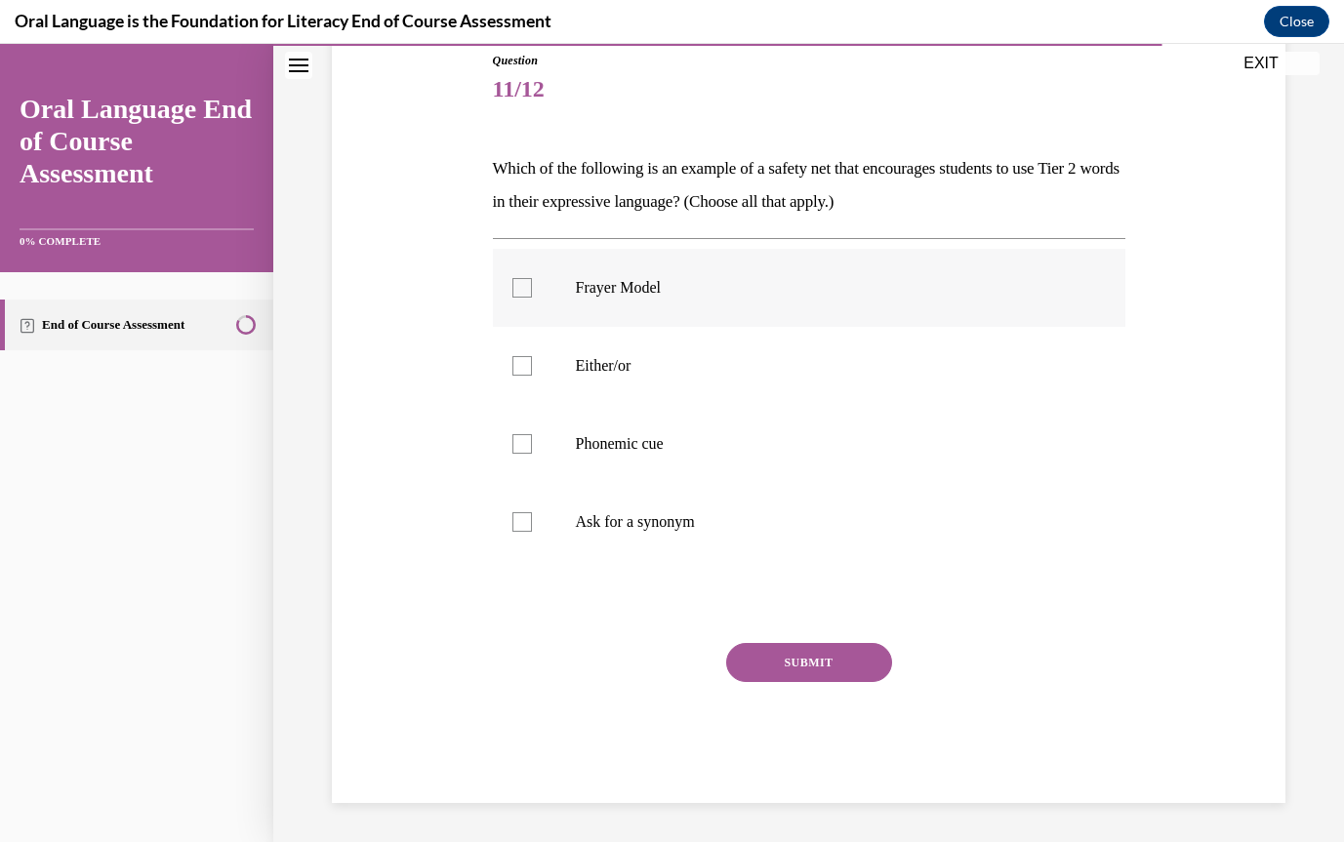
checkbox input "true"
click at [516, 526] on div at bounding box center [523, 523] width 20 height 20
click at [516, 526] on input "Ask for a synonym" at bounding box center [523, 523] width 20 height 20
checkbox input "true"
click at [811, 689] on div "SUBMIT" at bounding box center [809, 692] width 633 height 98
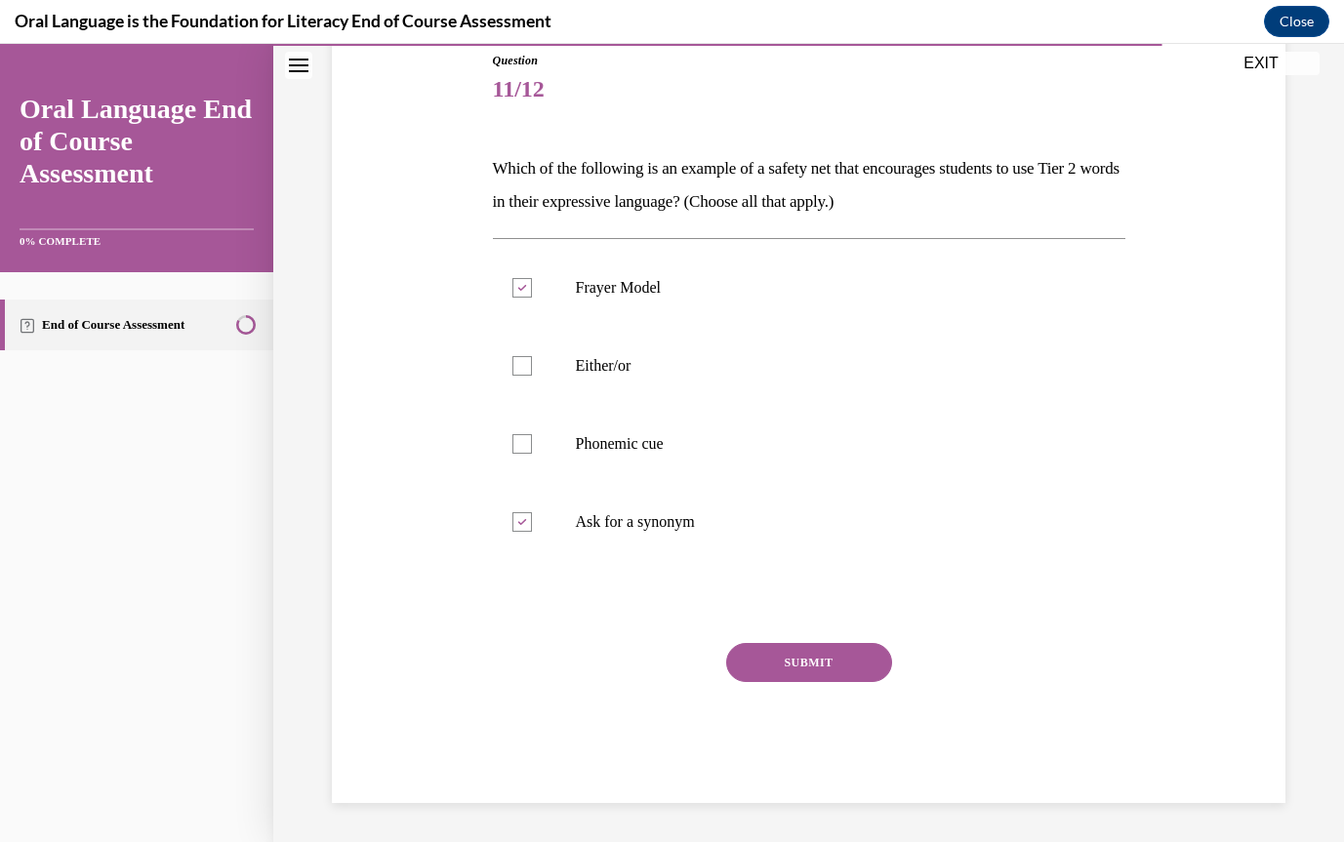
click at [817, 666] on button "SUBMIT" at bounding box center [809, 662] width 166 height 39
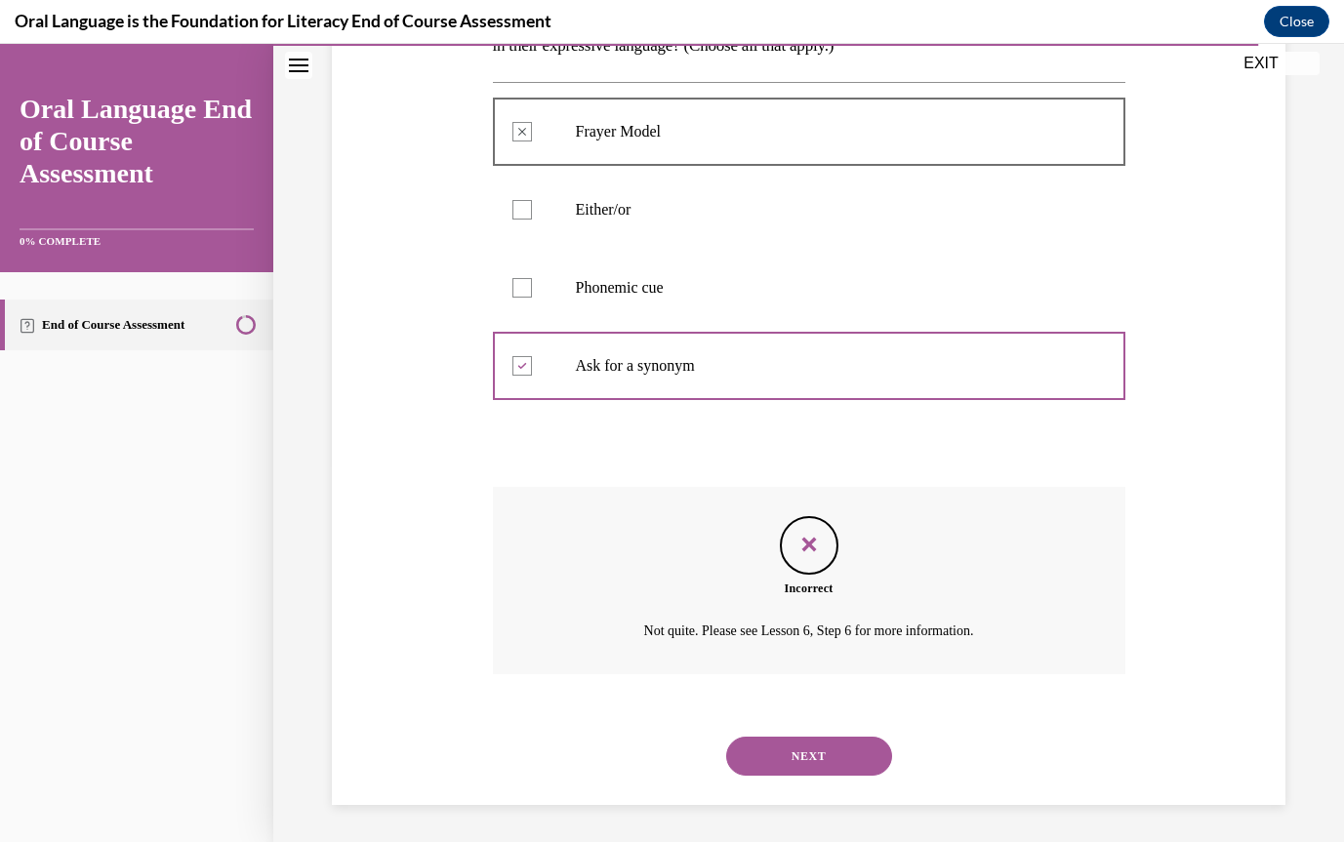
scroll to position [378, 0]
click at [827, 747] on button "NEXT" at bounding box center [809, 754] width 166 height 39
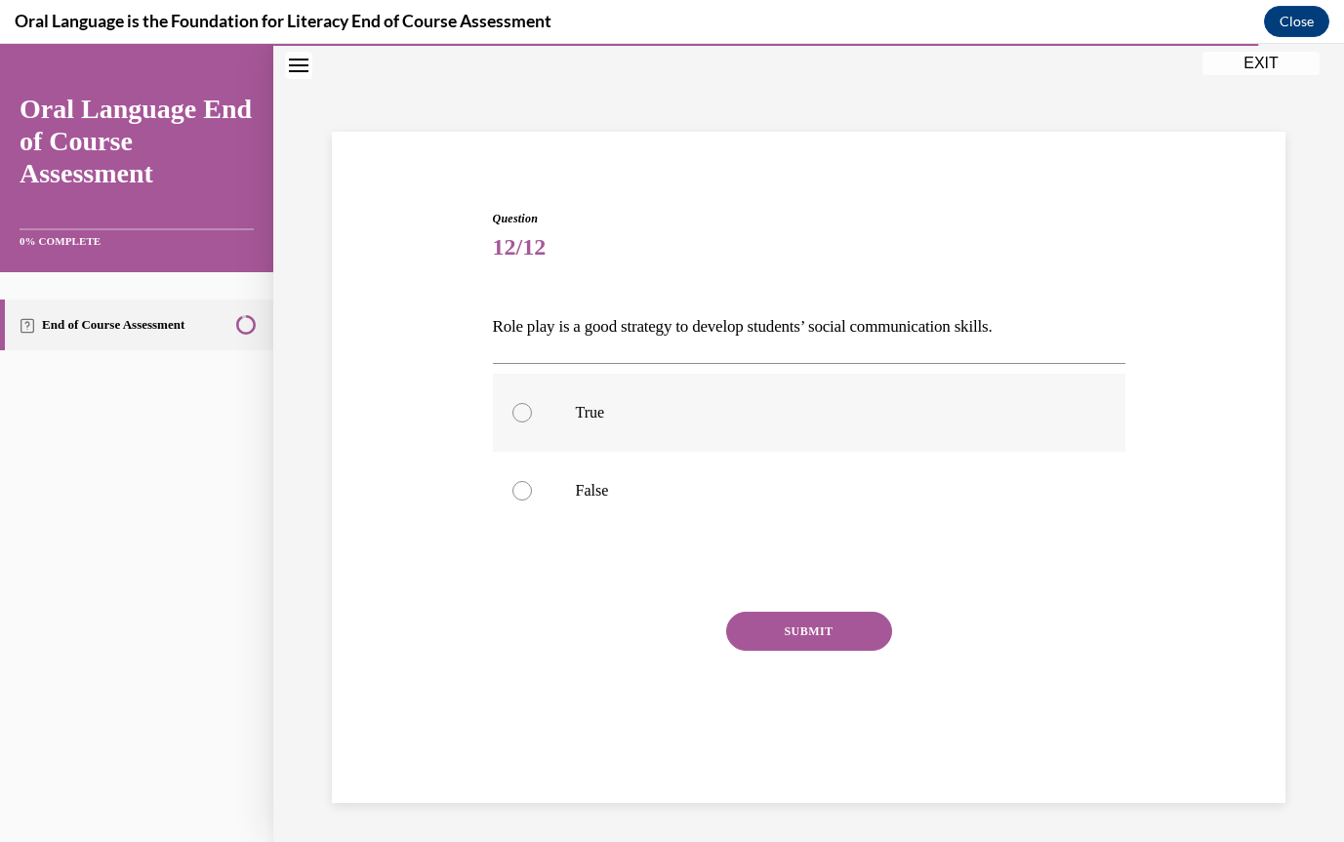
click at [524, 410] on div at bounding box center [523, 413] width 20 height 20
click at [524, 410] on input "True" at bounding box center [523, 413] width 20 height 20
radio input "true"
click at [780, 640] on button "SUBMIT" at bounding box center [809, 631] width 166 height 39
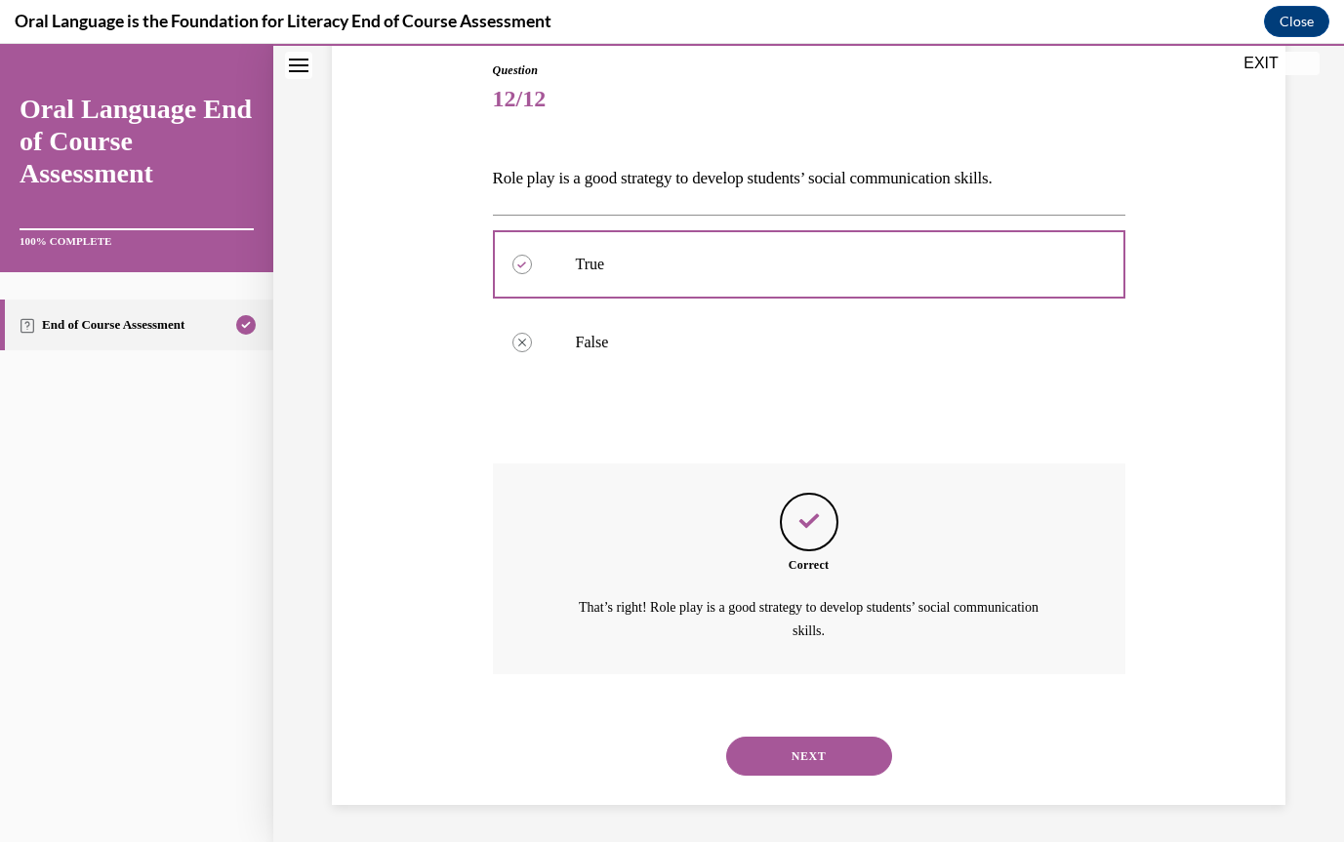
scroll to position [212, 0]
click at [812, 760] on button "NEXT" at bounding box center [809, 754] width 166 height 39
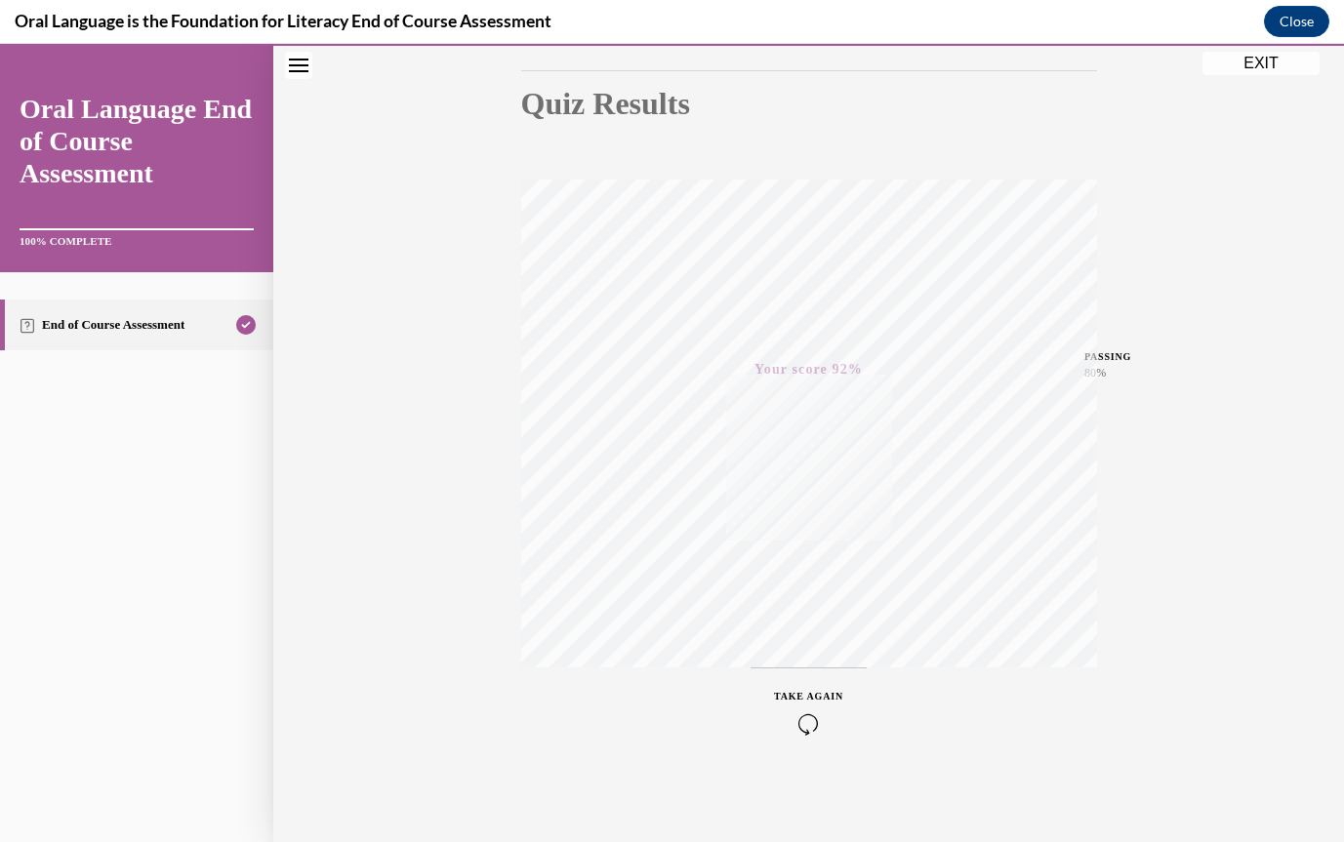
scroll to position [202, 0]
click at [1241, 58] on button "EXIT" at bounding box center [1261, 63] width 117 height 23
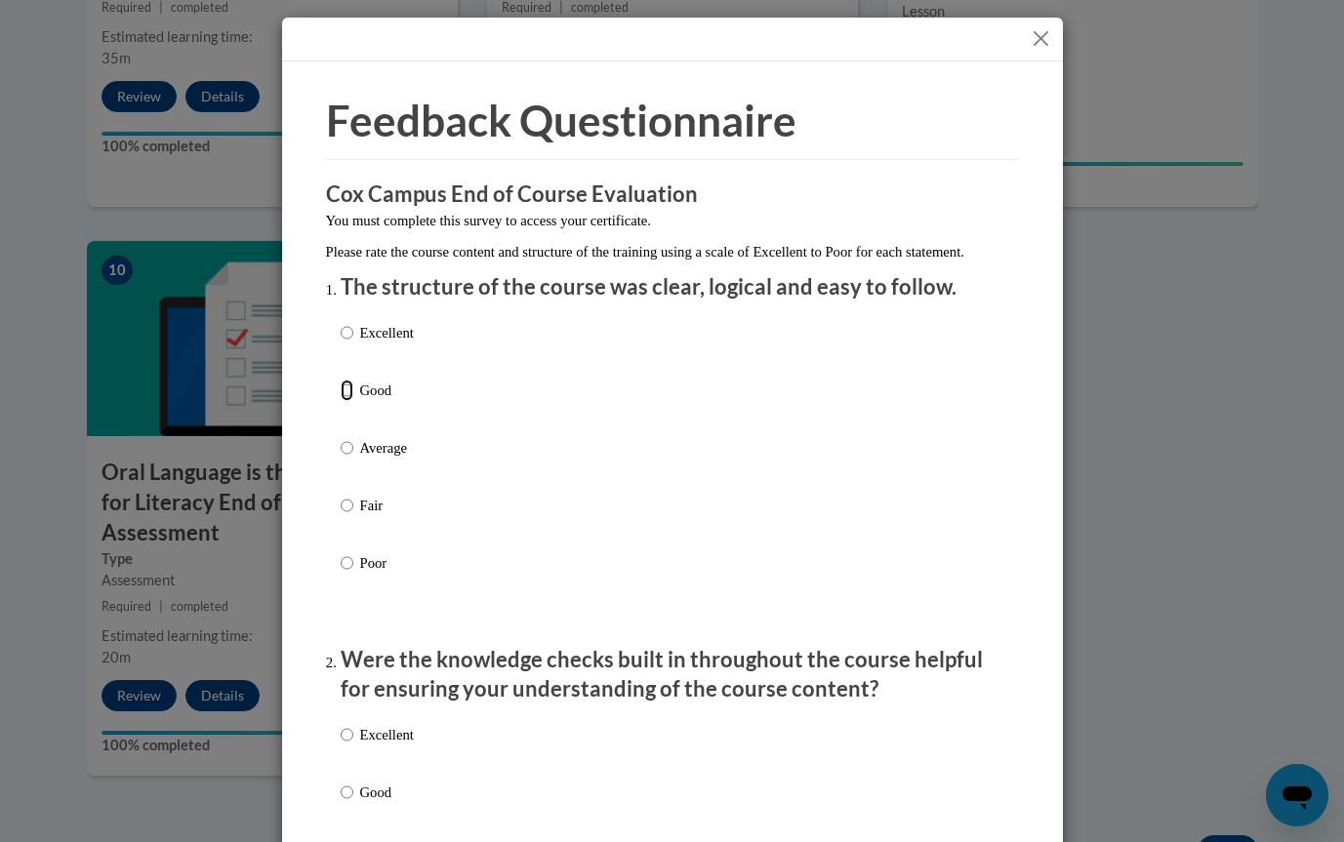
click at [345, 401] on input "Good" at bounding box center [347, 390] width 13 height 21
radio input "true"
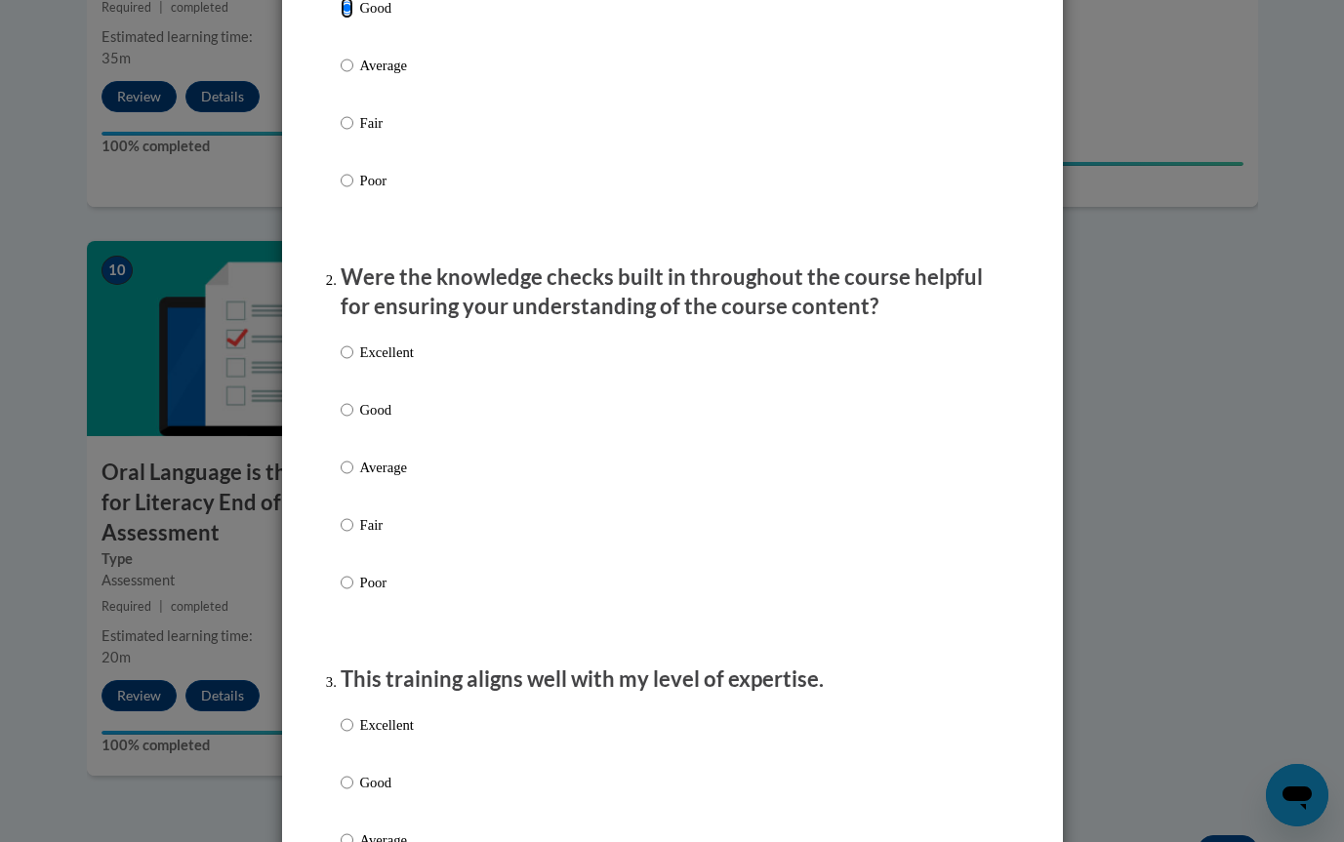
scroll to position [397, 0]
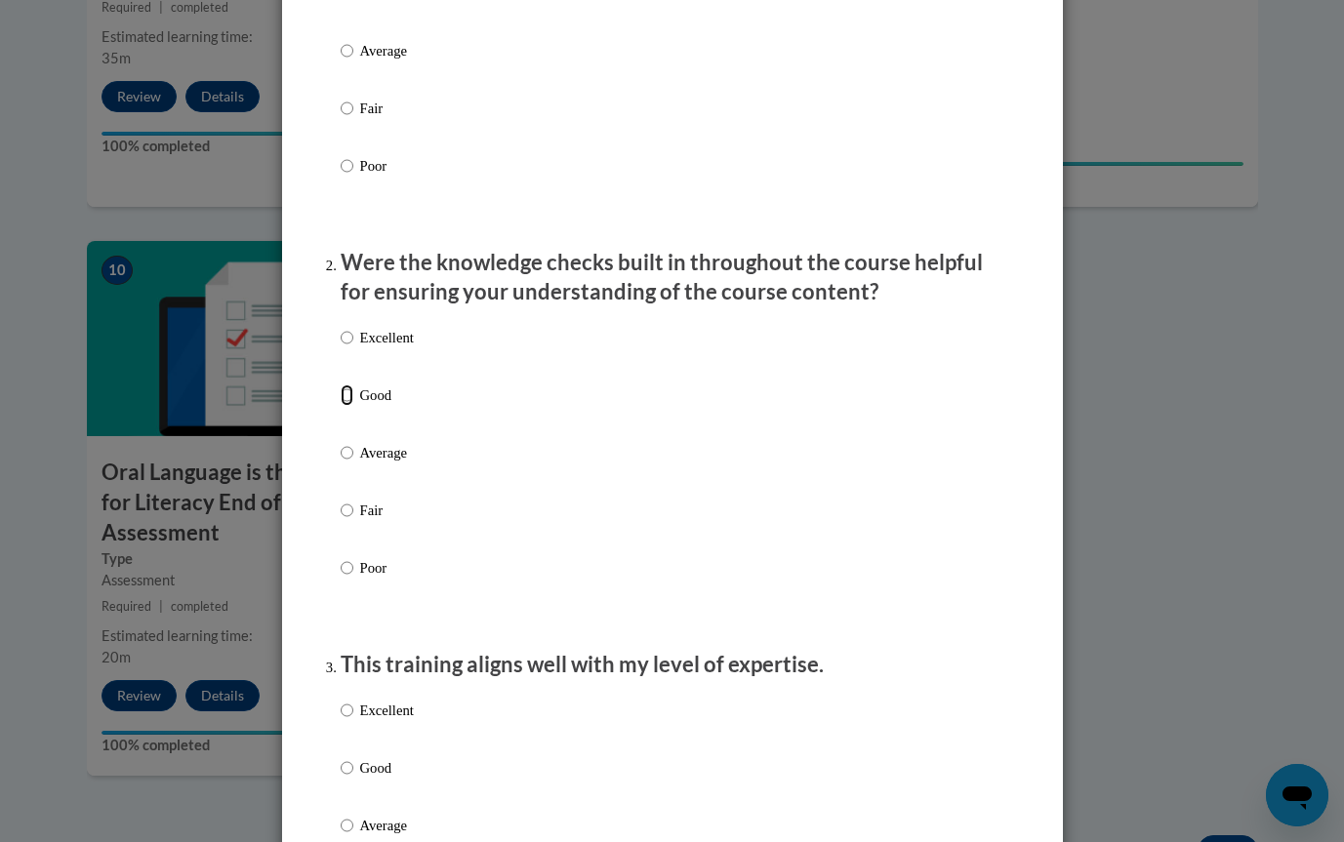
click at [350, 406] on input "Good" at bounding box center [347, 395] width 13 height 21
radio input "true"
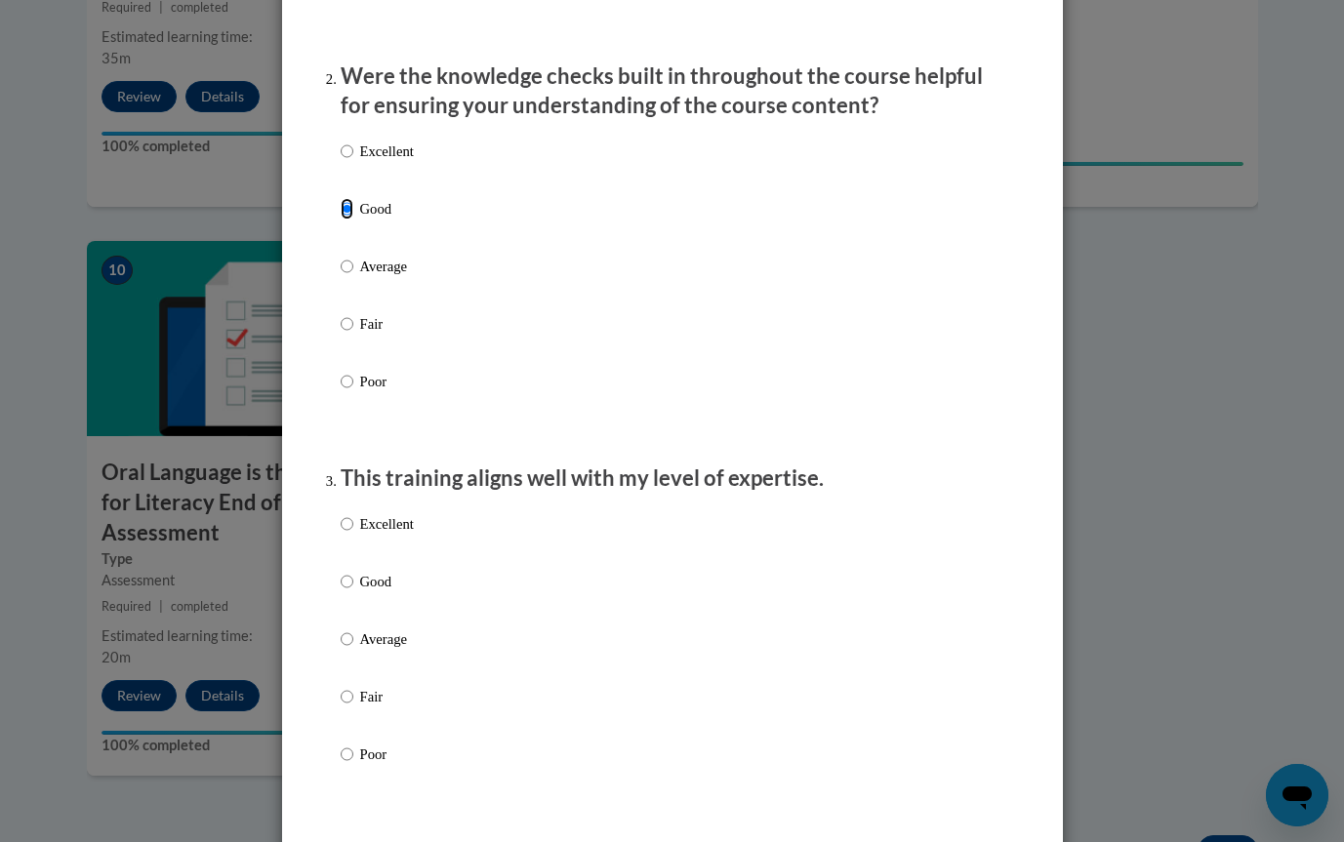
scroll to position [594, 0]
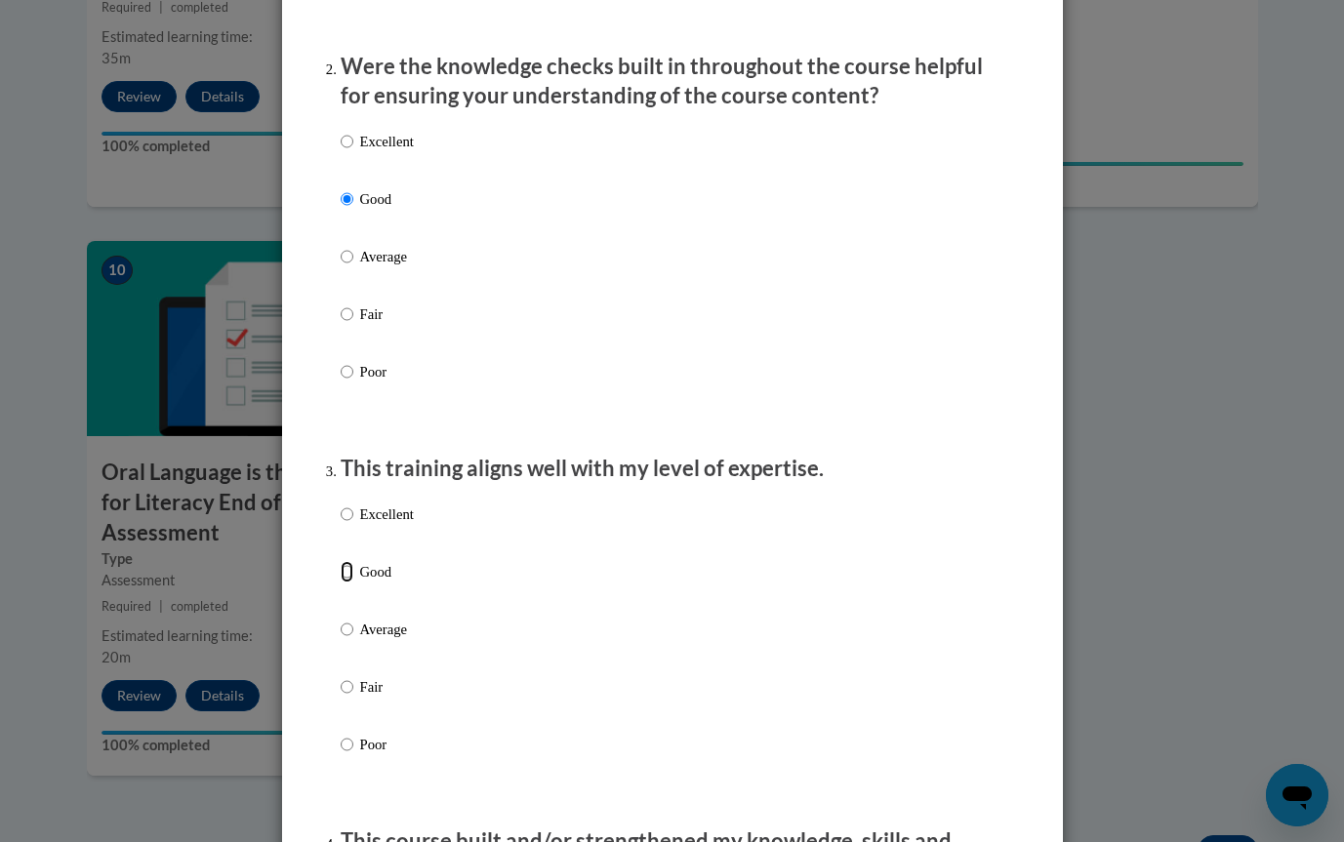
click at [349, 583] on input "Good" at bounding box center [347, 571] width 13 height 21
radio input "true"
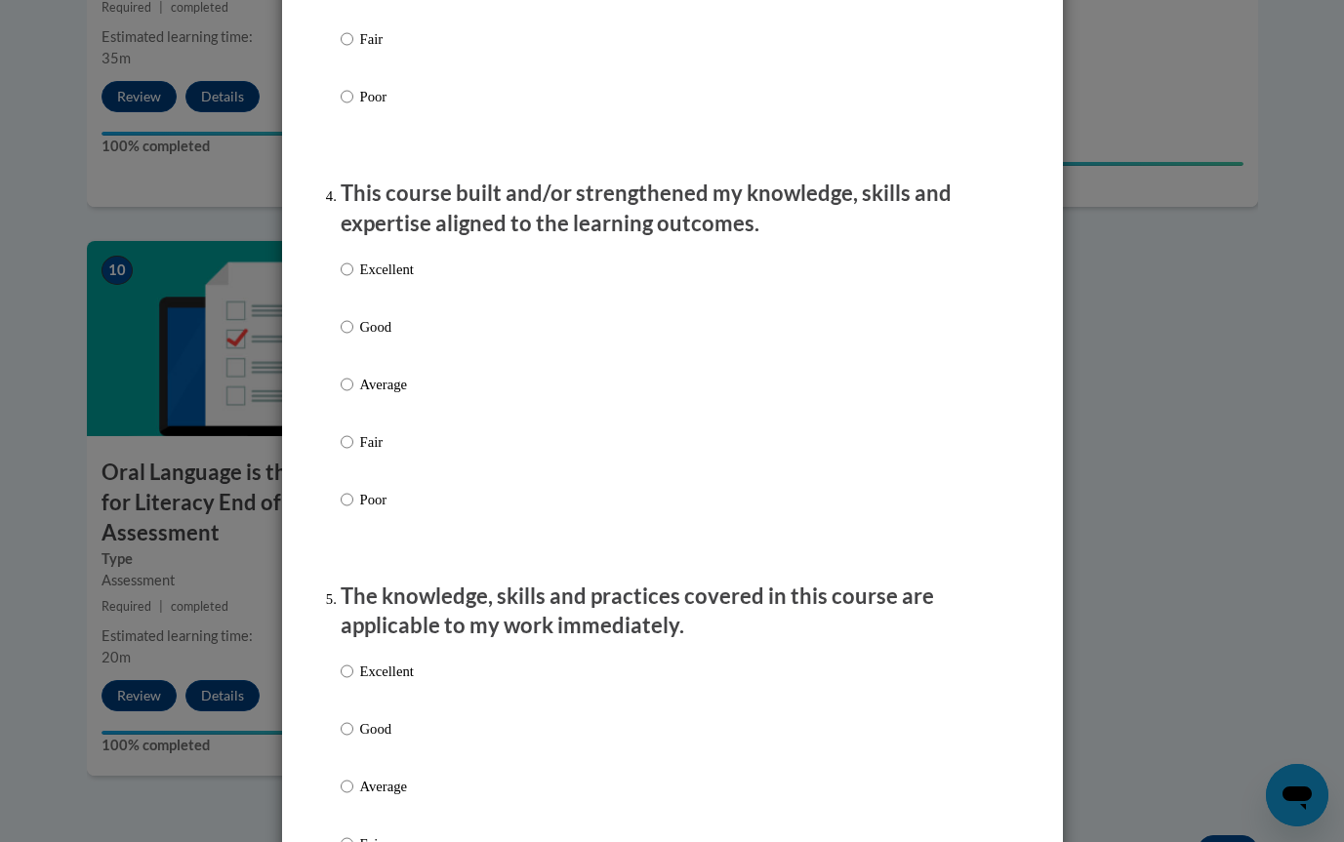
scroll to position [1243, 0]
click at [349, 337] on input "Good" at bounding box center [347, 325] width 13 height 21
radio input "true"
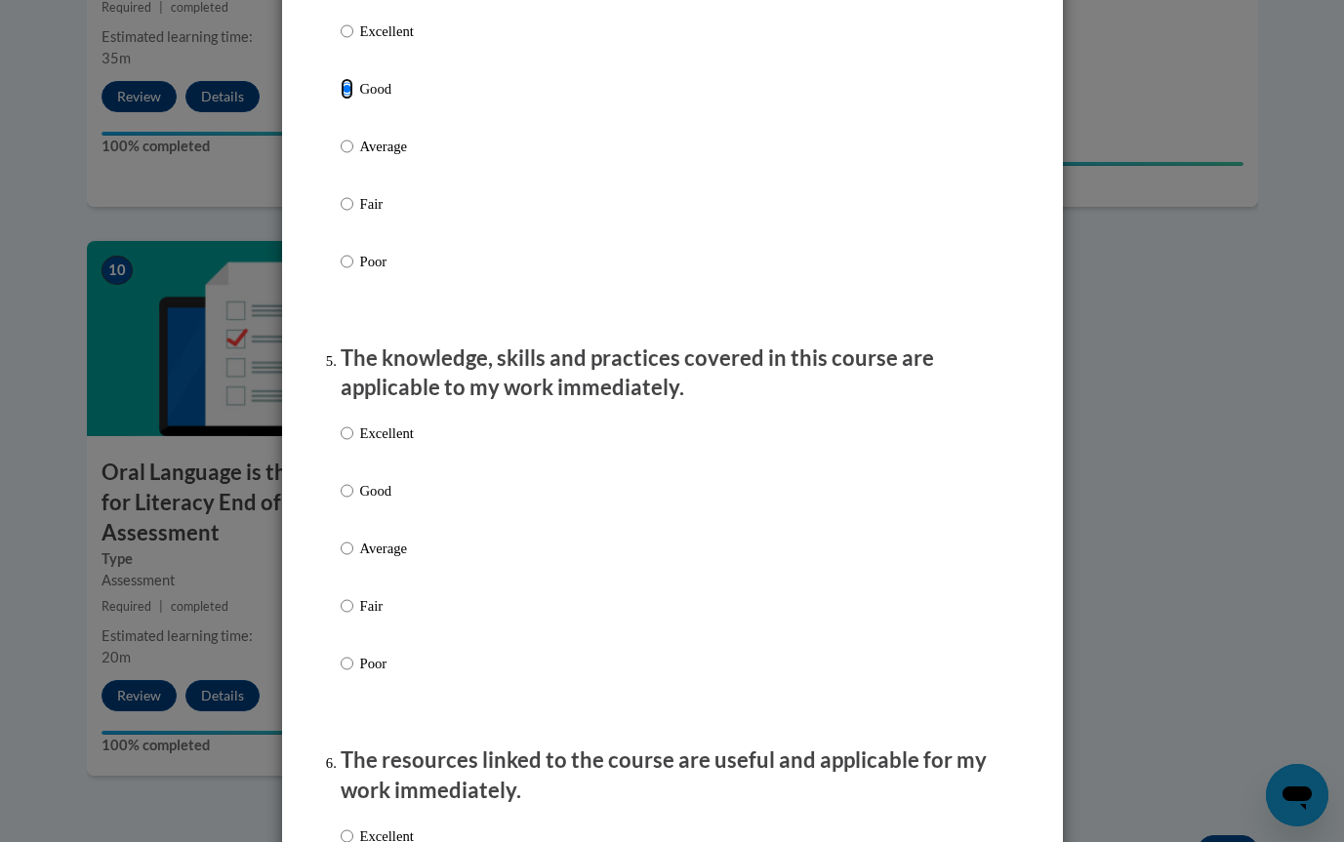
scroll to position [1492, 0]
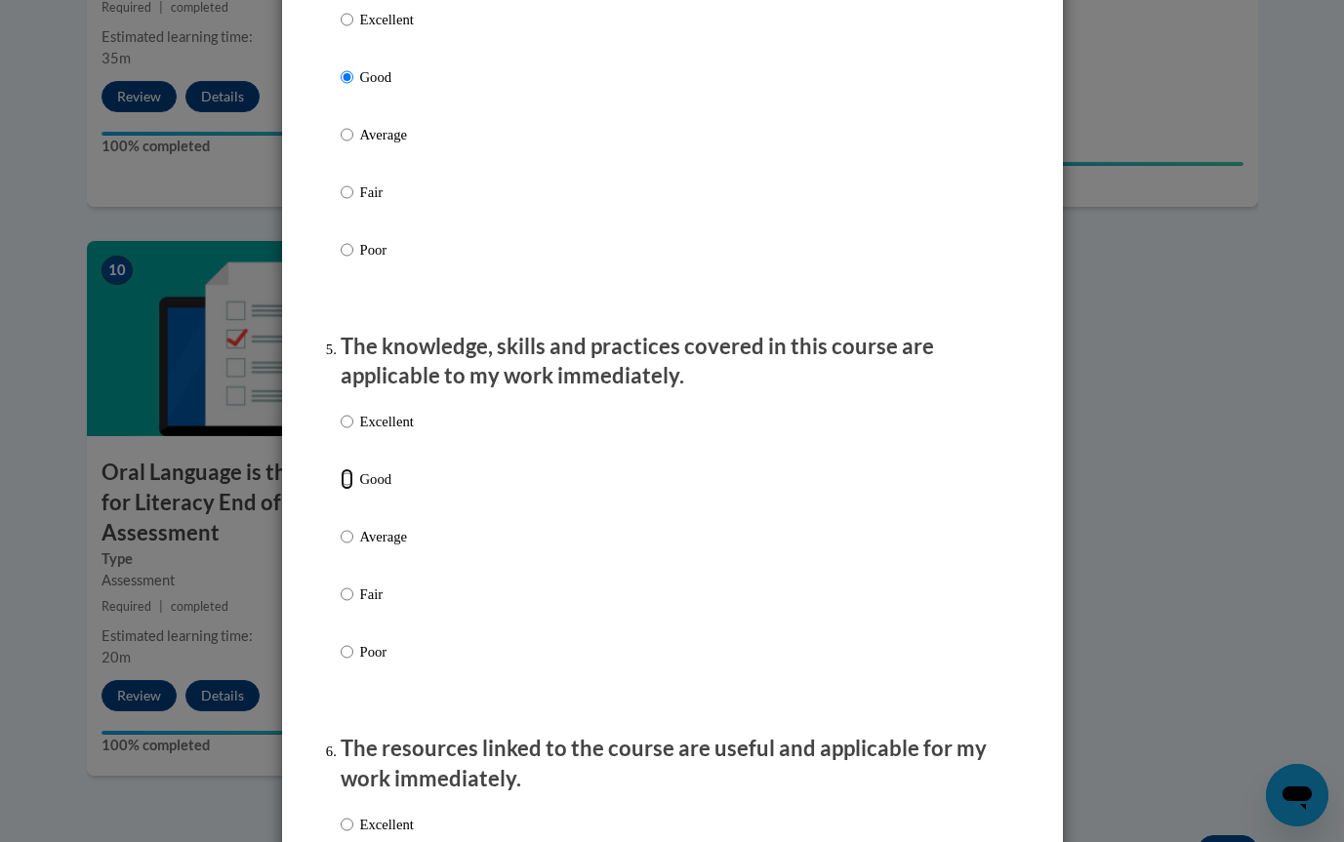
click at [351, 490] on input "Good" at bounding box center [347, 479] width 13 height 21
radio input "true"
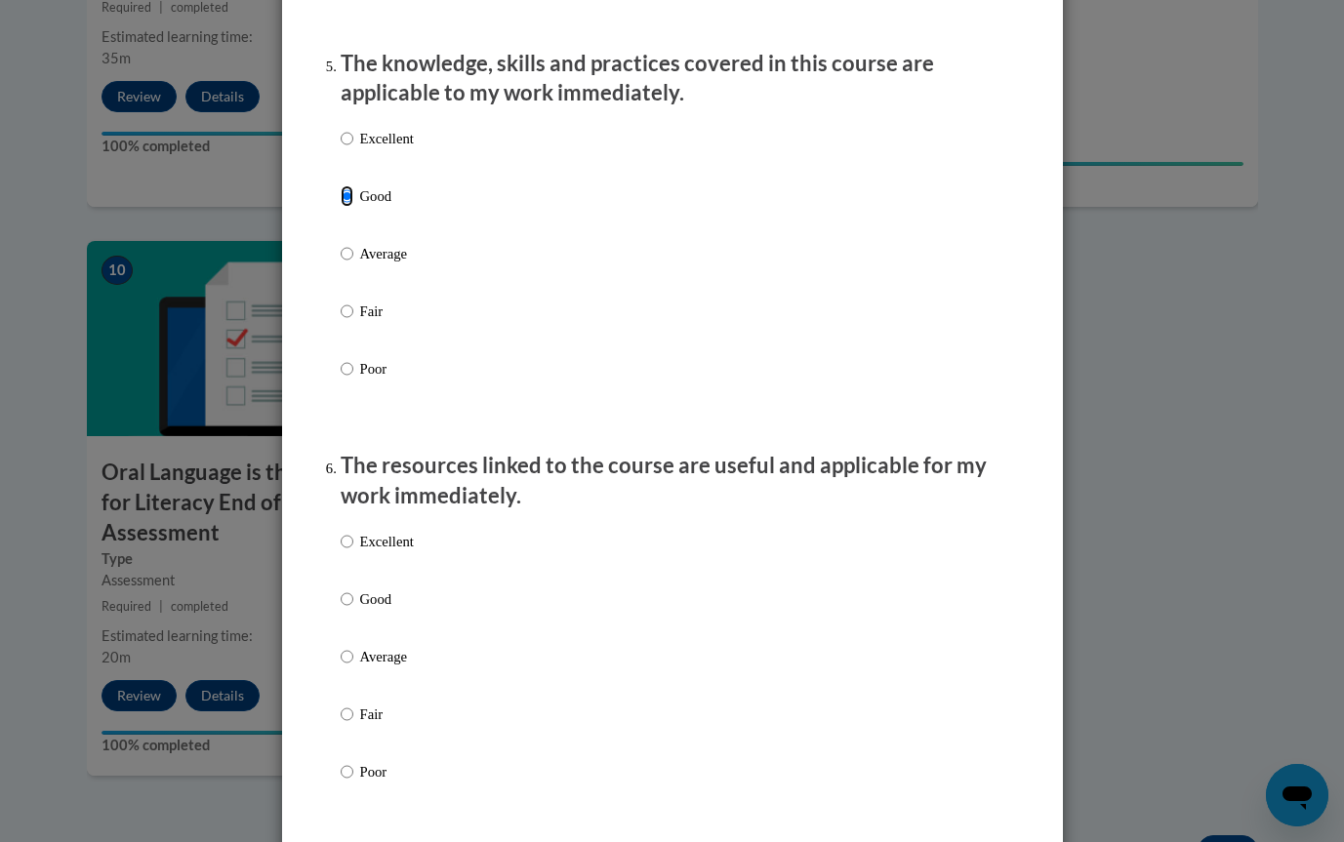
scroll to position [1792, 0]
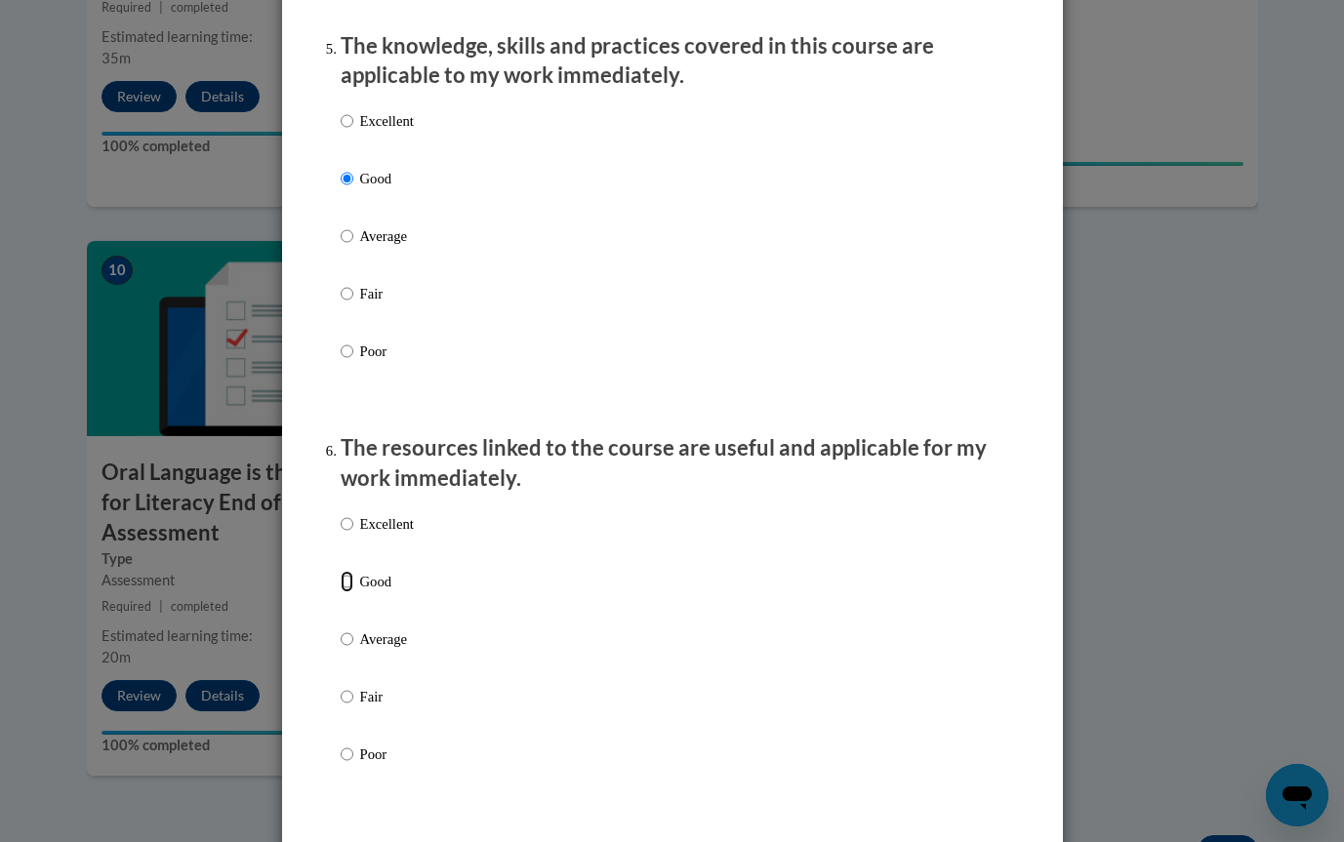
click at [346, 593] on input "Good" at bounding box center [347, 581] width 13 height 21
radio input "true"
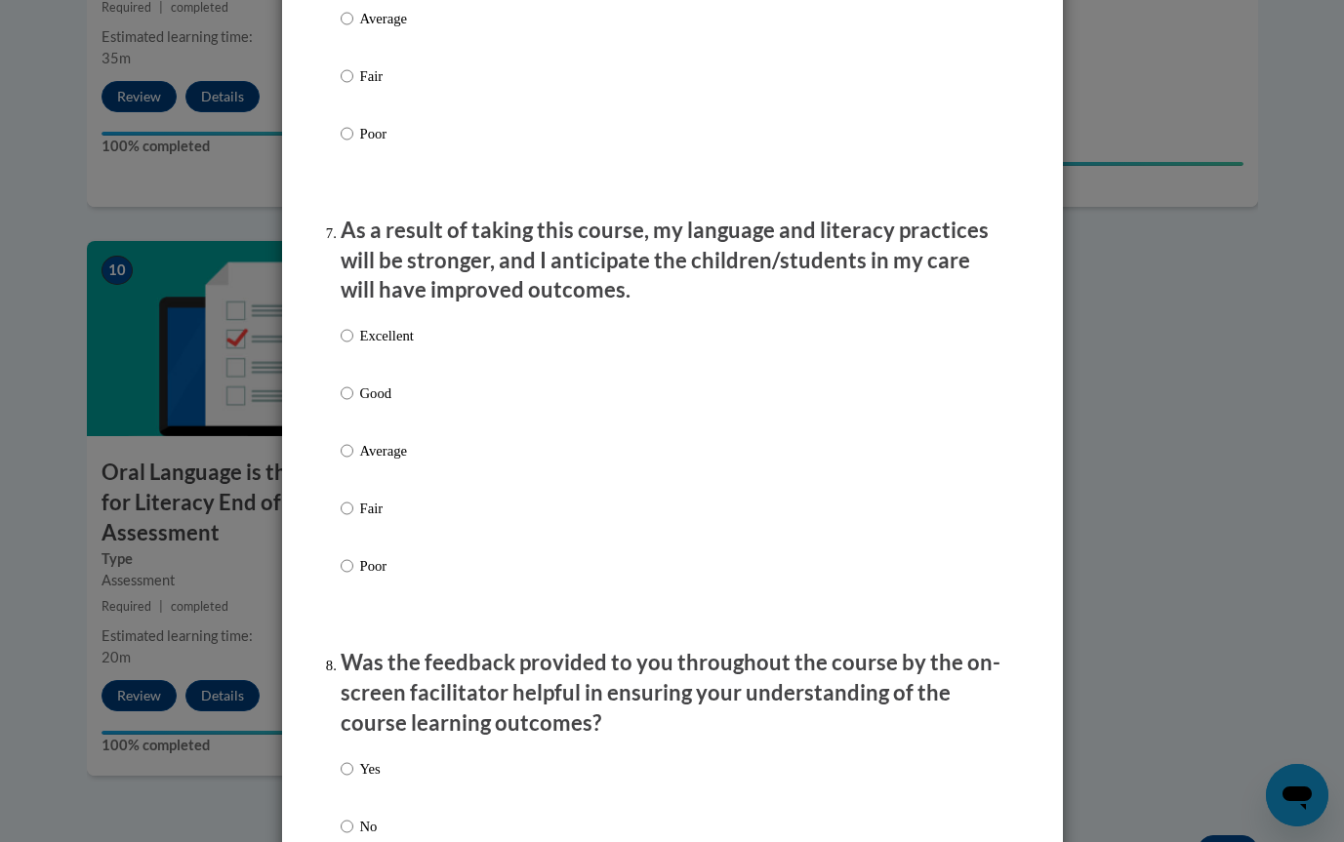
scroll to position [2418, 0]
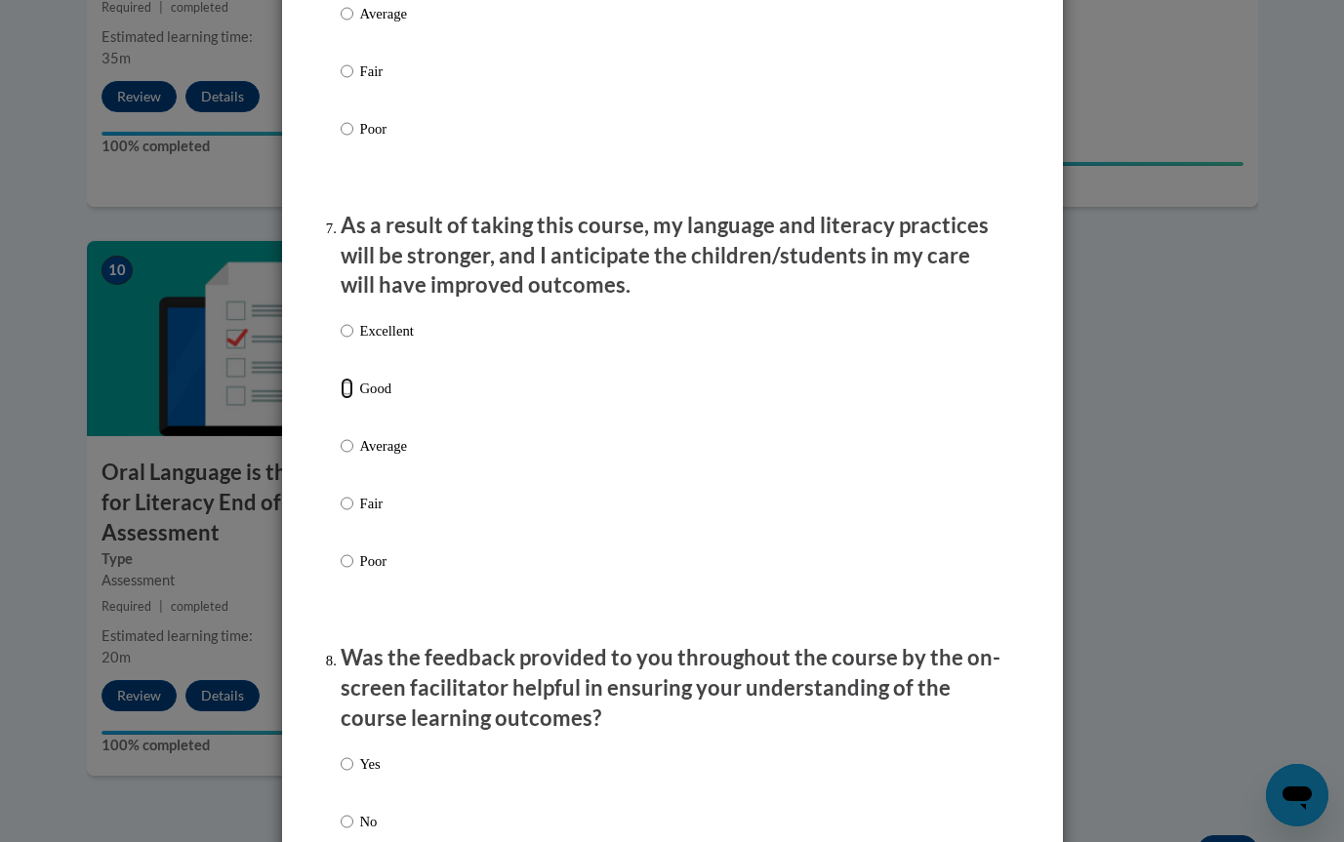
click at [345, 399] on input "Good" at bounding box center [347, 388] width 13 height 21
radio input "true"
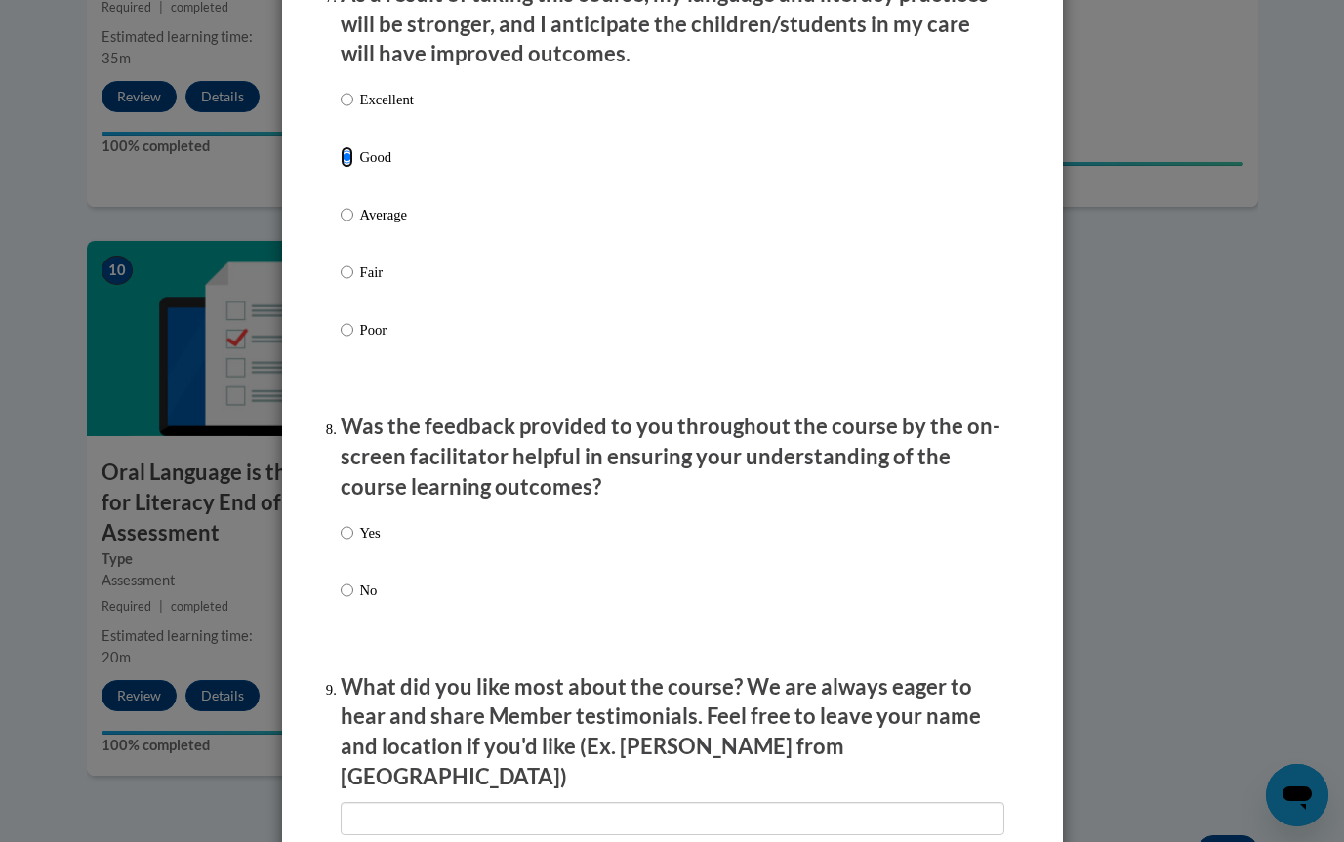
scroll to position [2698, 0]
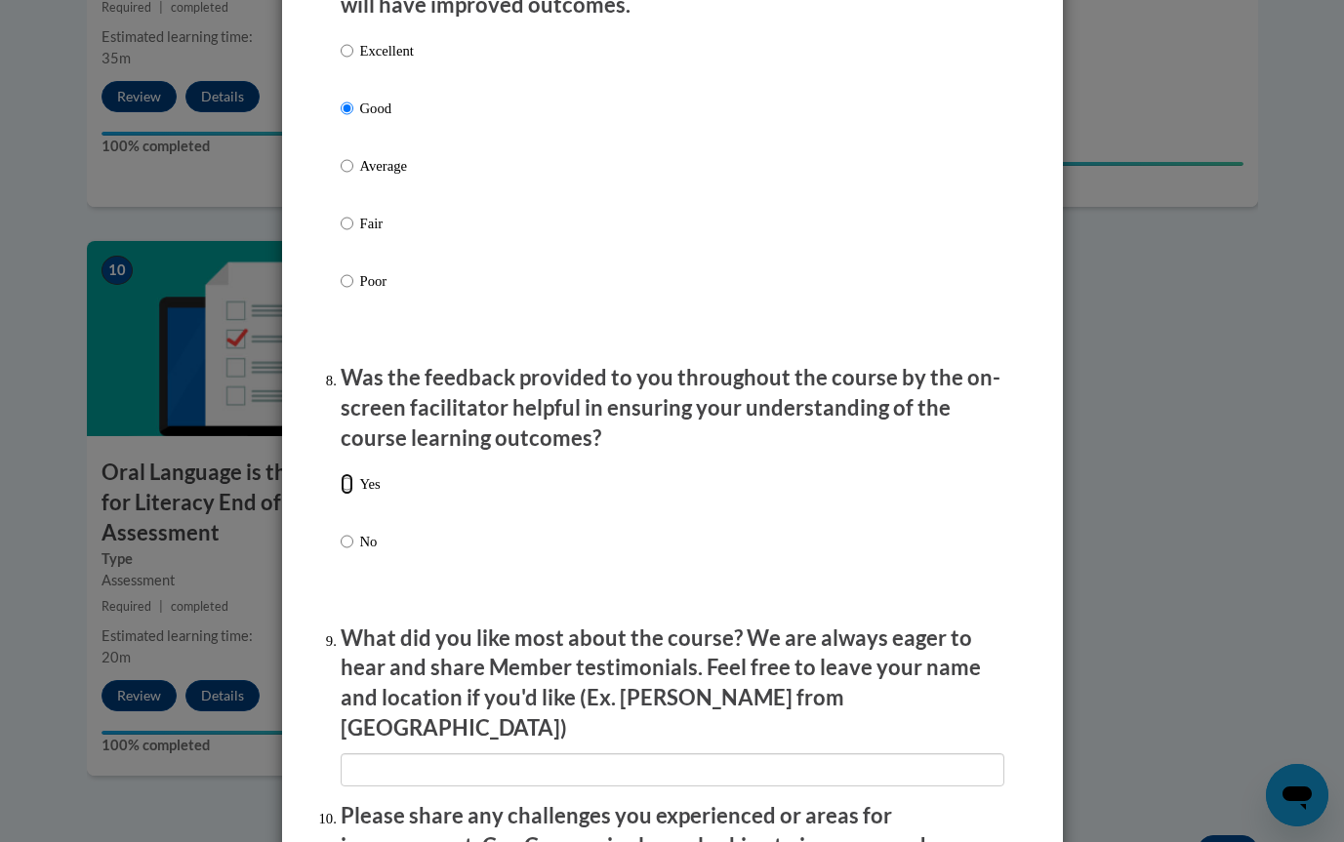
click at [351, 495] on input "Yes" at bounding box center [347, 483] width 13 height 21
radio input "true"
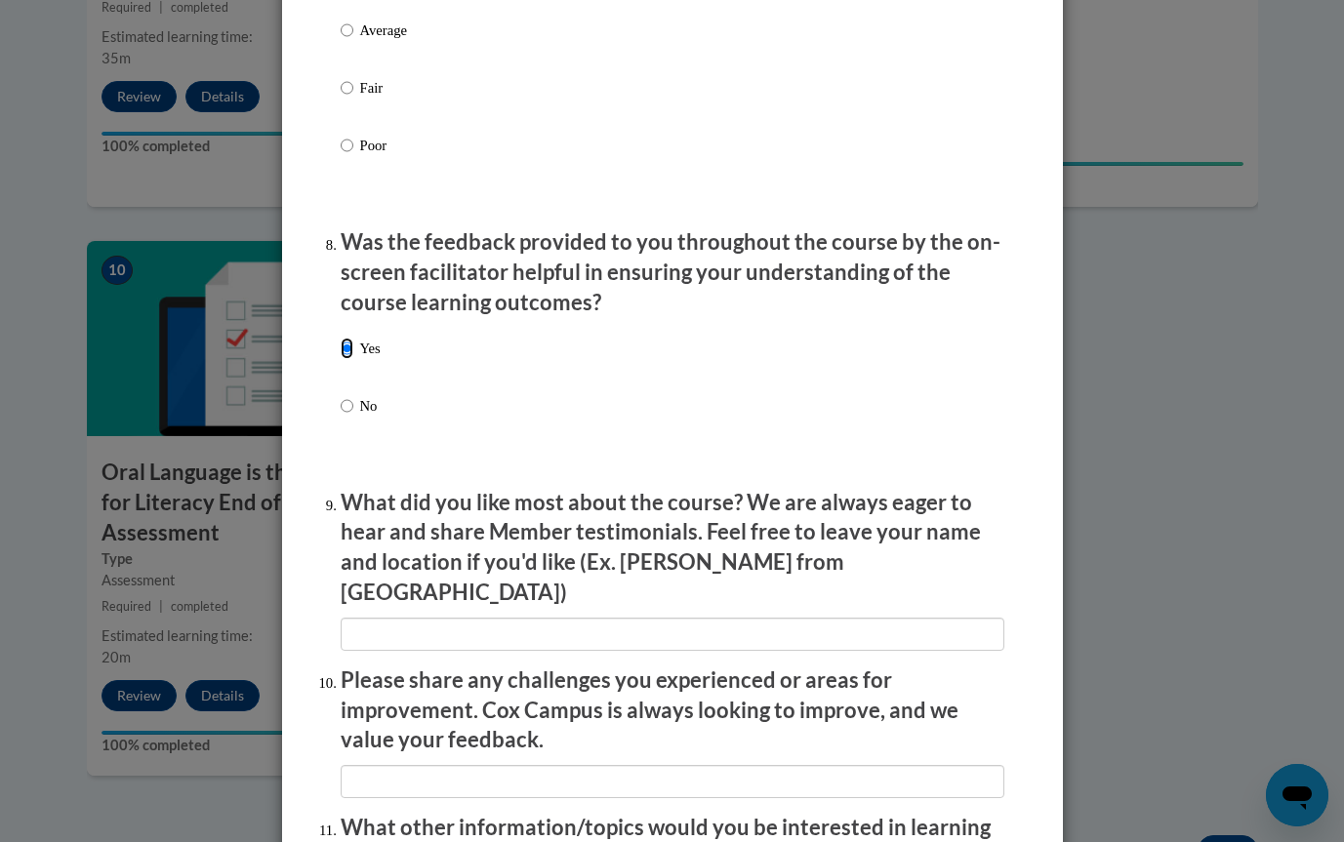
scroll to position [2854, 0]
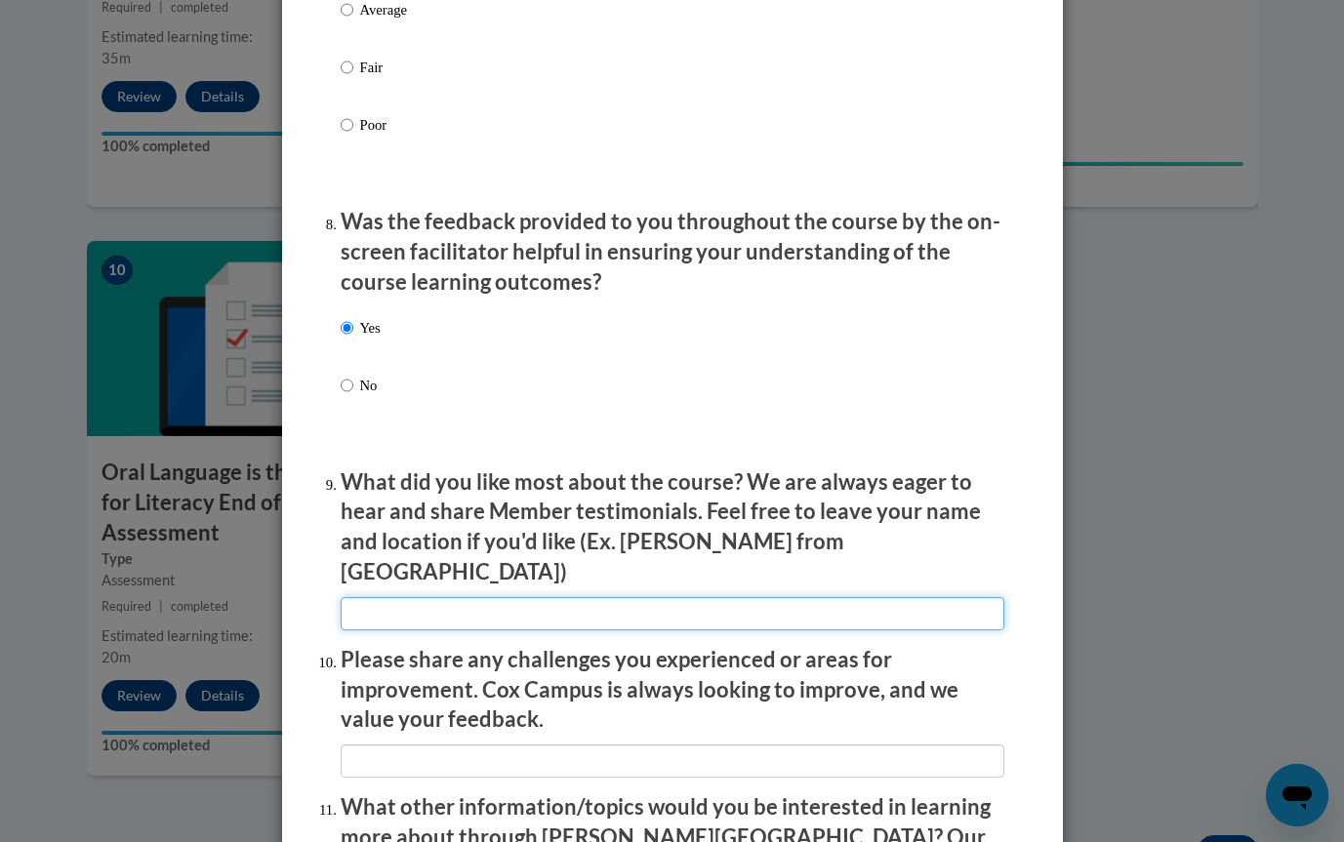
click at [486, 602] on input "textbox" at bounding box center [673, 613] width 664 height 33
type input "Interactive videos and real life examples from educators!"
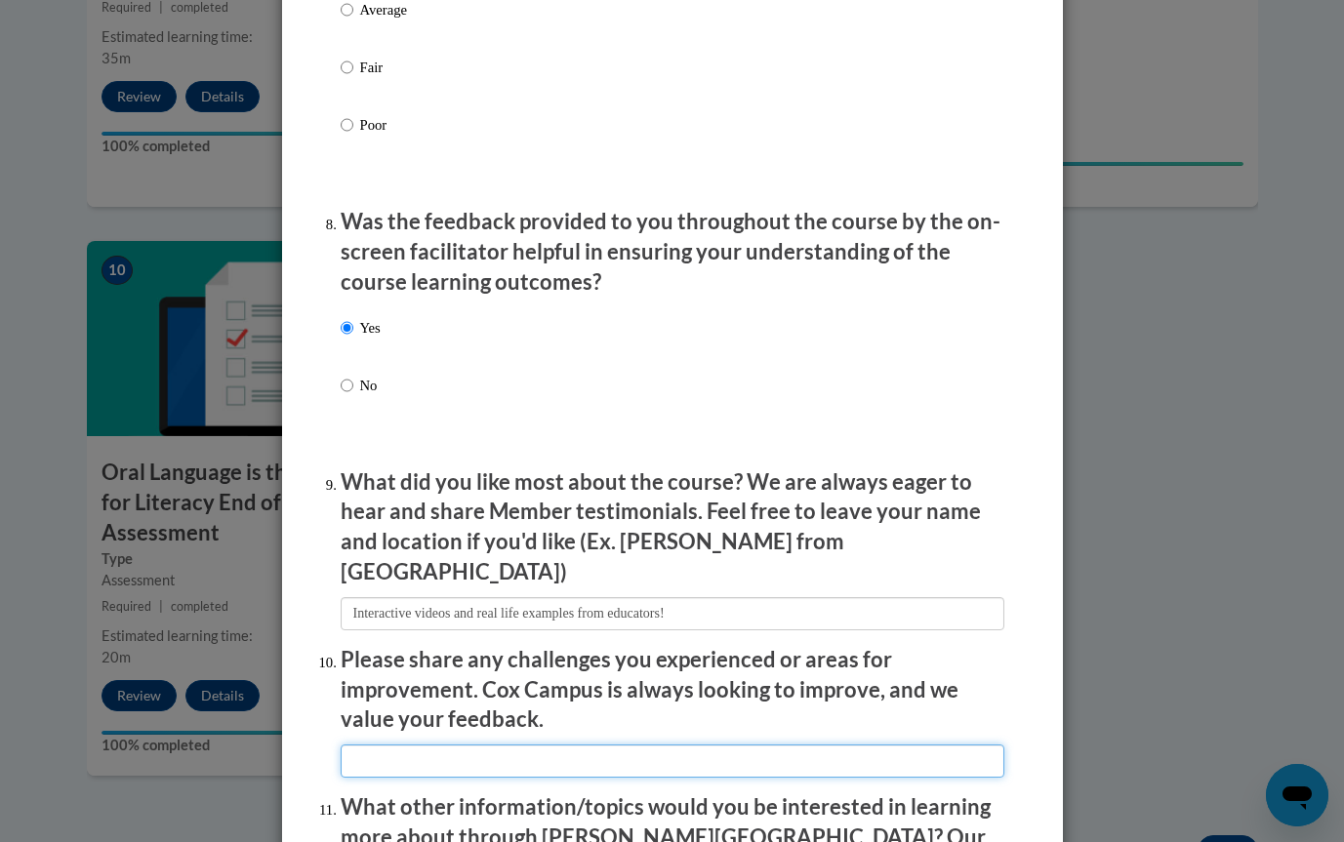
click at [559, 745] on input "textbox" at bounding box center [673, 761] width 664 height 33
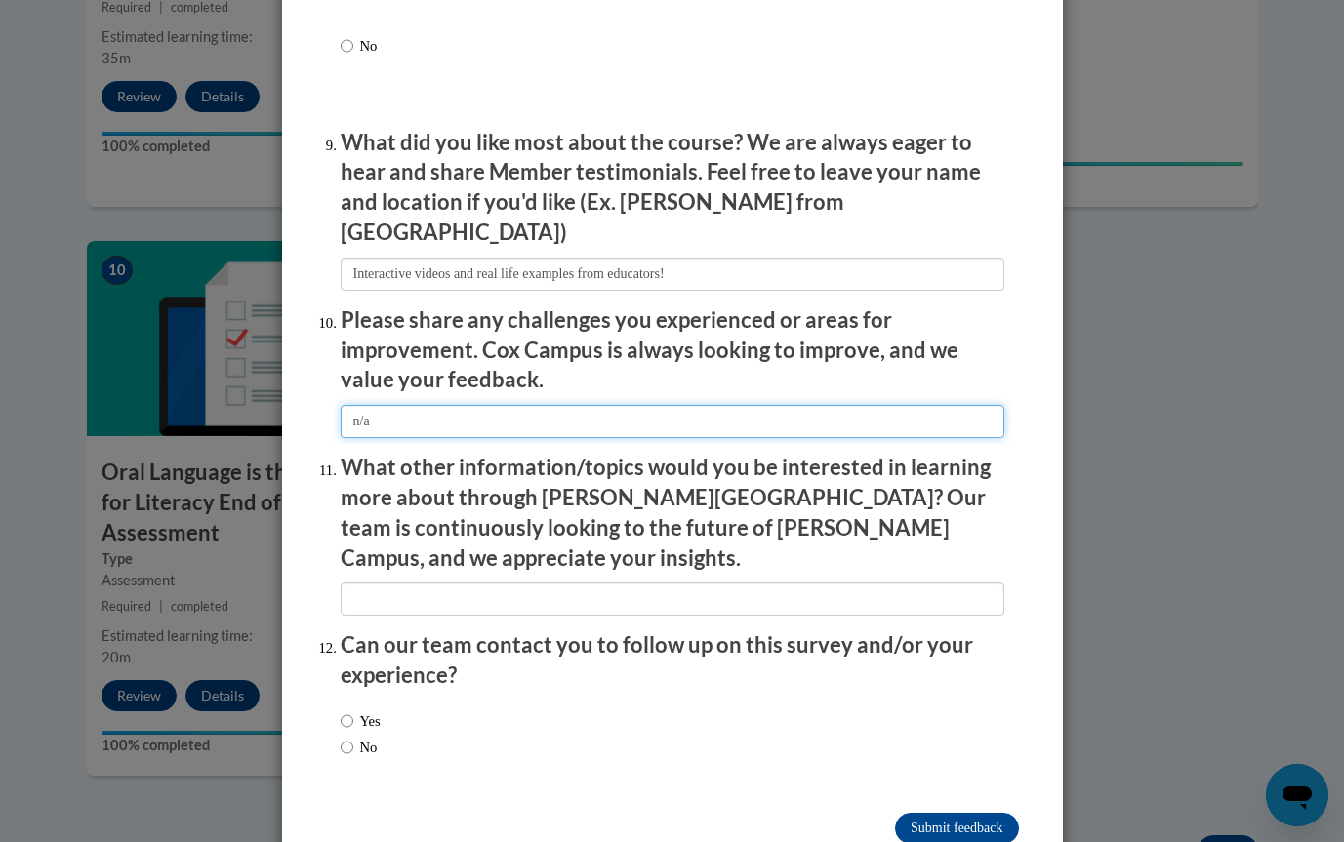
scroll to position [3214, 0]
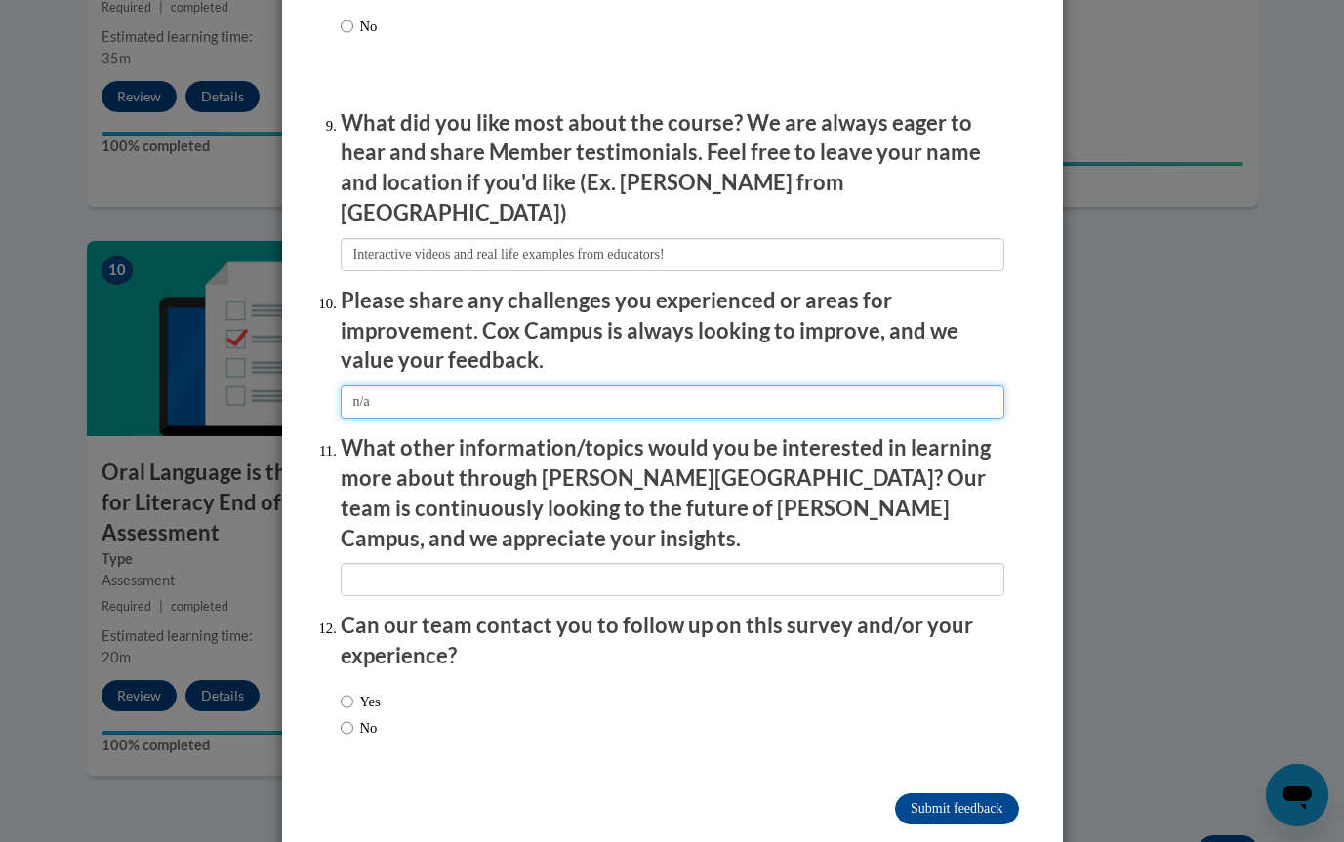
type input "n/a"
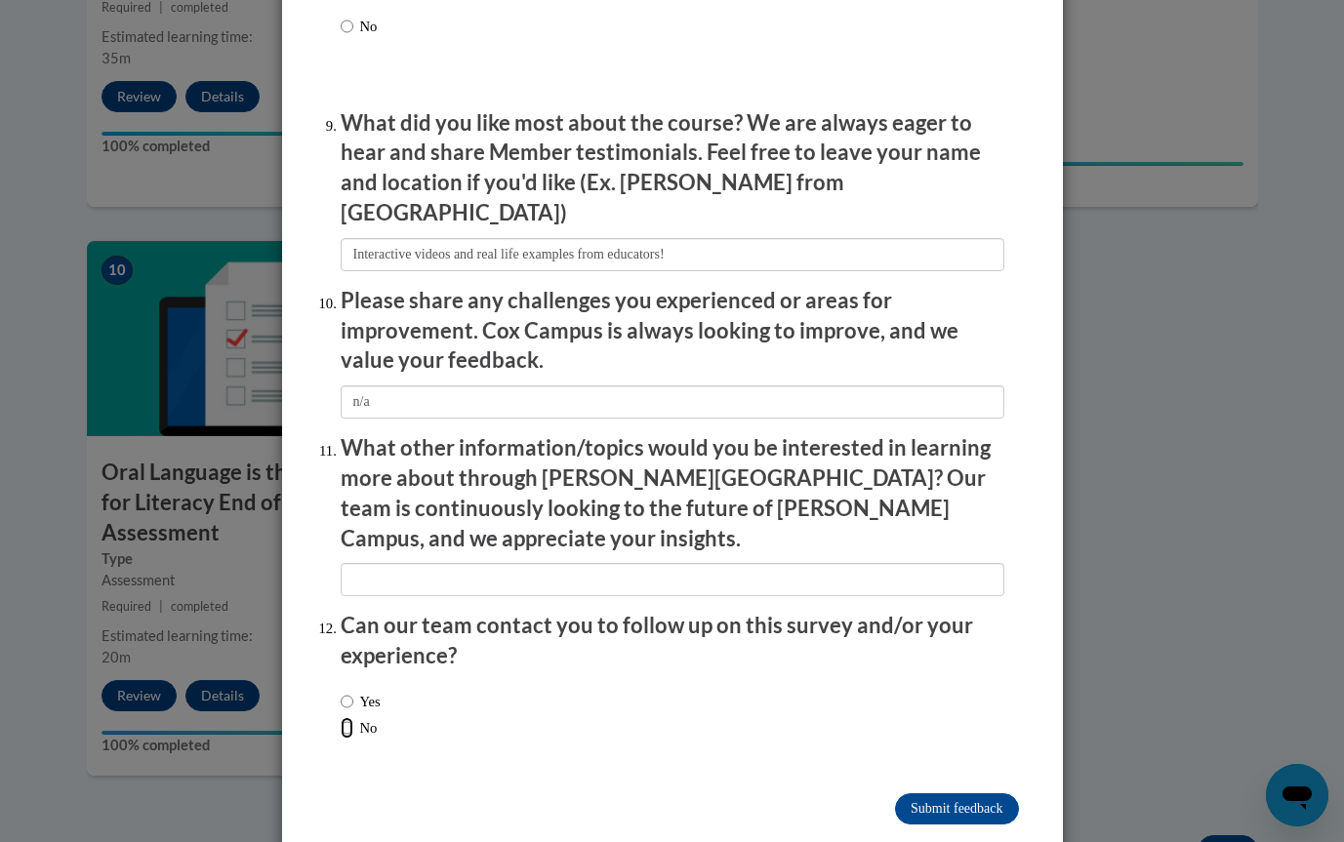
click at [343, 718] on input "No" at bounding box center [347, 728] width 13 height 21
radio input "true"
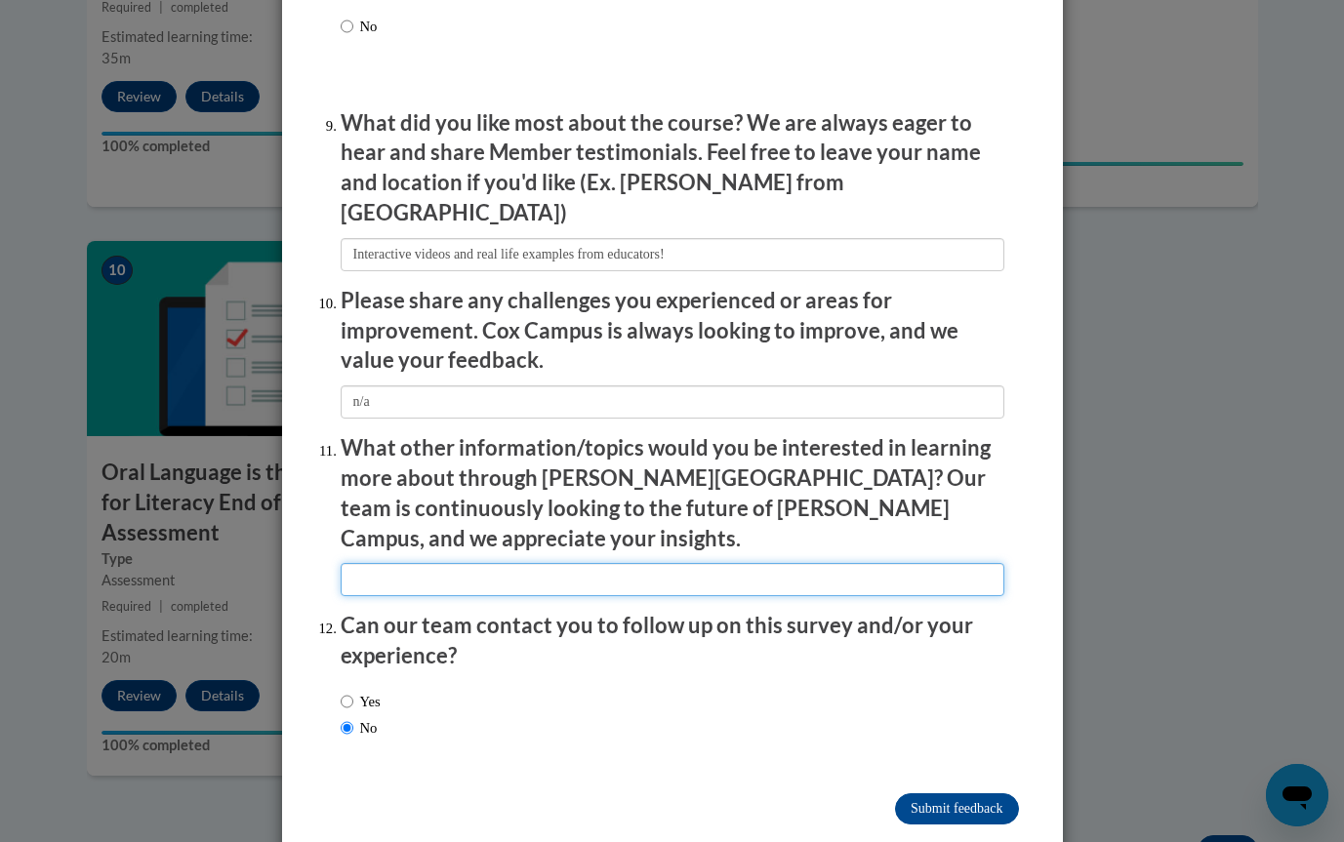
click at [498, 563] on input "textbox" at bounding box center [673, 579] width 664 height 33
type input "n/a"
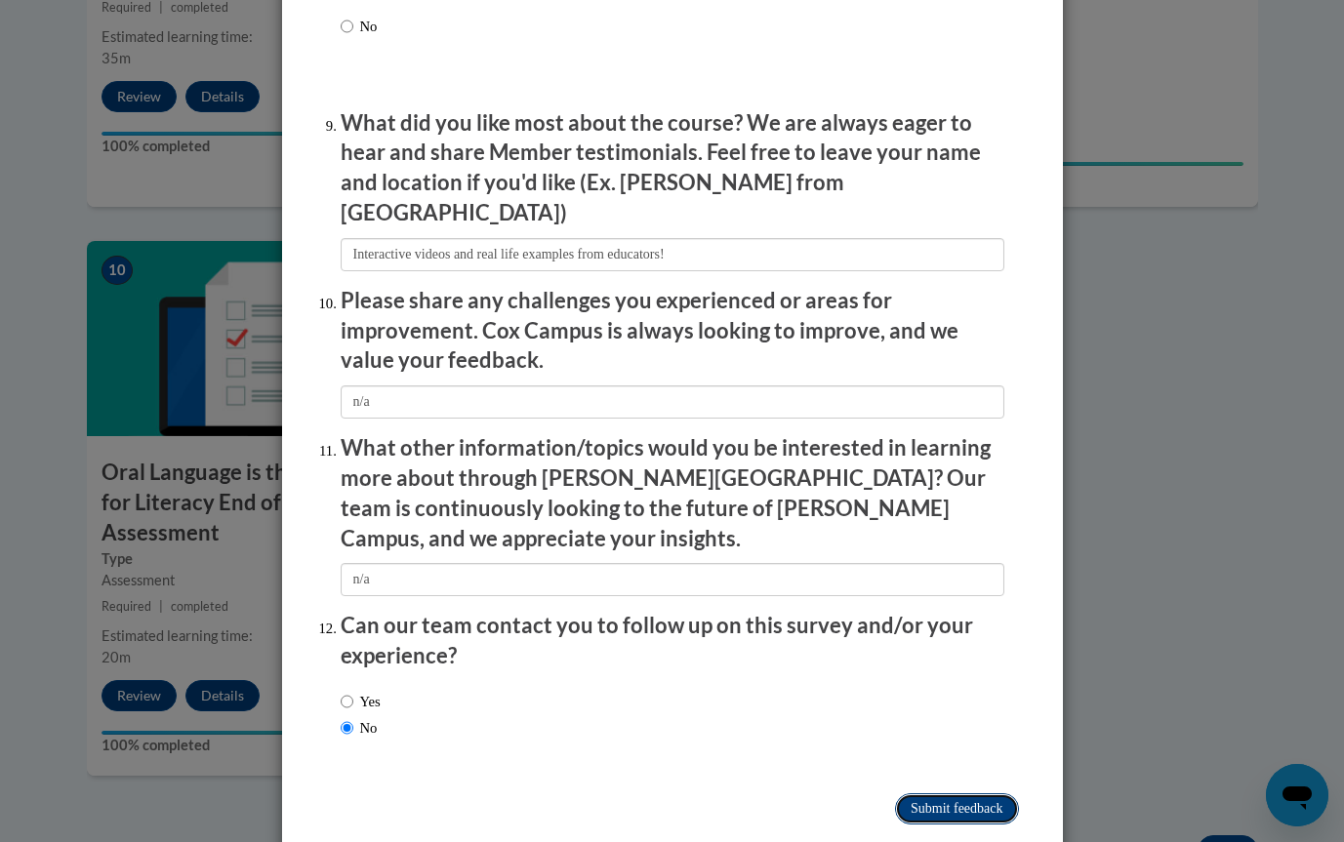
click at [929, 794] on input "Submit feedback" at bounding box center [956, 809] width 123 height 31
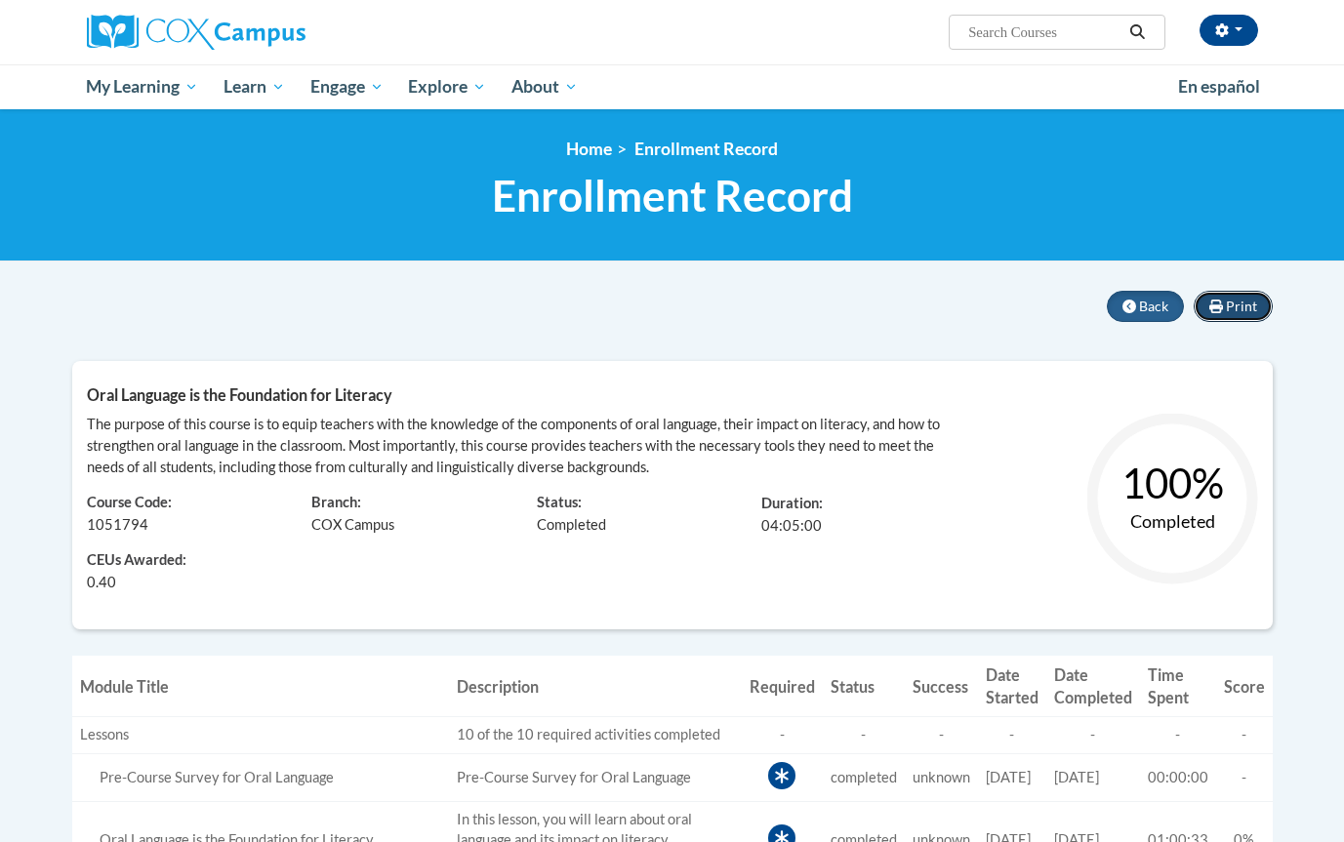
click at [1238, 310] on span "Print" at bounding box center [1241, 306] width 31 height 17
click at [1220, 312] on icon at bounding box center [1217, 307] width 14 height 14
